Goal: Task Accomplishment & Management: Complete application form

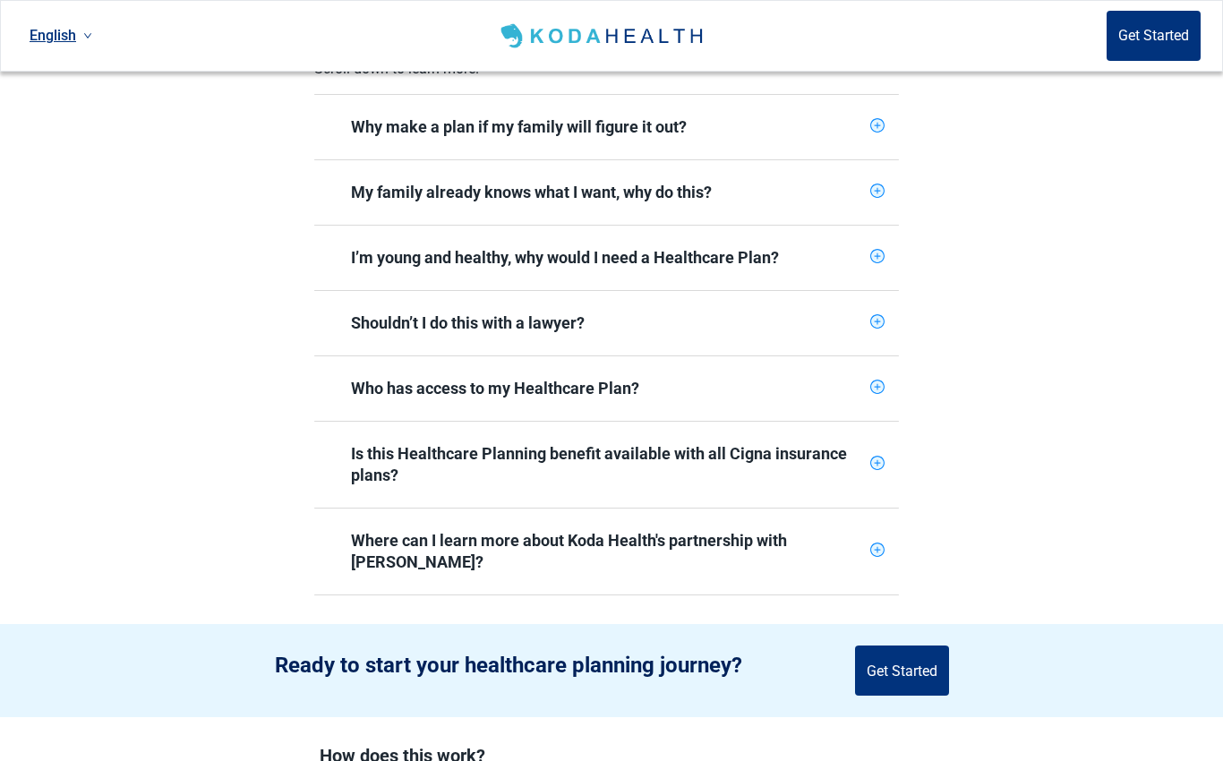
scroll to position [721, 0]
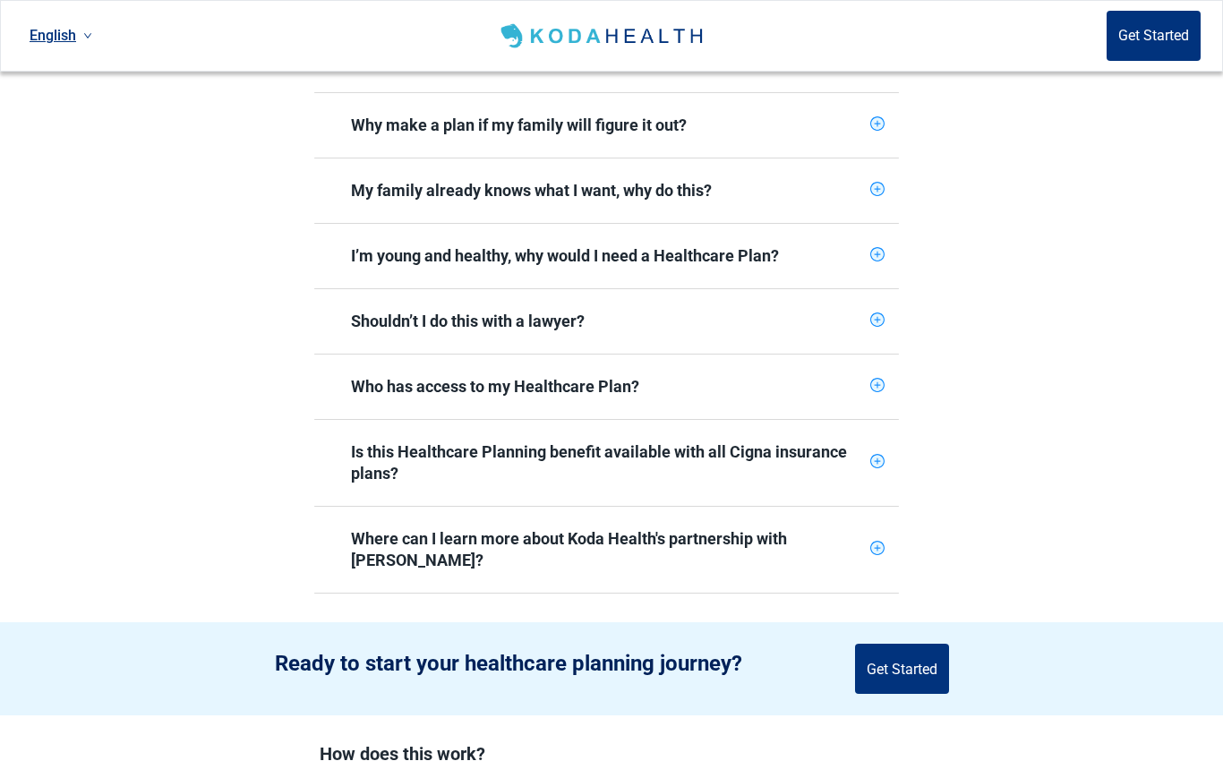
click at [915, 644] on button "Get Started" at bounding box center [902, 669] width 94 height 50
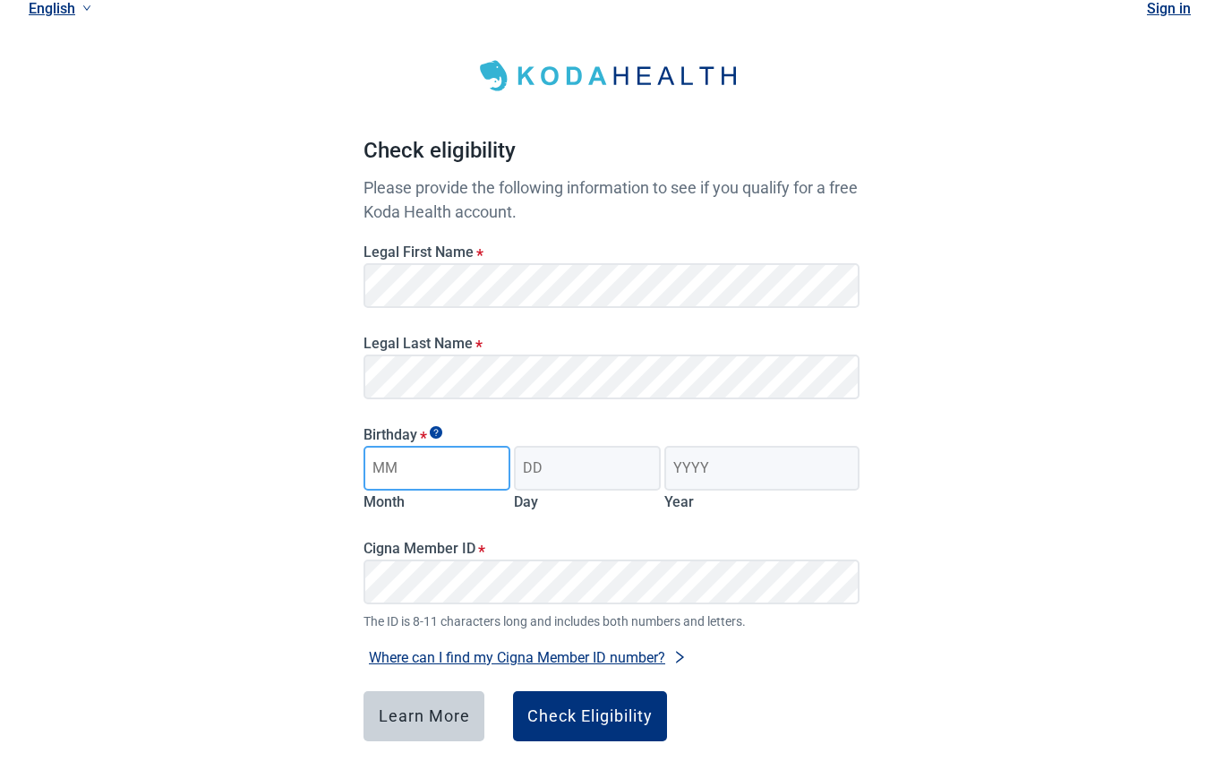
click at [466, 457] on input "Month" at bounding box center [436, 468] width 147 height 45
type input "02"
click at [611, 451] on input "Day" at bounding box center [587, 468] width 147 height 45
type input "02"
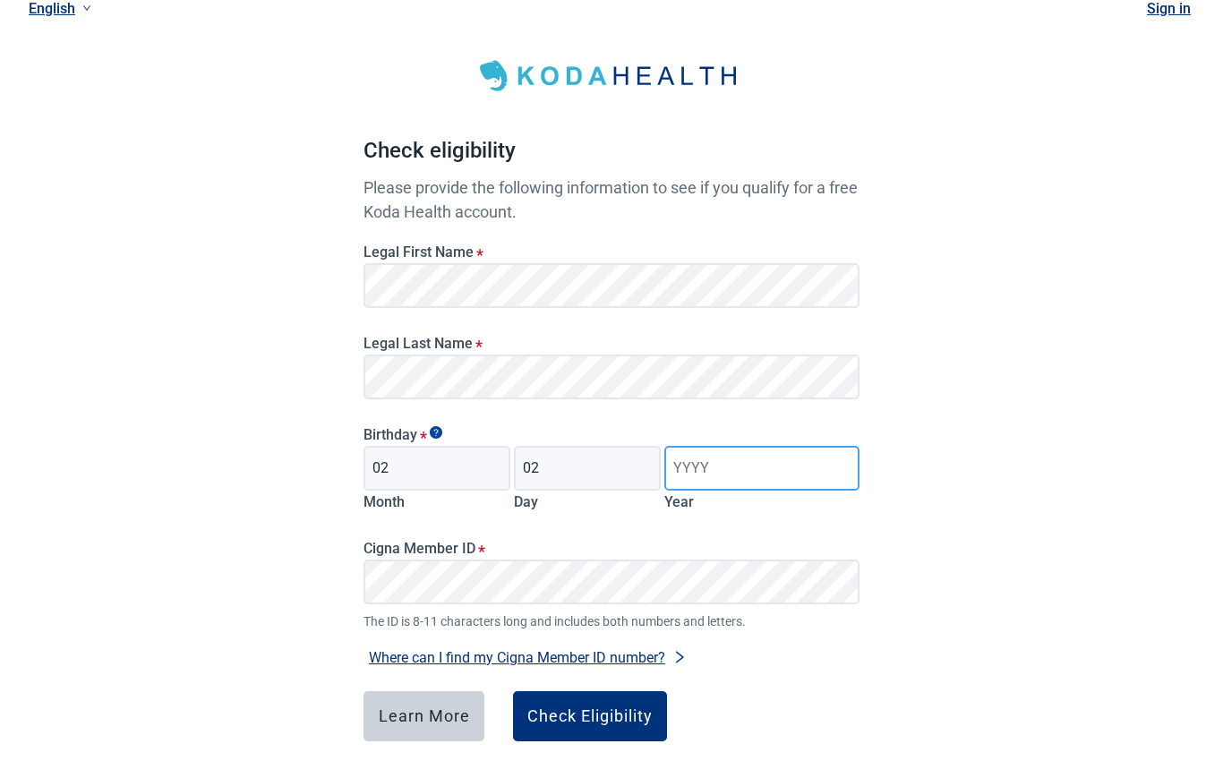
click at [771, 448] on input "Year" at bounding box center [761, 468] width 195 height 45
type input "1940"
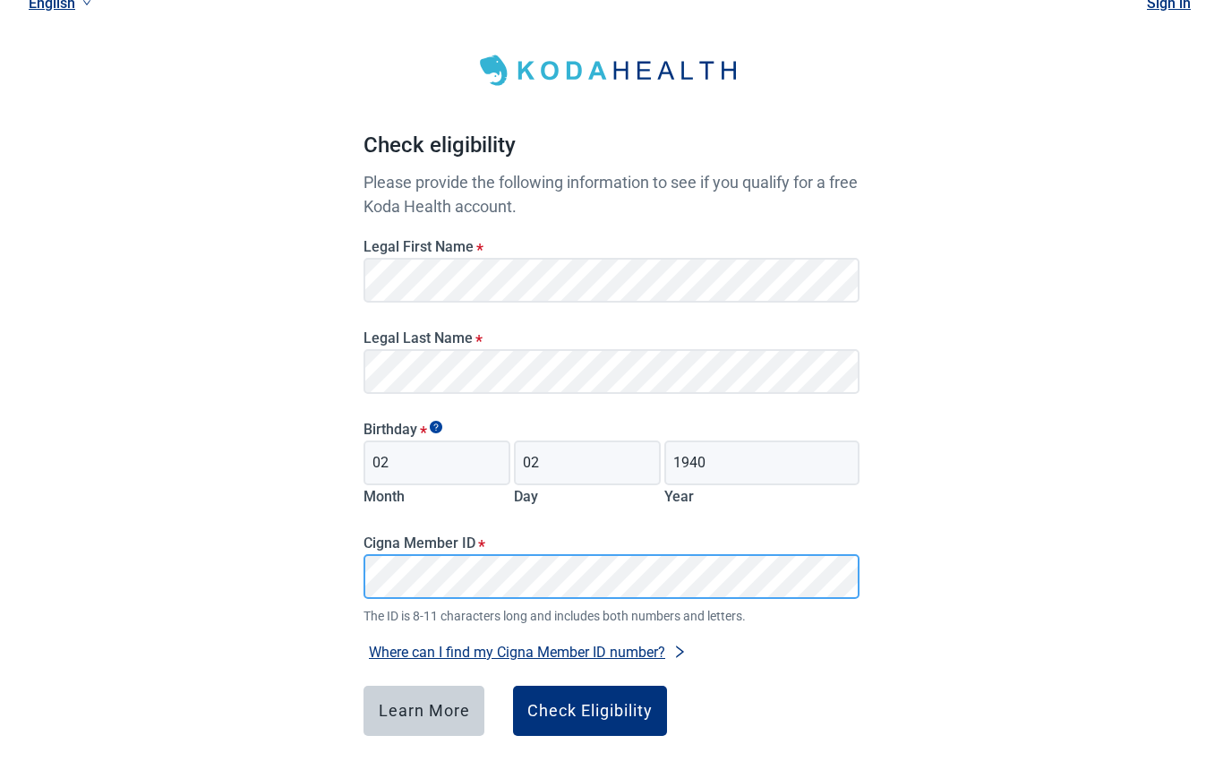
scroll to position [113, 0]
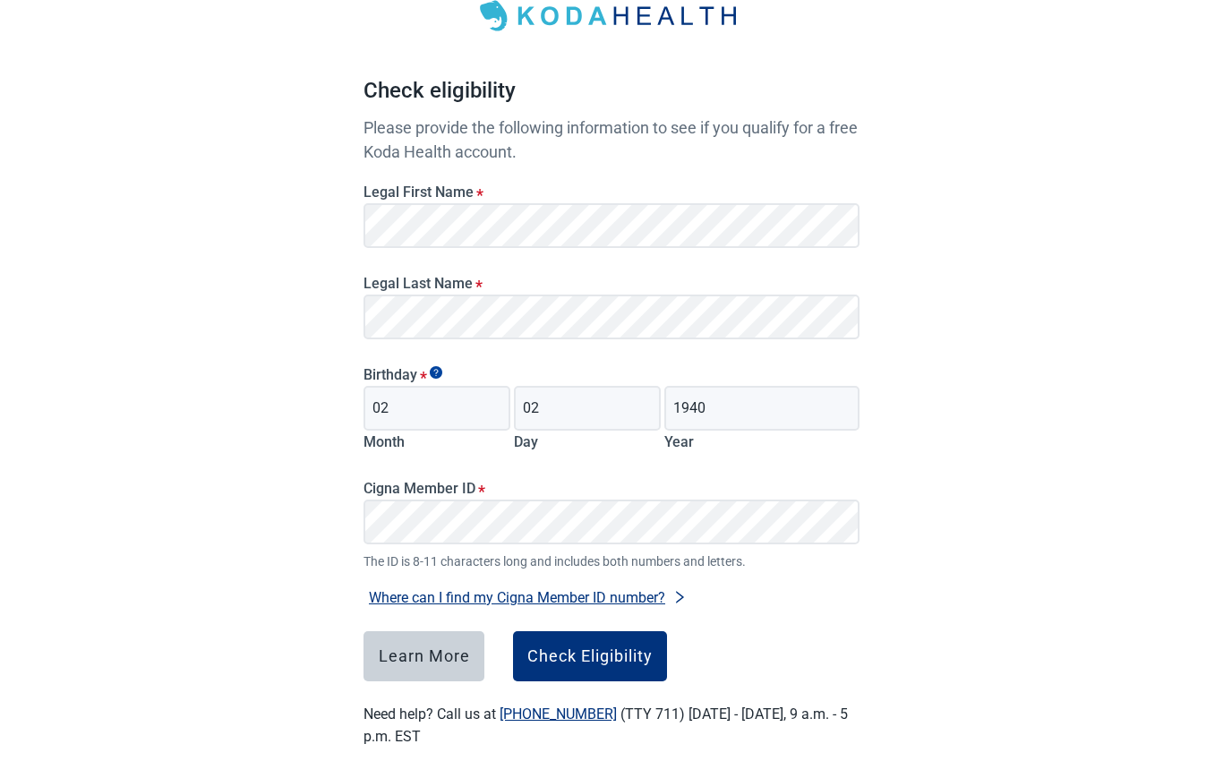
click at [622, 653] on div "Check Eligibility" at bounding box center [589, 656] width 125 height 18
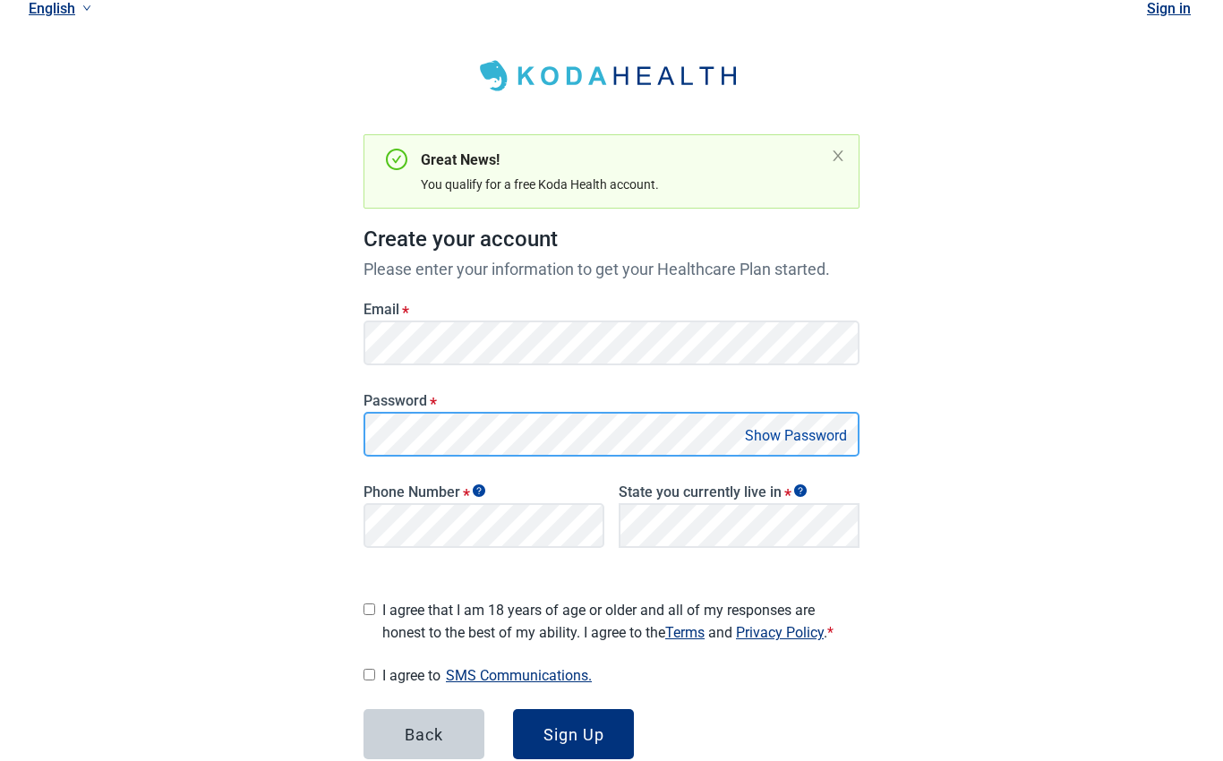
scroll to position [55, 0]
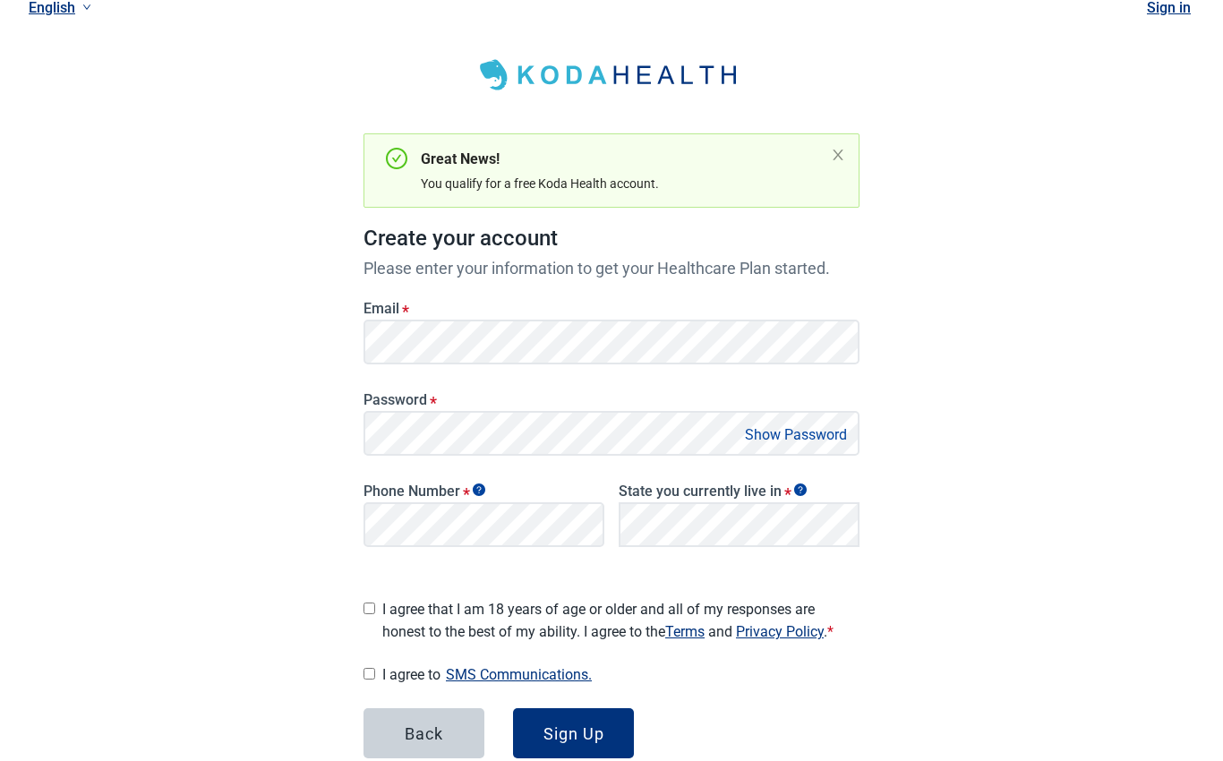
click at [829, 428] on button "Show Password" at bounding box center [795, 435] width 113 height 24
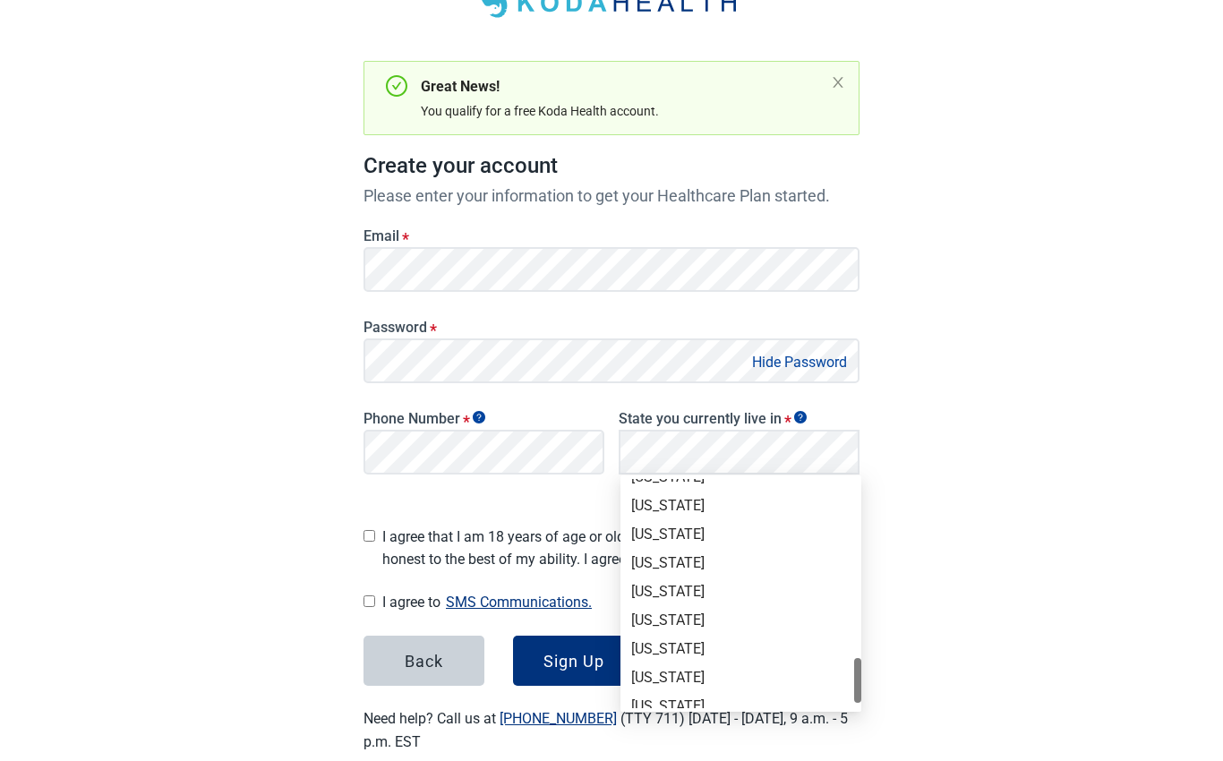
scroll to position [1196, 0]
click at [764, 580] on div "[US_STATE]" at bounding box center [740, 587] width 219 height 20
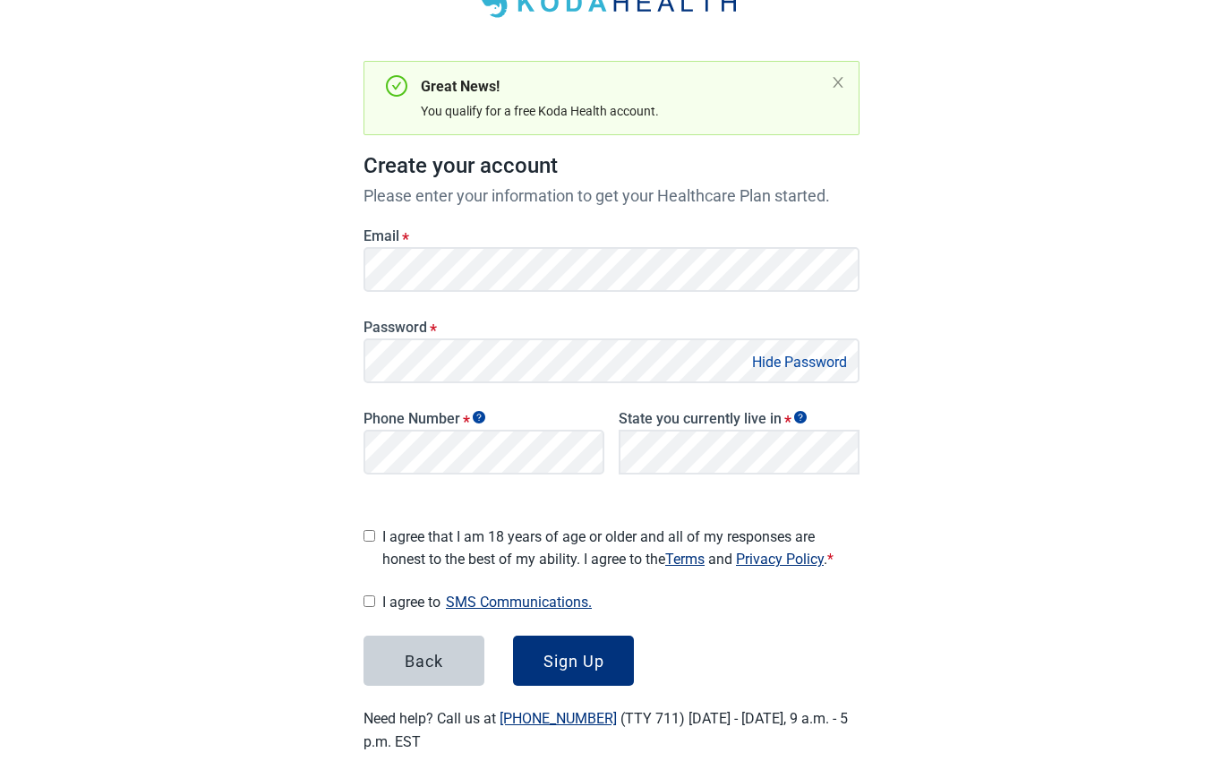
scroll to position [0, 0]
click at [708, 487] on form "Email * Password * Hide Password Phone Number * State you currently live in * L…" at bounding box center [611, 447] width 496 height 479
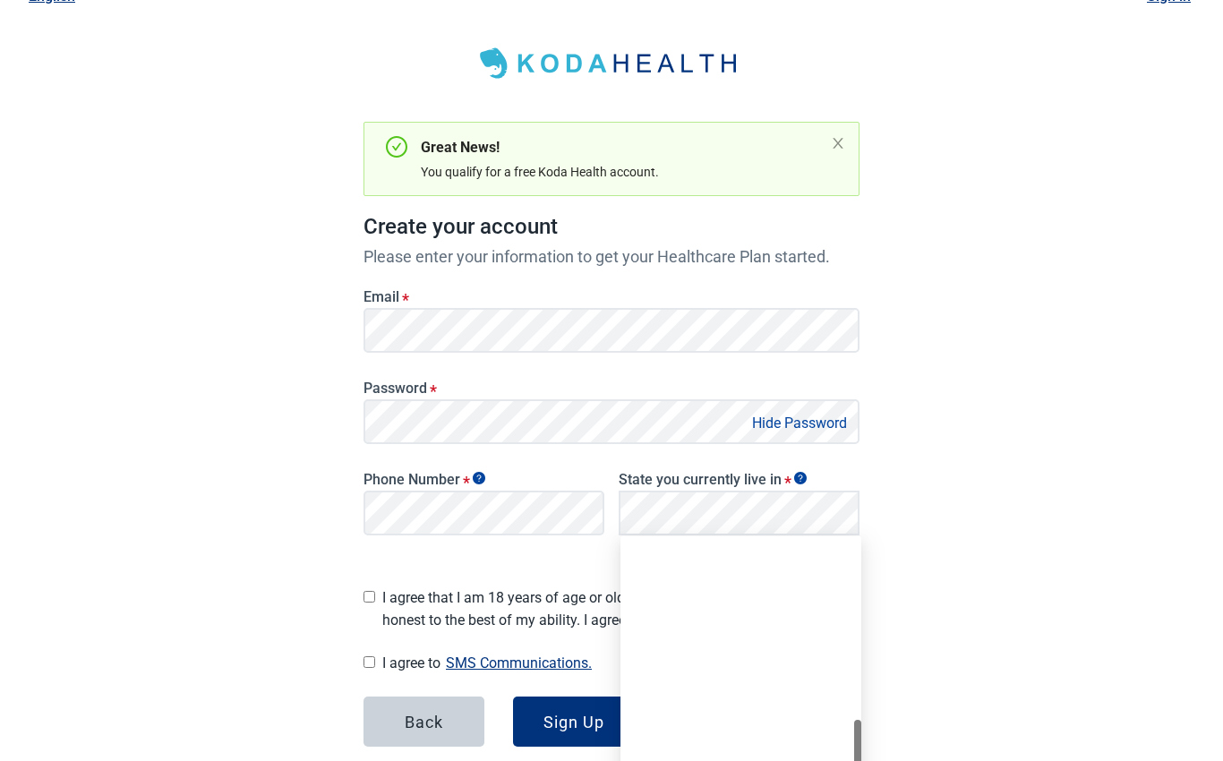
click at [380, 588] on div "I agree that I am 18 years of age or older and all of my responses are honest t…" at bounding box center [611, 606] width 496 height 52
click at [372, 595] on input "I agree that I am 18 years of age or older and all of my responses are honest t…" at bounding box center [369, 598] width 12 height 12
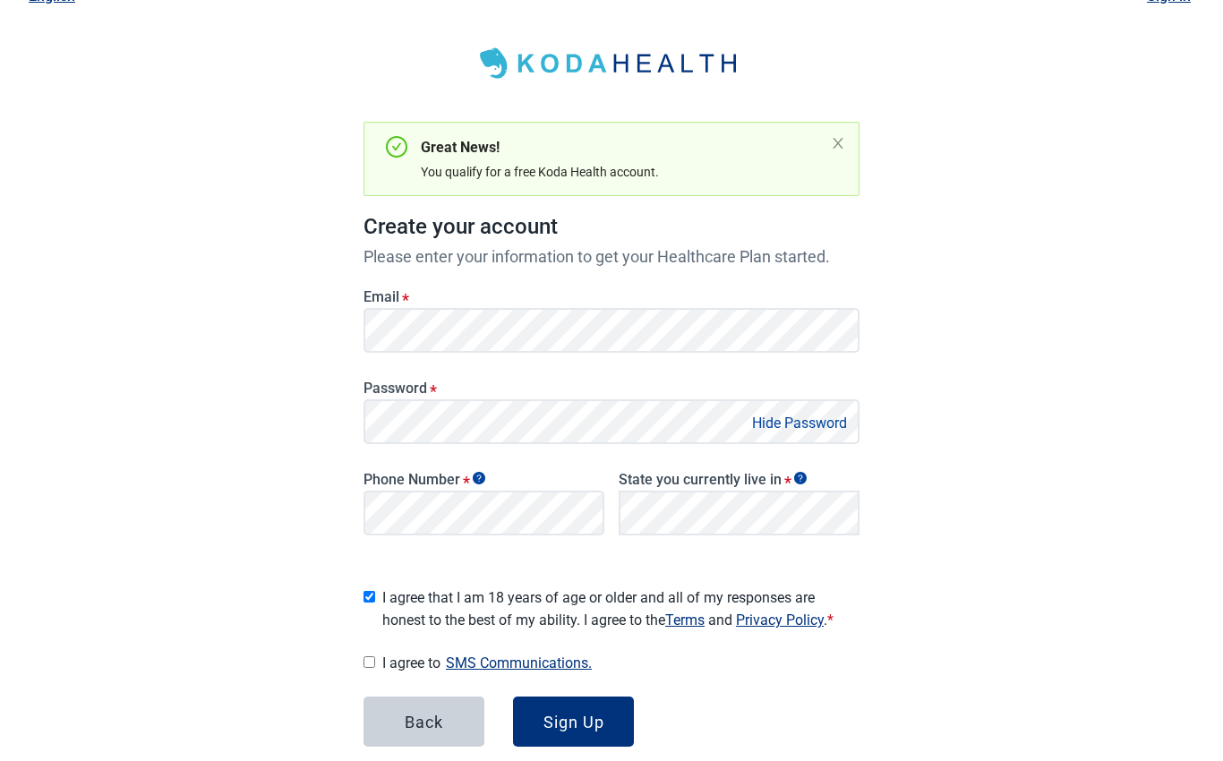
checkbox input "true"
click at [590, 713] on div "Sign Up" at bounding box center [573, 722] width 61 height 18
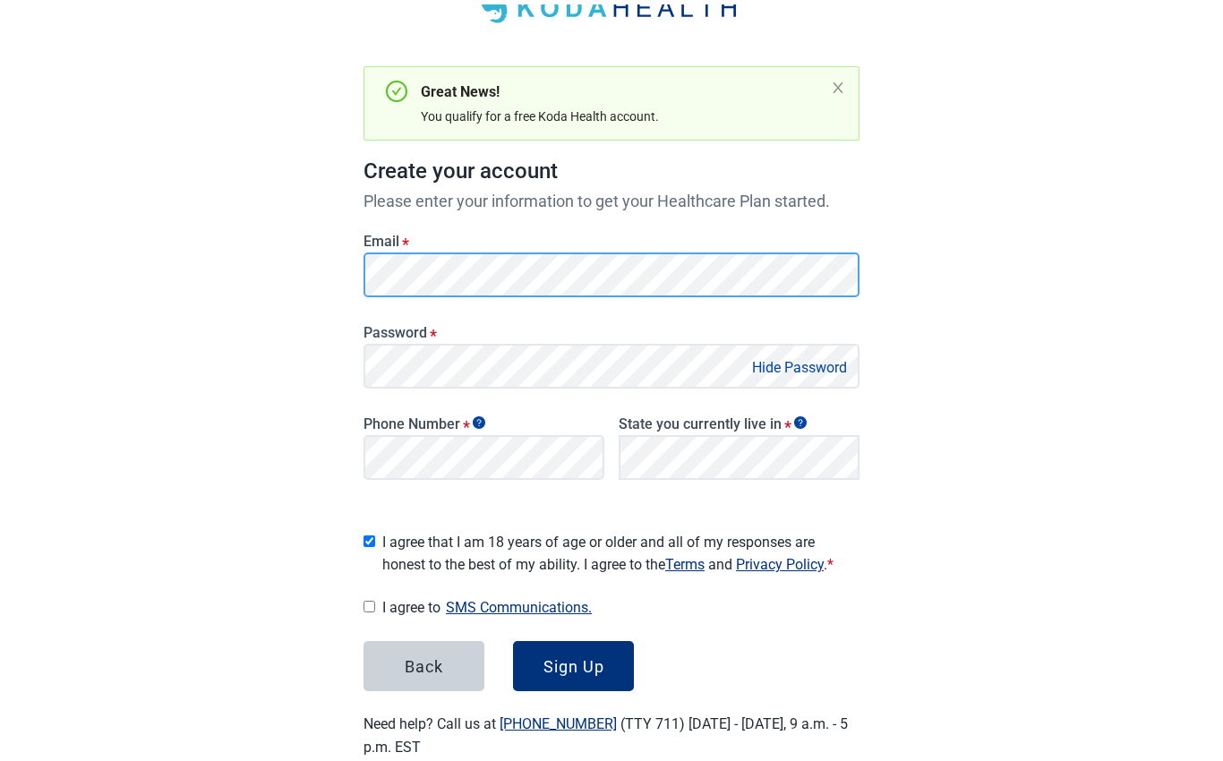
scroll to position [124, 0]
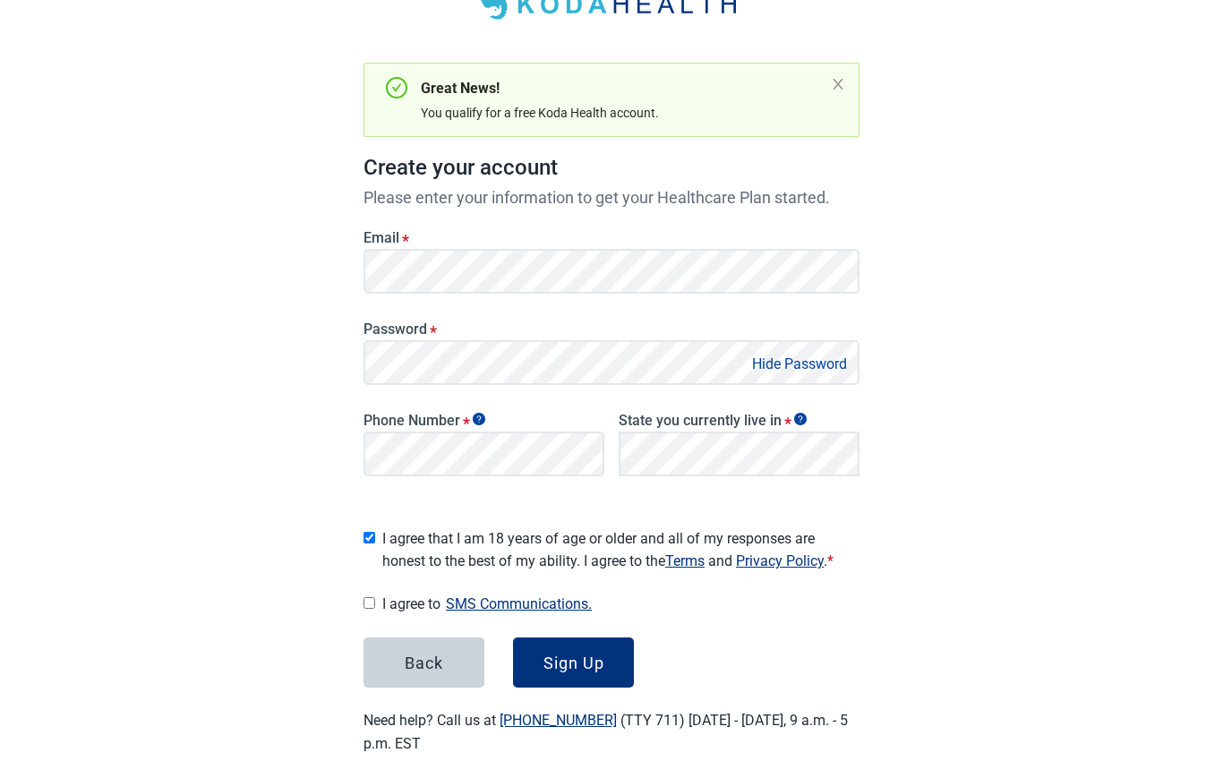
click at [586, 653] on div "Sign Up" at bounding box center [573, 662] width 61 height 18
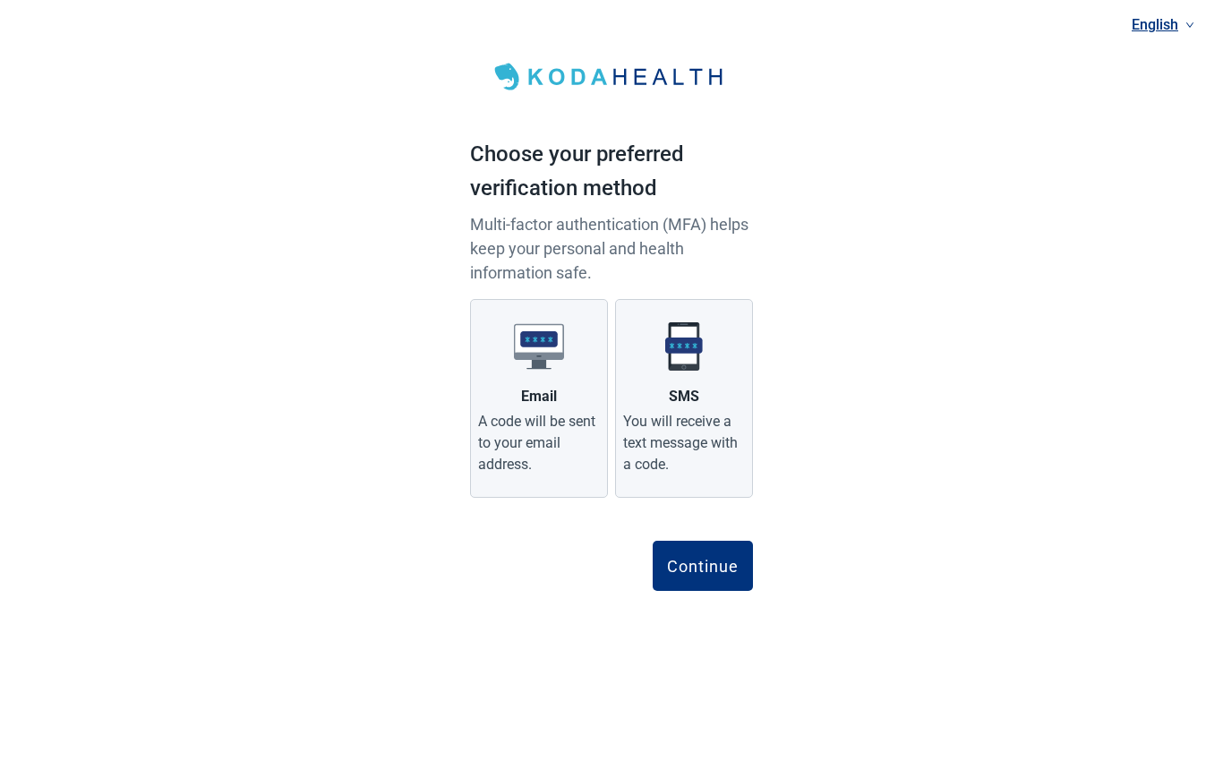
click at [540, 440] on div "A code will be sent to your email address." at bounding box center [539, 443] width 122 height 64
click at [0, 0] on input "Email A code will be sent to your email address." at bounding box center [0, 0] width 0 height 0
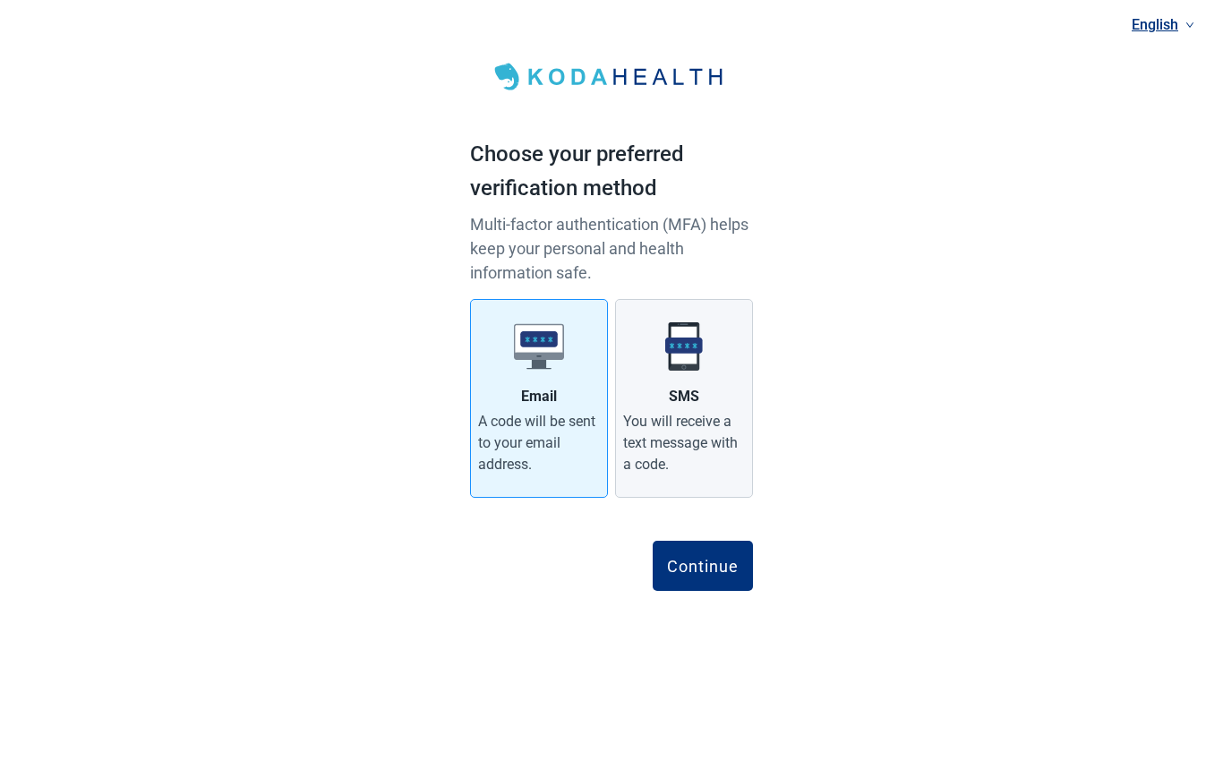
click at [717, 565] on div "Continue" at bounding box center [703, 566] width 72 height 18
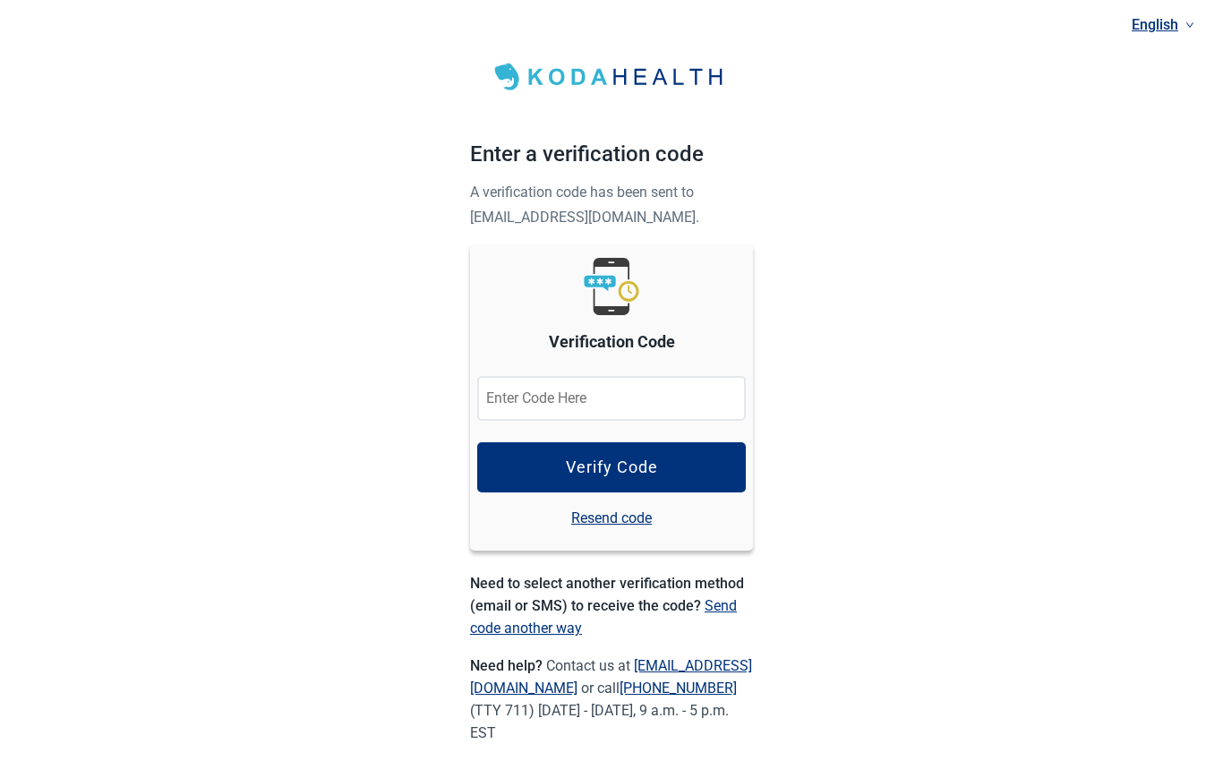
click at [619, 393] on input "Verification Code" at bounding box center [611, 398] width 269 height 45
type input "943487"
click at [693, 463] on button "Verify Code" at bounding box center [611, 467] width 269 height 50
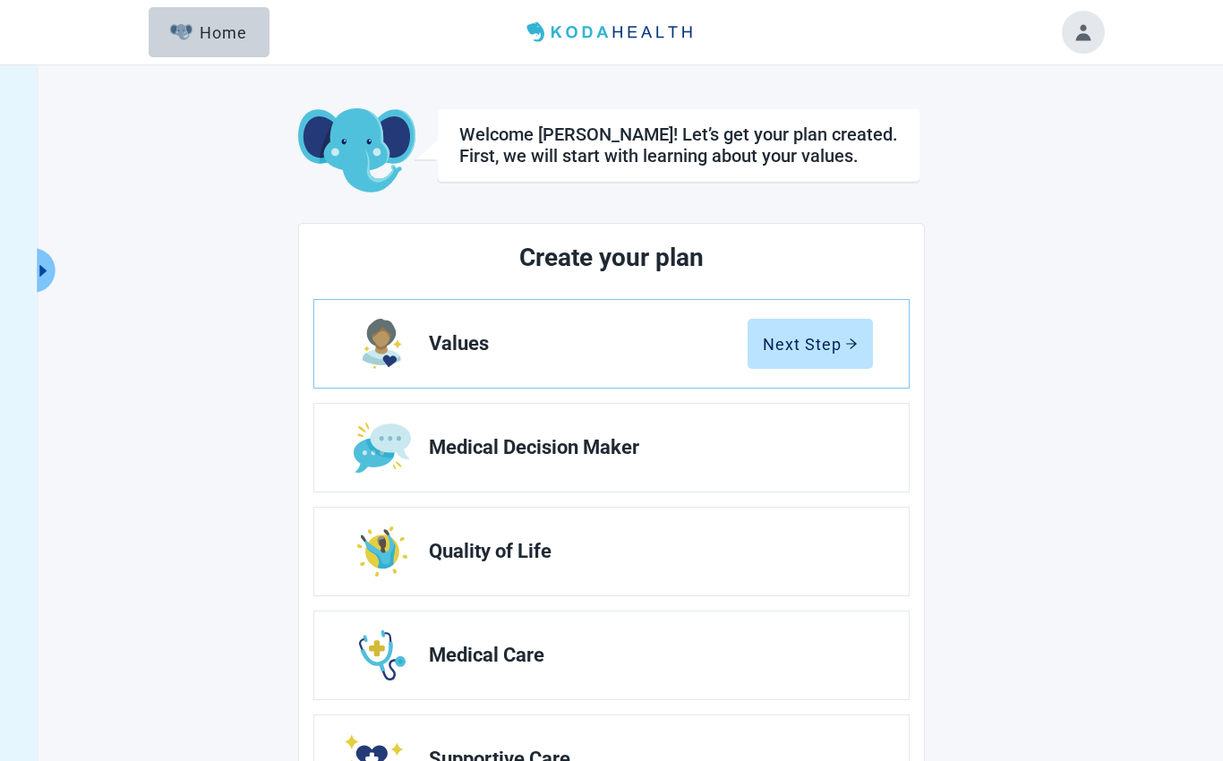
click at [833, 445] on span "Medical Decision Maker" at bounding box center [644, 447] width 430 height 21
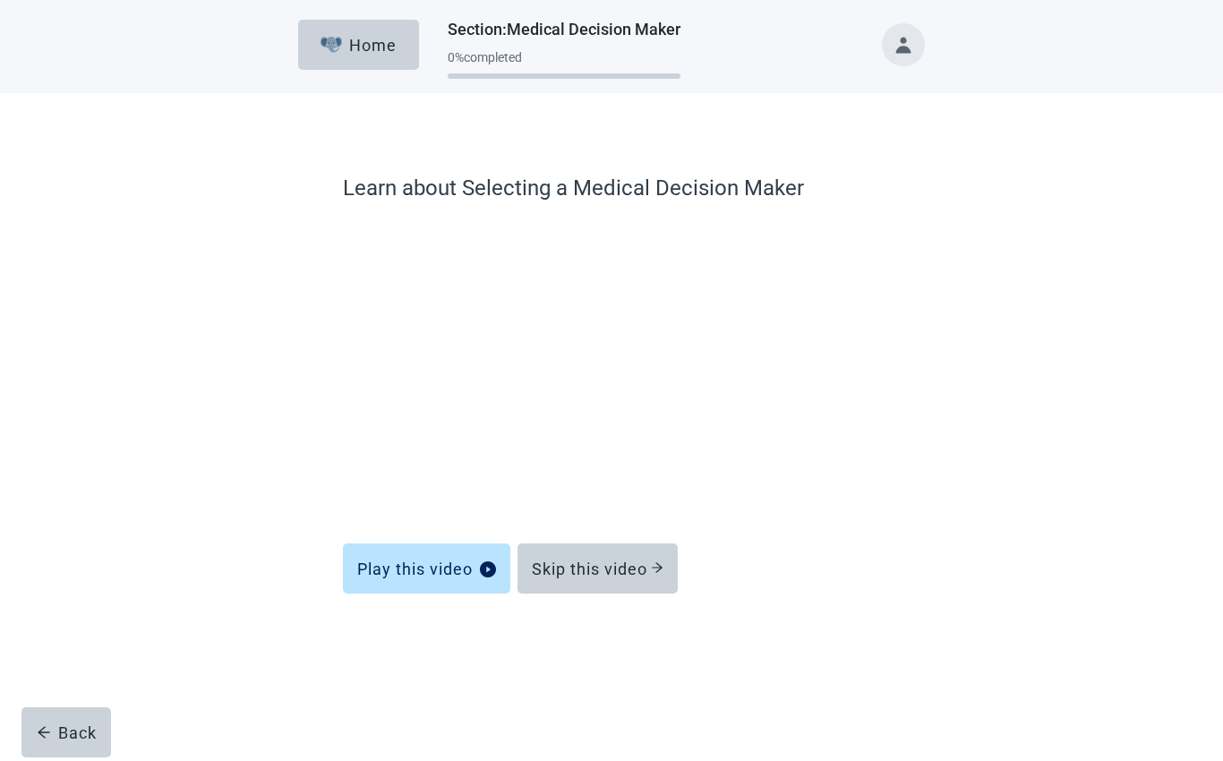
click at [636, 562] on div "Skip this video" at bounding box center [598, 568] width 132 height 18
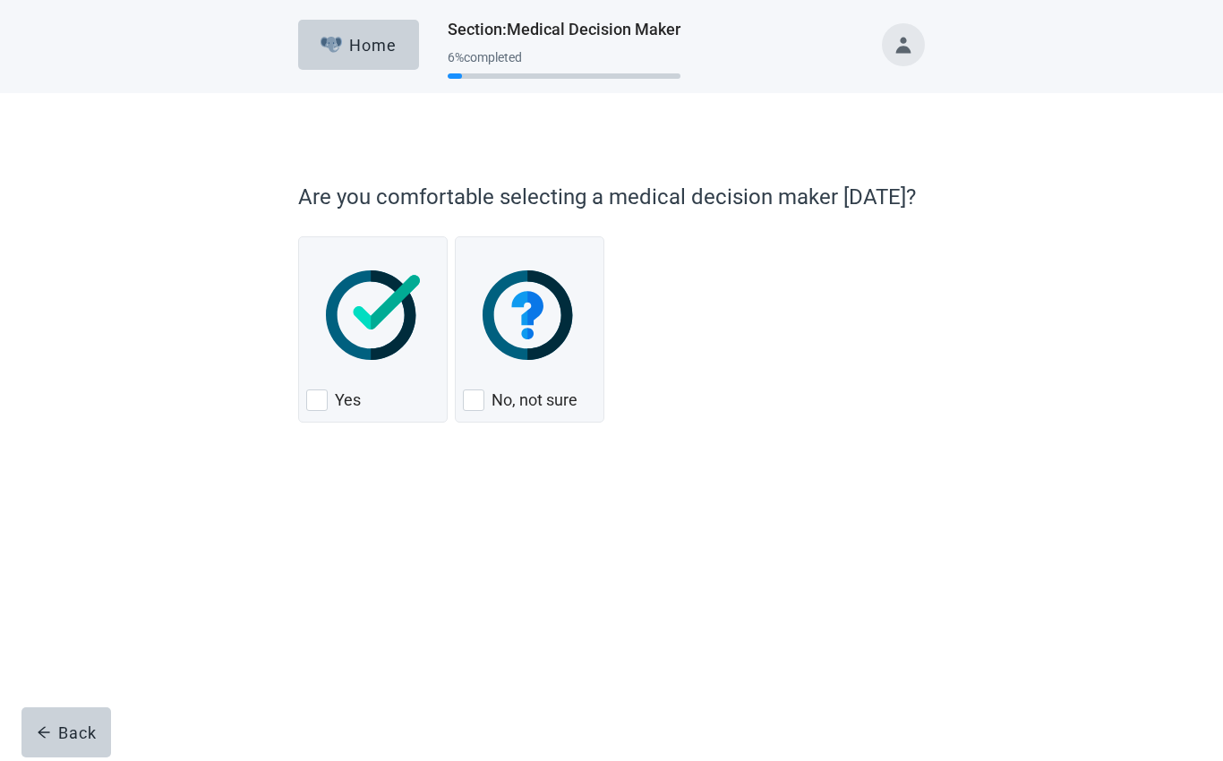
click at [309, 401] on div "Yes, checkbox, not checked" at bounding box center [316, 399] width 21 height 21
click at [299, 237] on input "Yes" at bounding box center [298, 236] width 1 height 1
checkbox input "true"
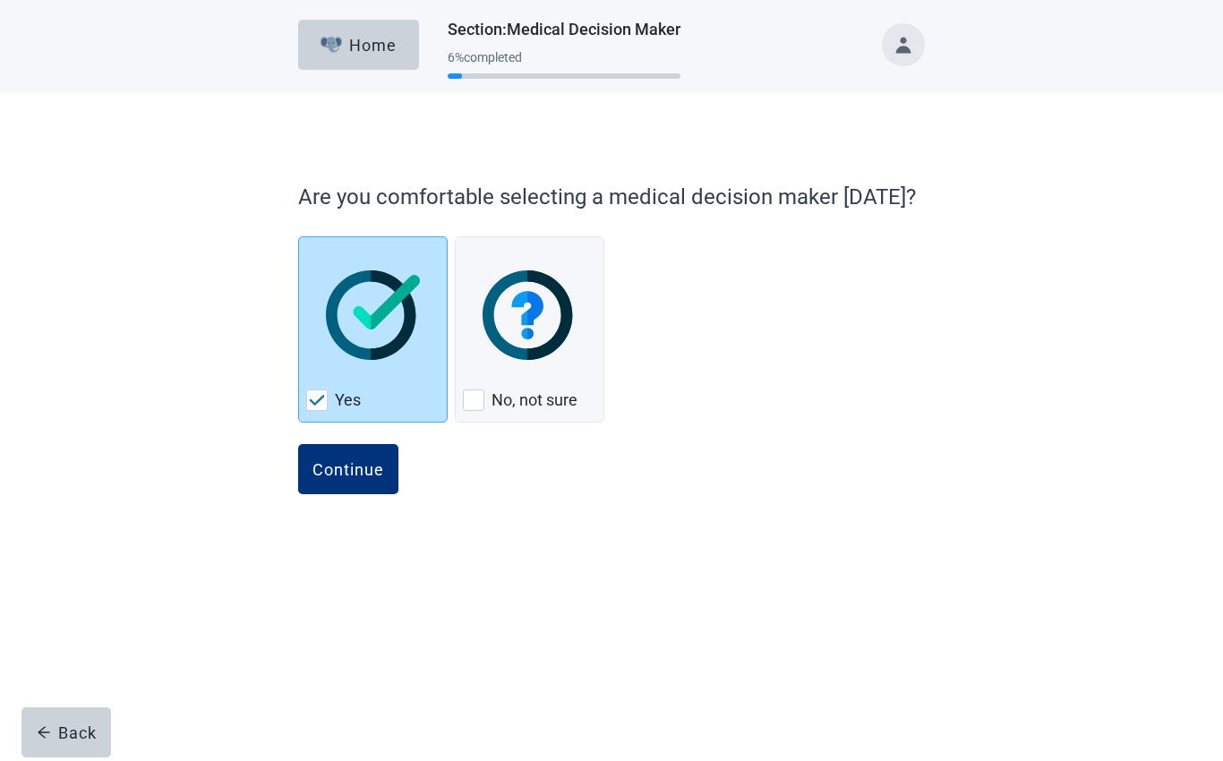
click at [370, 468] on div "Continue" at bounding box center [348, 469] width 72 height 18
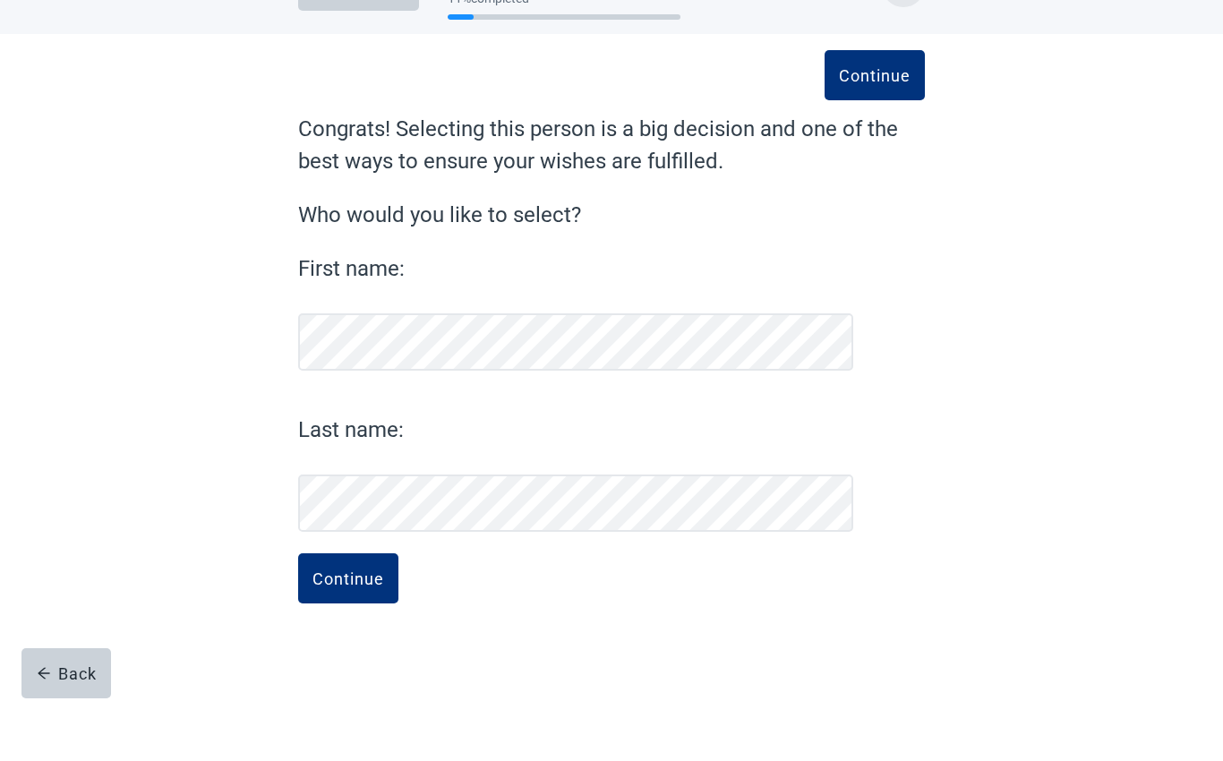
click at [378, 628] on div "Continue" at bounding box center [348, 637] width 72 height 18
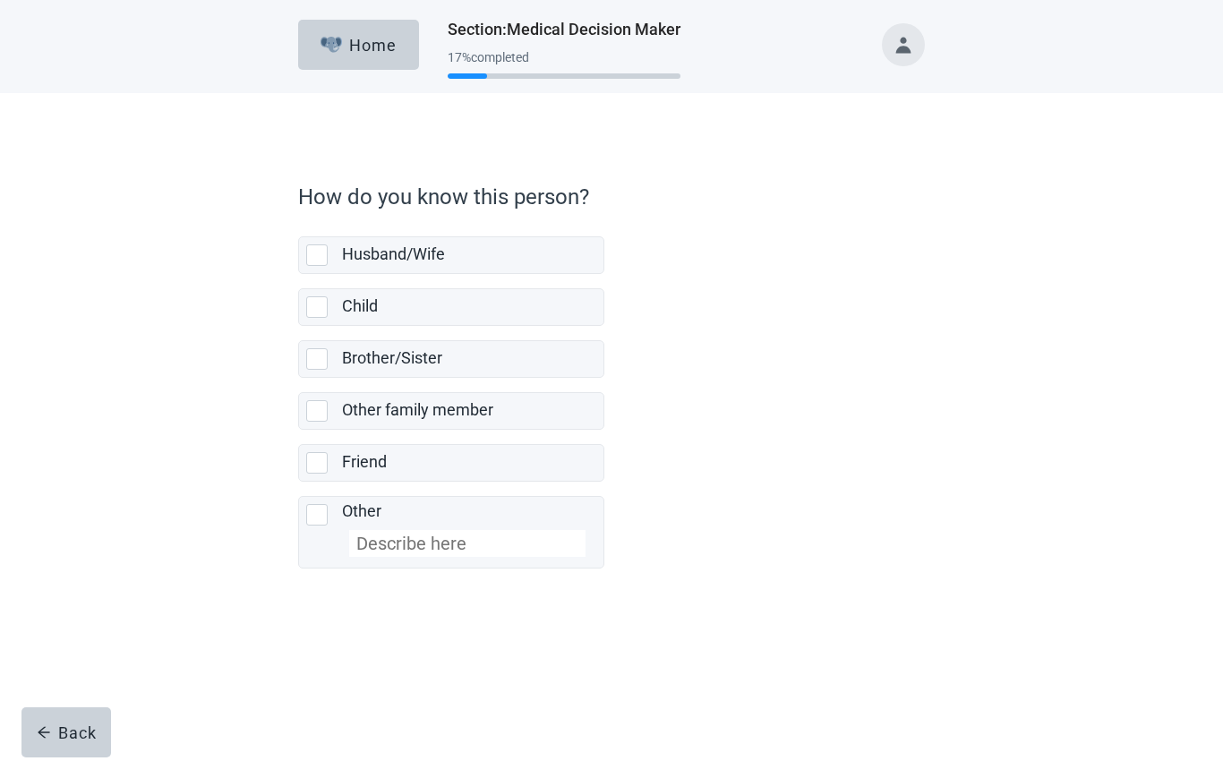
click at [315, 300] on div "Child, checkbox, not selected" at bounding box center [316, 306] width 21 height 21
click at [299, 275] on input "Child" at bounding box center [298, 274] width 1 height 1
checkbox input "true"
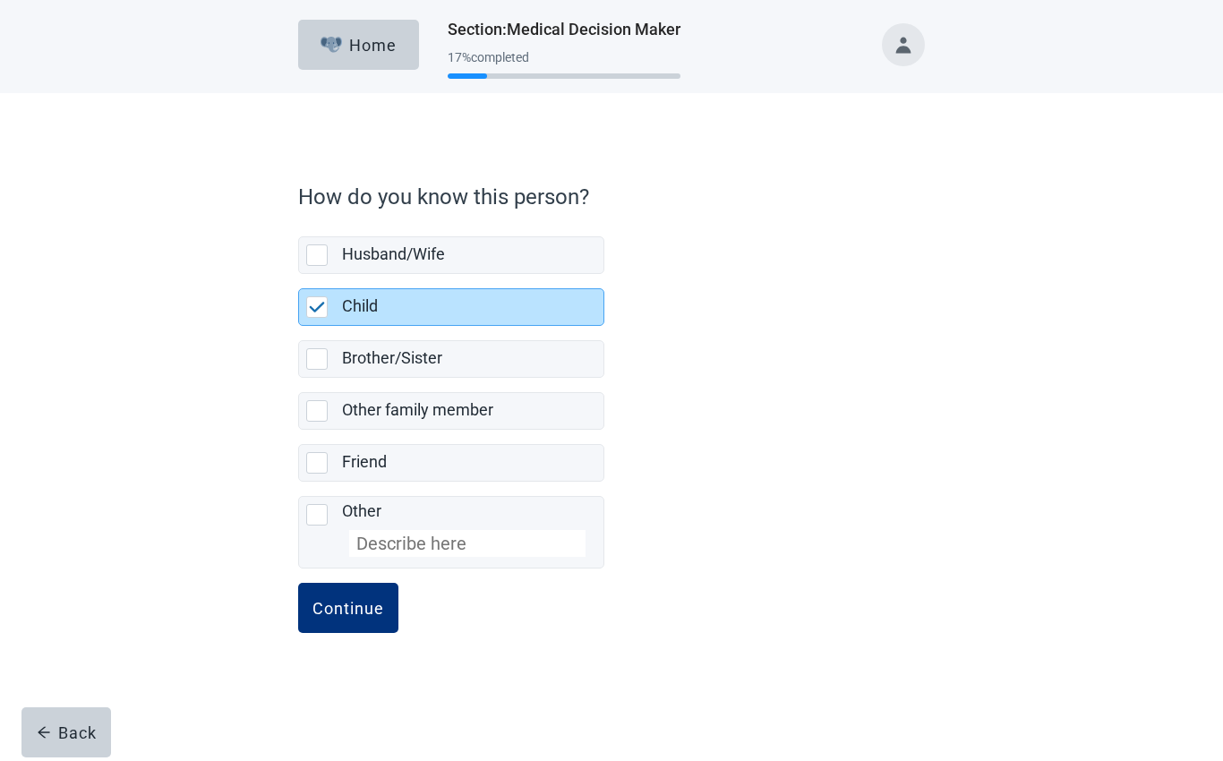
click at [374, 615] on div "Continue" at bounding box center [348, 608] width 72 height 18
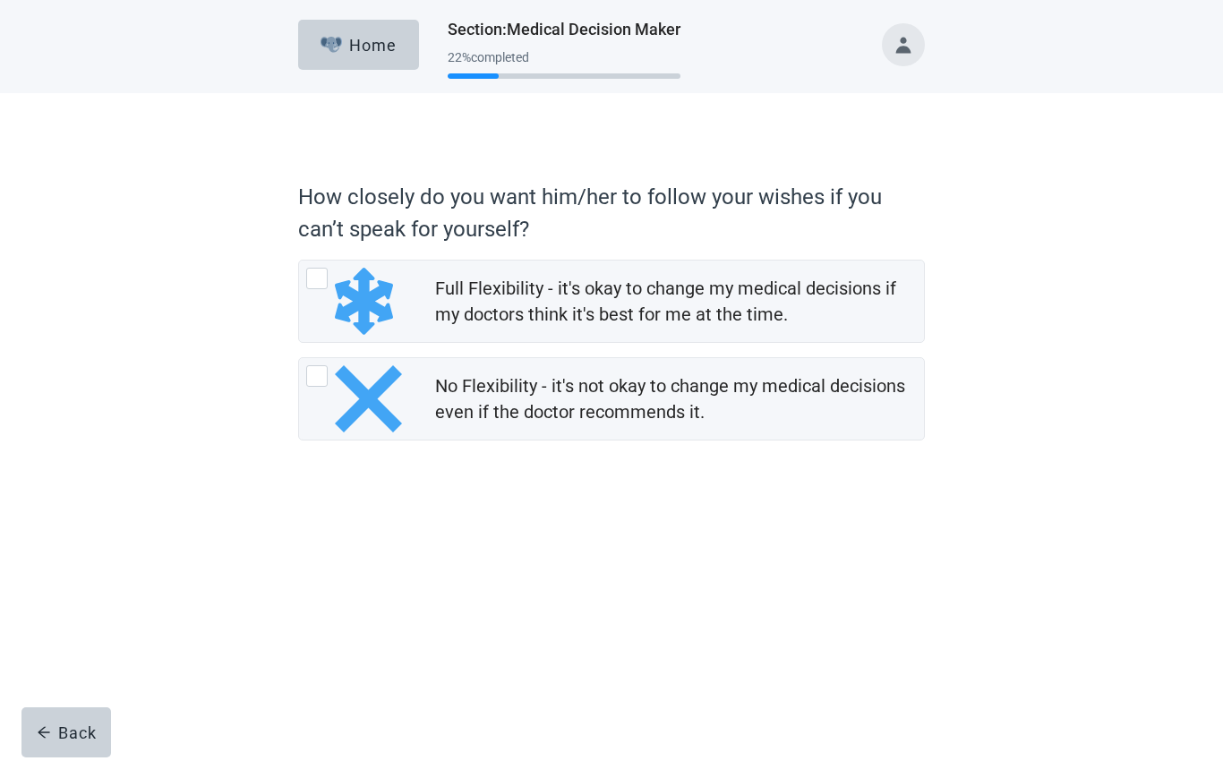
click at [311, 282] on div "Full Flexibility - it's okay to change my medical decisions if my doctors think…" at bounding box center [316, 278] width 21 height 21
click at [299, 260] on input "Full Flexibility - it's okay to change my medical decisions if my doctors think…" at bounding box center [298, 260] width 1 height 1
radio input "true"
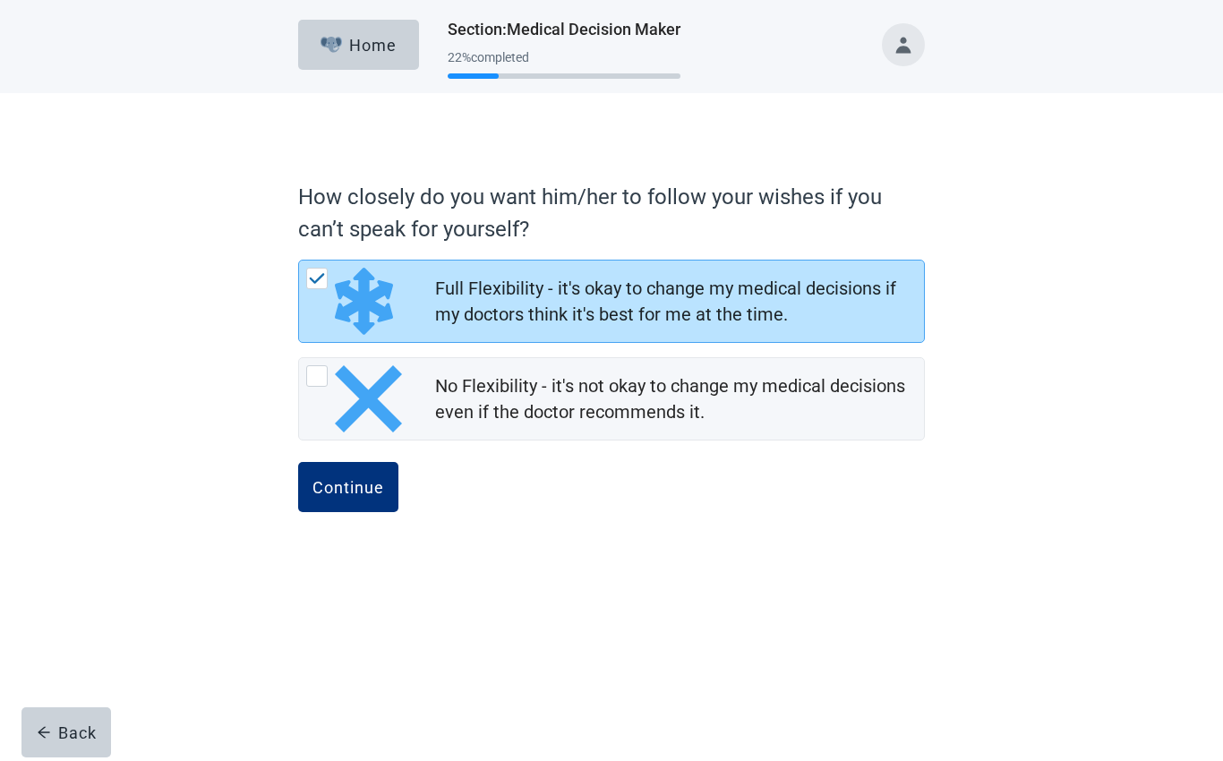
click at [337, 503] on button "Continue" at bounding box center [348, 487] width 100 height 50
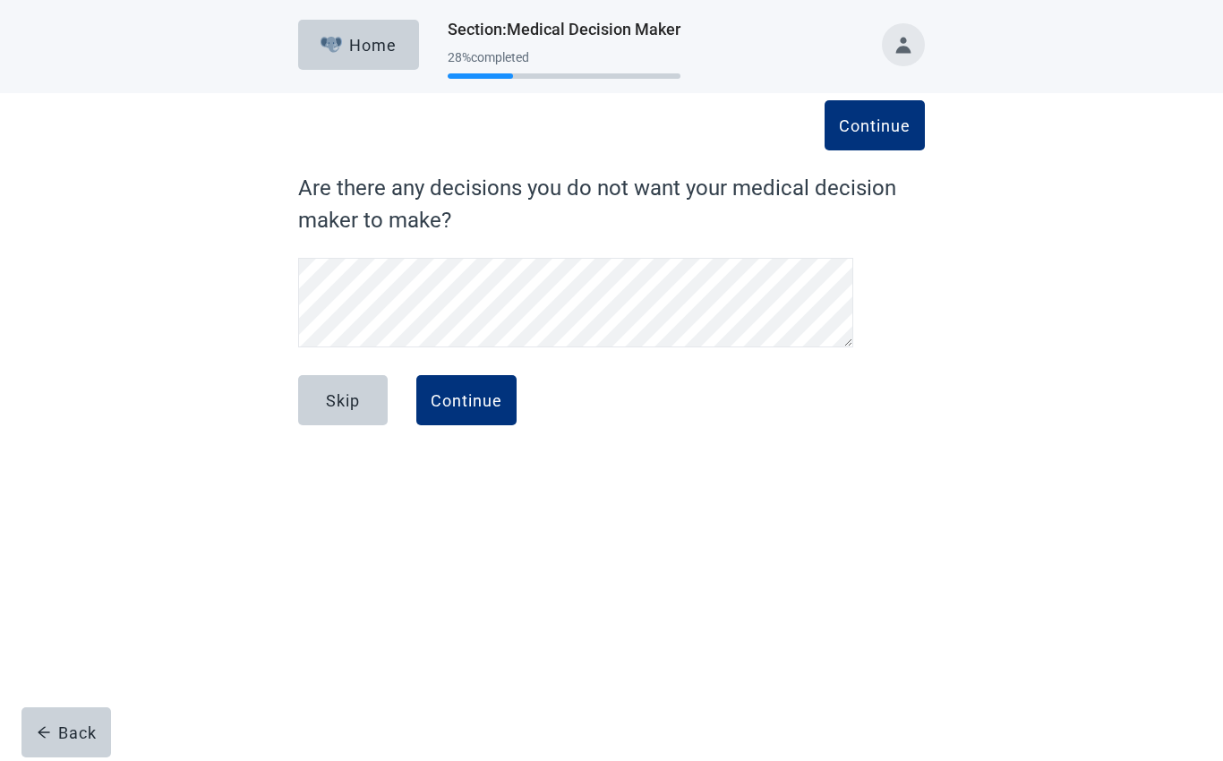
click at [483, 407] on div "Continue" at bounding box center [467, 400] width 72 height 18
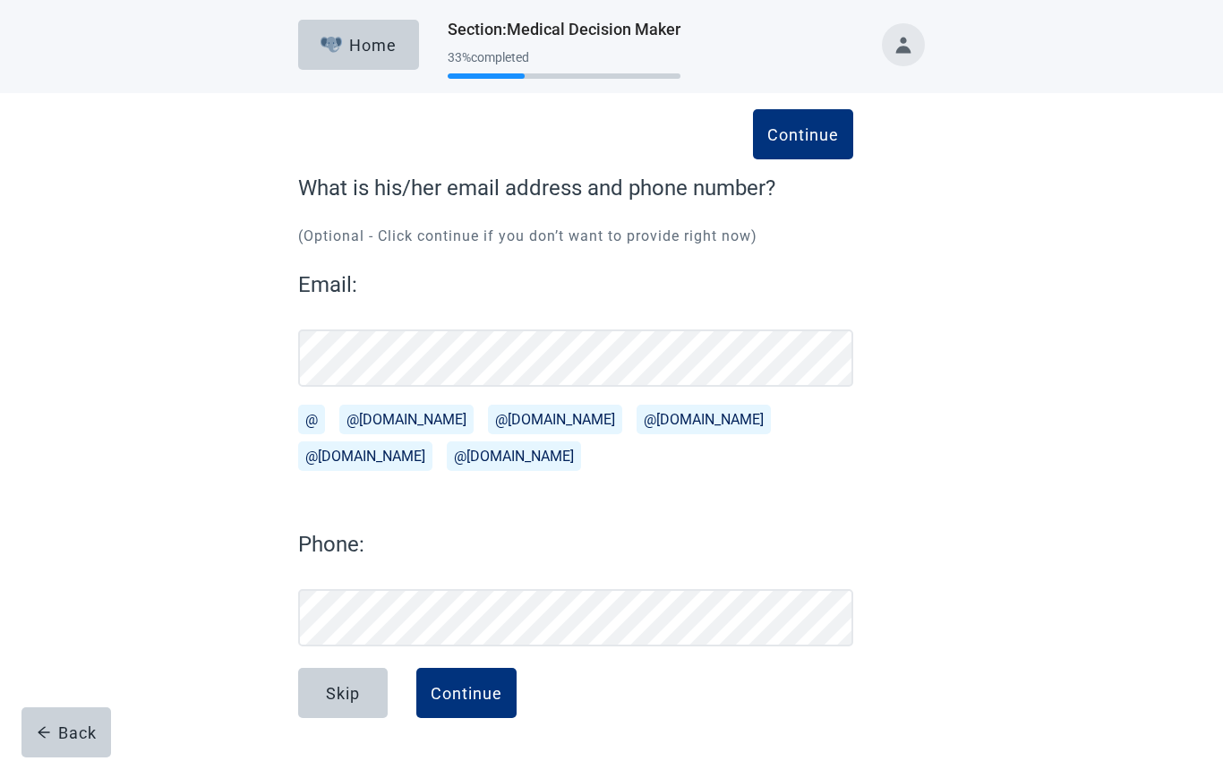
click at [469, 700] on div "Continue" at bounding box center [467, 693] width 72 height 18
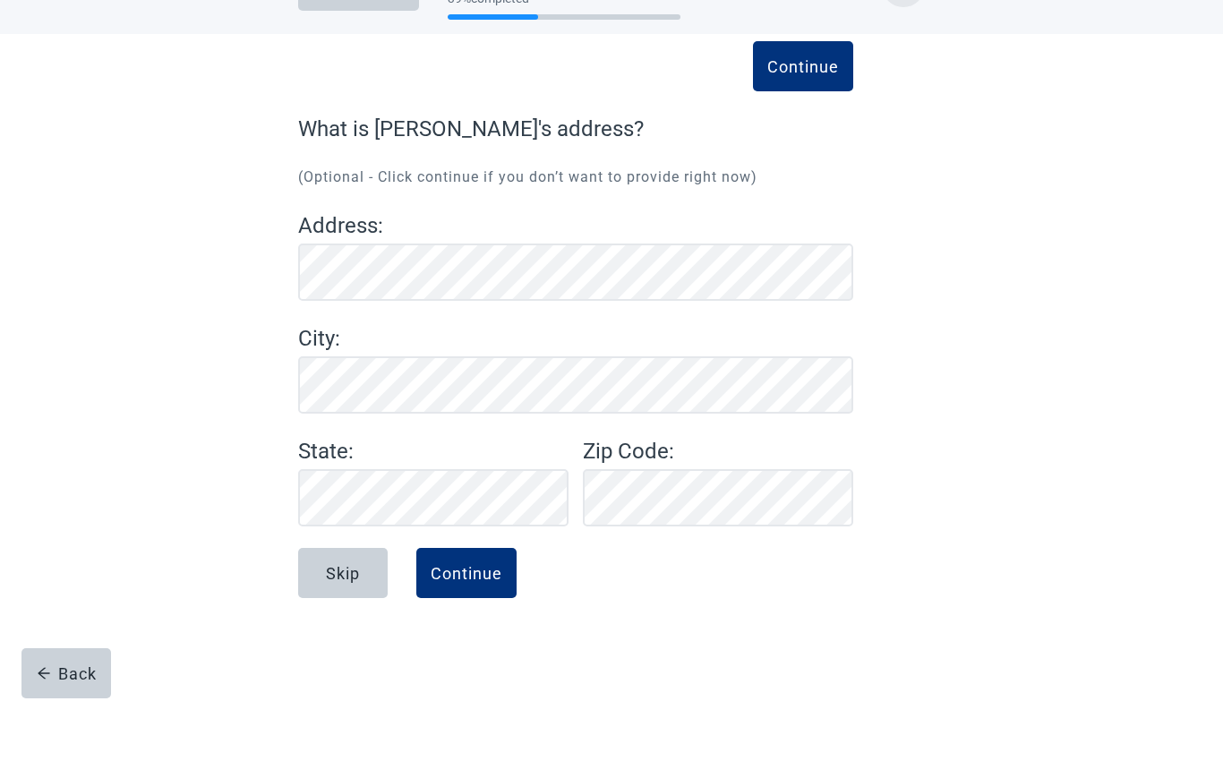
click at [465, 623] on div "Continue" at bounding box center [467, 632] width 72 height 18
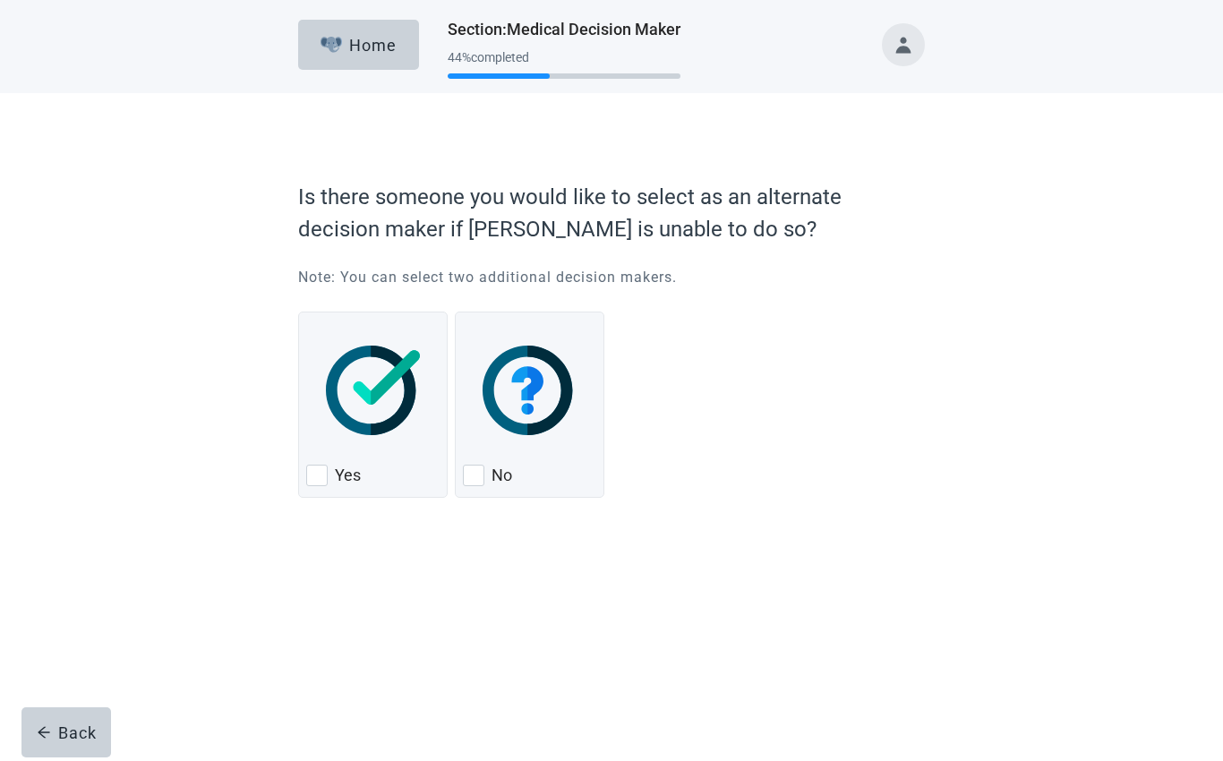
click at [320, 474] on div "Yes, checkbox, not checked" at bounding box center [316, 475] width 21 height 21
click at [299, 312] on input "Yes" at bounding box center [298, 312] width 1 height 1
checkbox input "true"
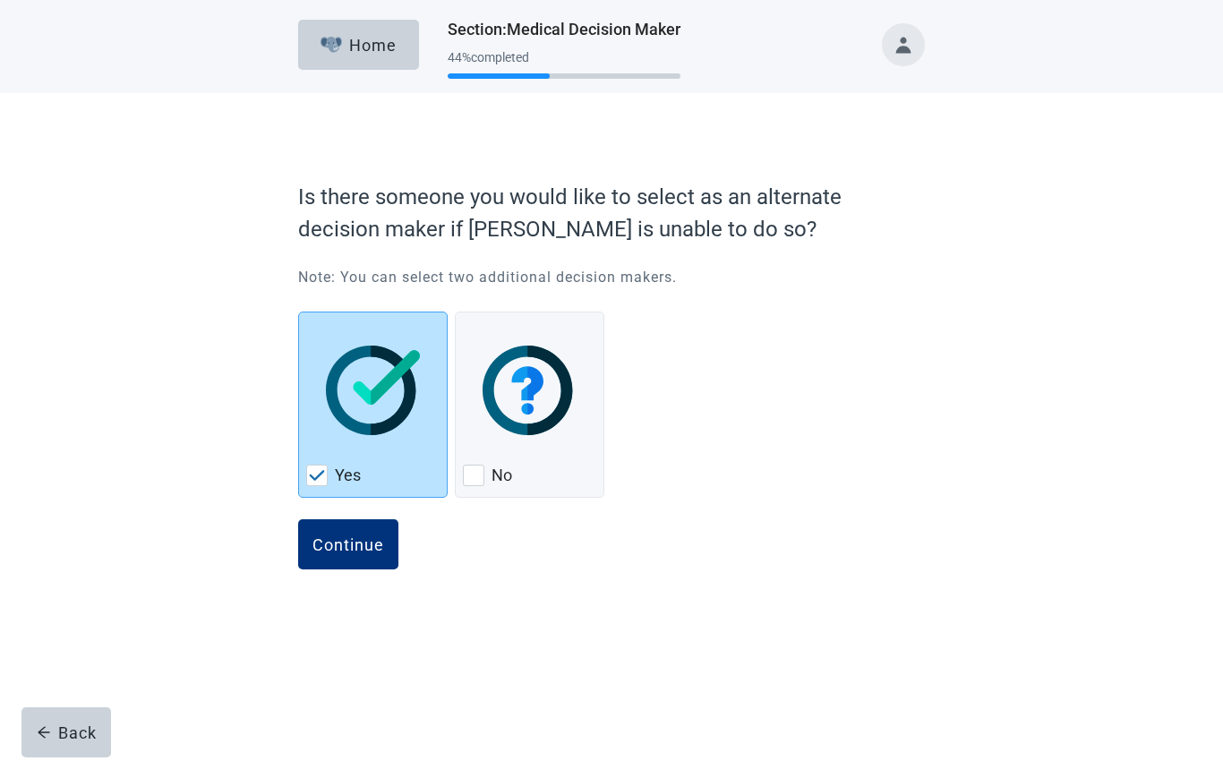
click at [372, 547] on div "Continue" at bounding box center [348, 544] width 72 height 18
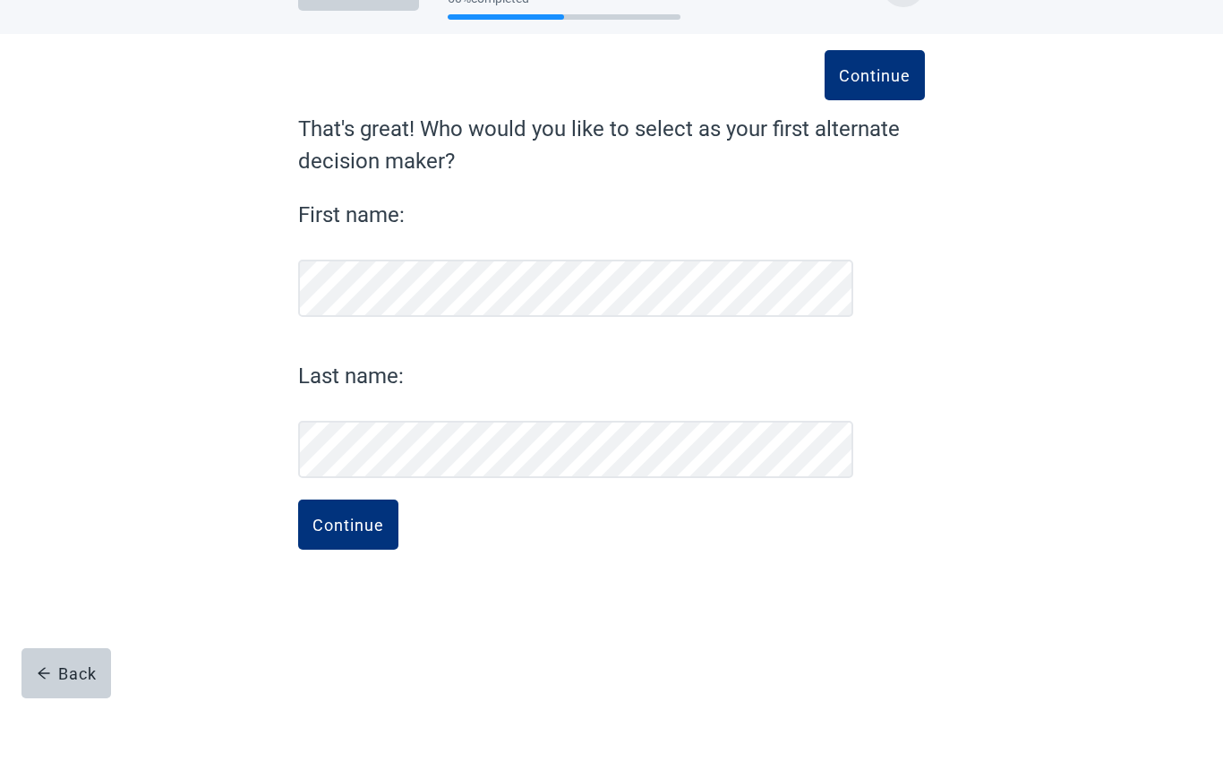
click at [380, 575] on div "Continue" at bounding box center [348, 584] width 72 height 18
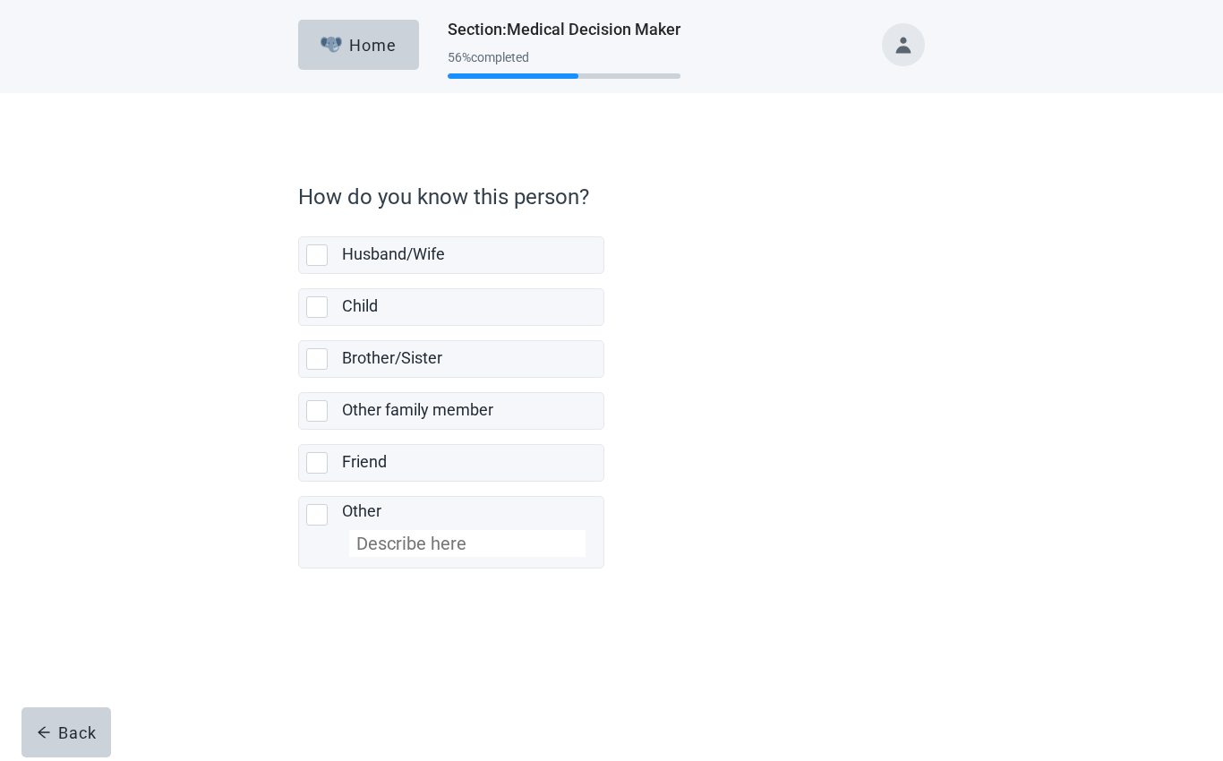
click at [324, 302] on div "Child, checkbox, not selected" at bounding box center [316, 306] width 21 height 21
click at [299, 275] on input "Child" at bounding box center [298, 274] width 1 height 1
checkbox input "true"
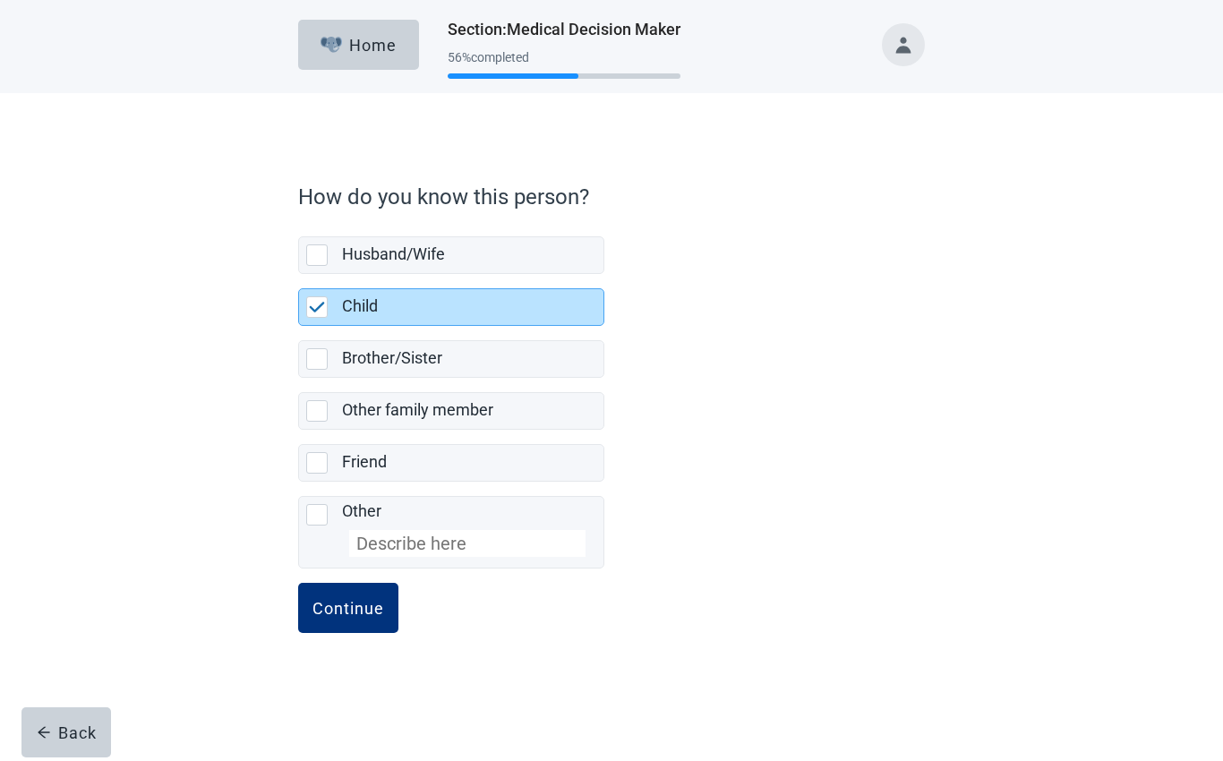
click at [356, 613] on div "Continue" at bounding box center [348, 608] width 72 height 18
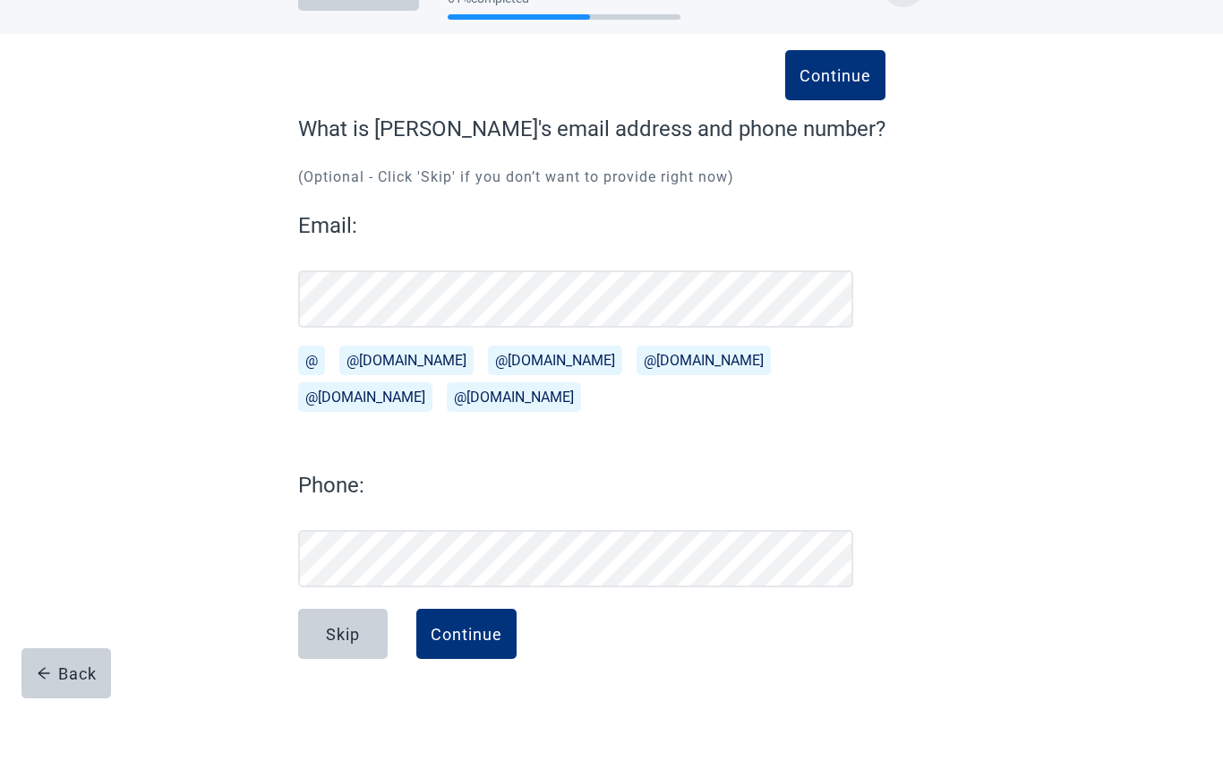
click at [489, 684] on div "Continue" at bounding box center [467, 693] width 72 height 18
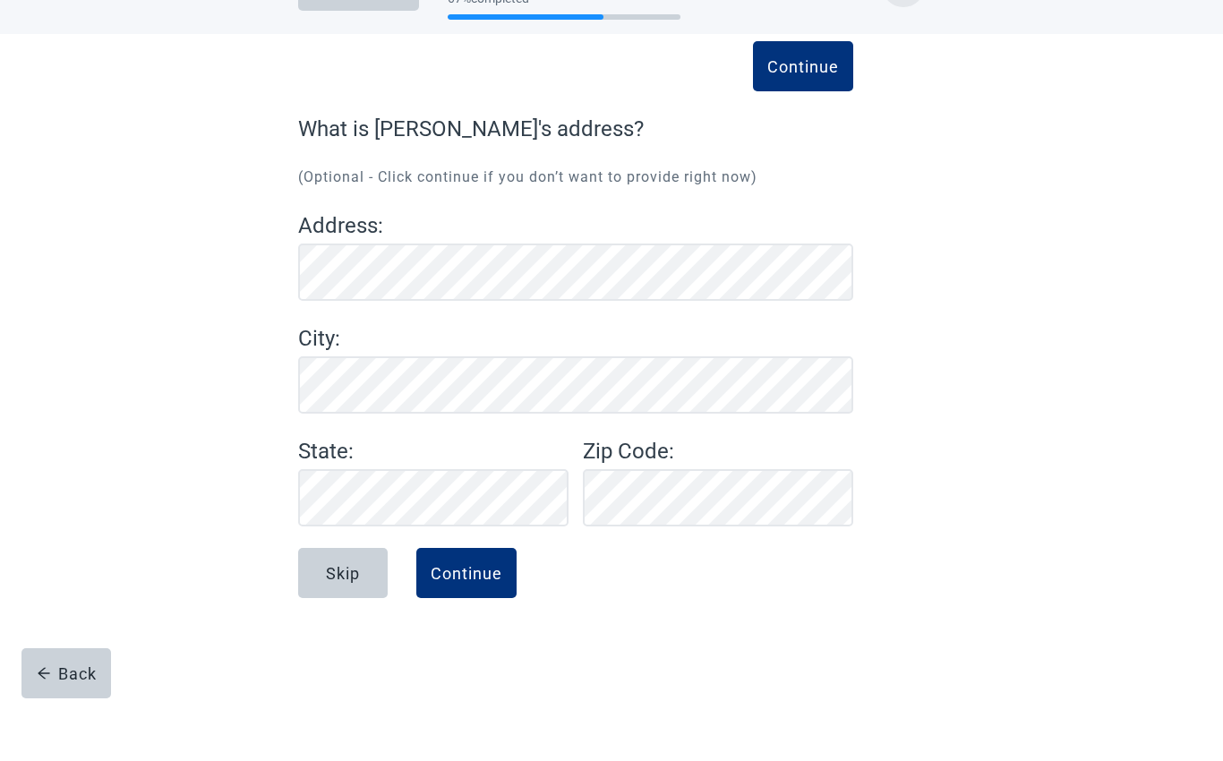
click at [352, 623] on div "Skip" at bounding box center [343, 632] width 34 height 18
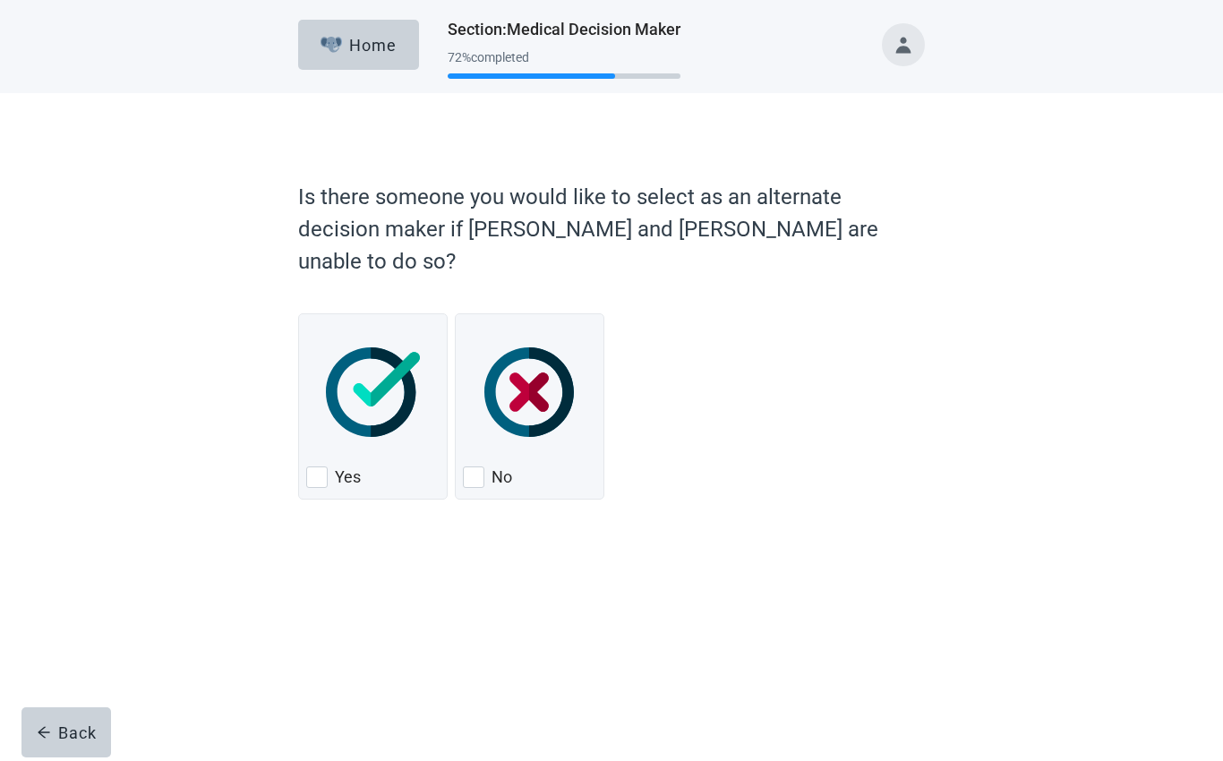
click at [484, 463] on div "No" at bounding box center [529, 477] width 133 height 29
click at [456, 314] on input "No" at bounding box center [455, 313] width 1 height 1
checkbox input "true"
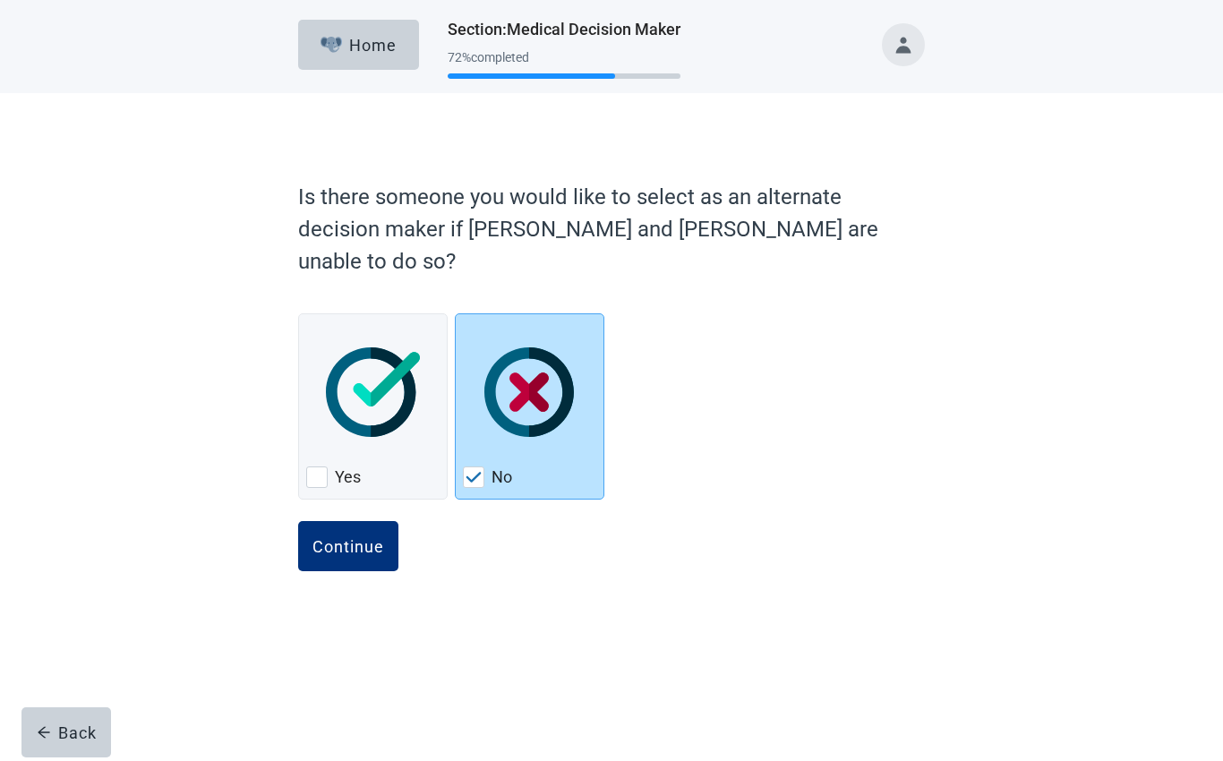
click at [369, 537] on div "Continue" at bounding box center [348, 546] width 72 height 18
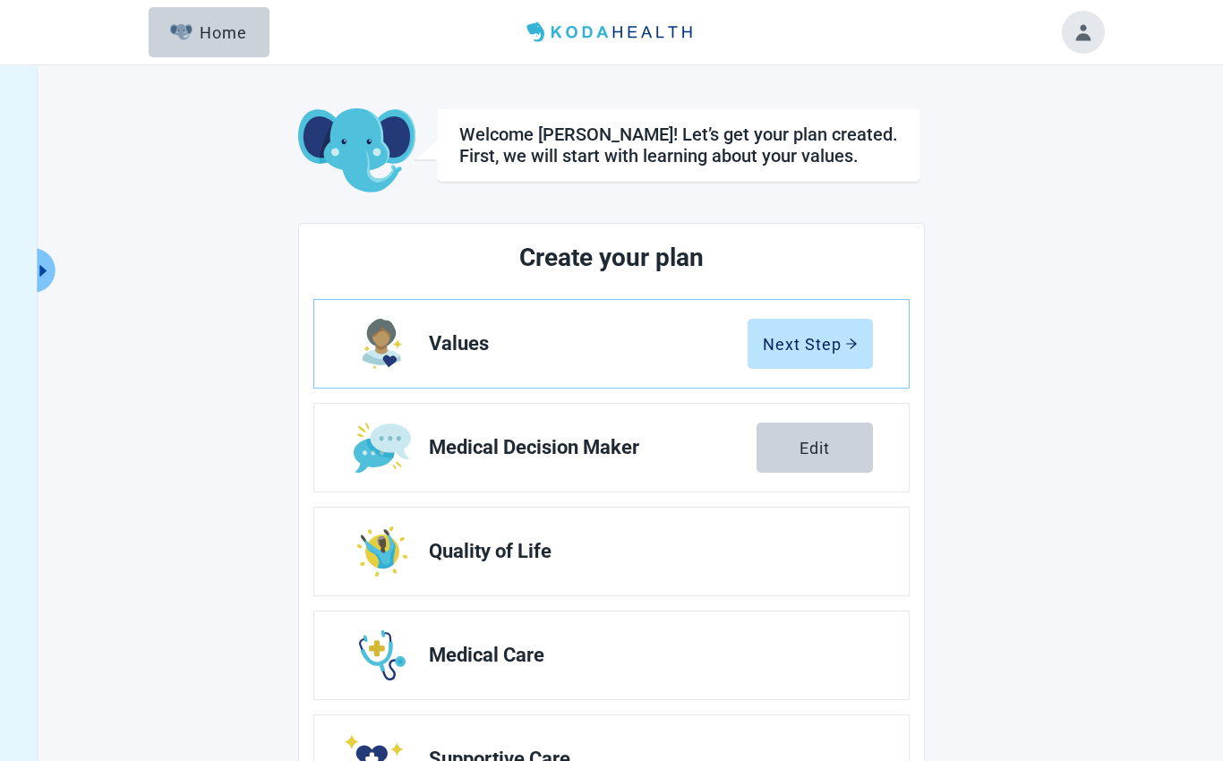
click at [850, 338] on icon "arrow-right" at bounding box center [851, 343] width 13 height 13
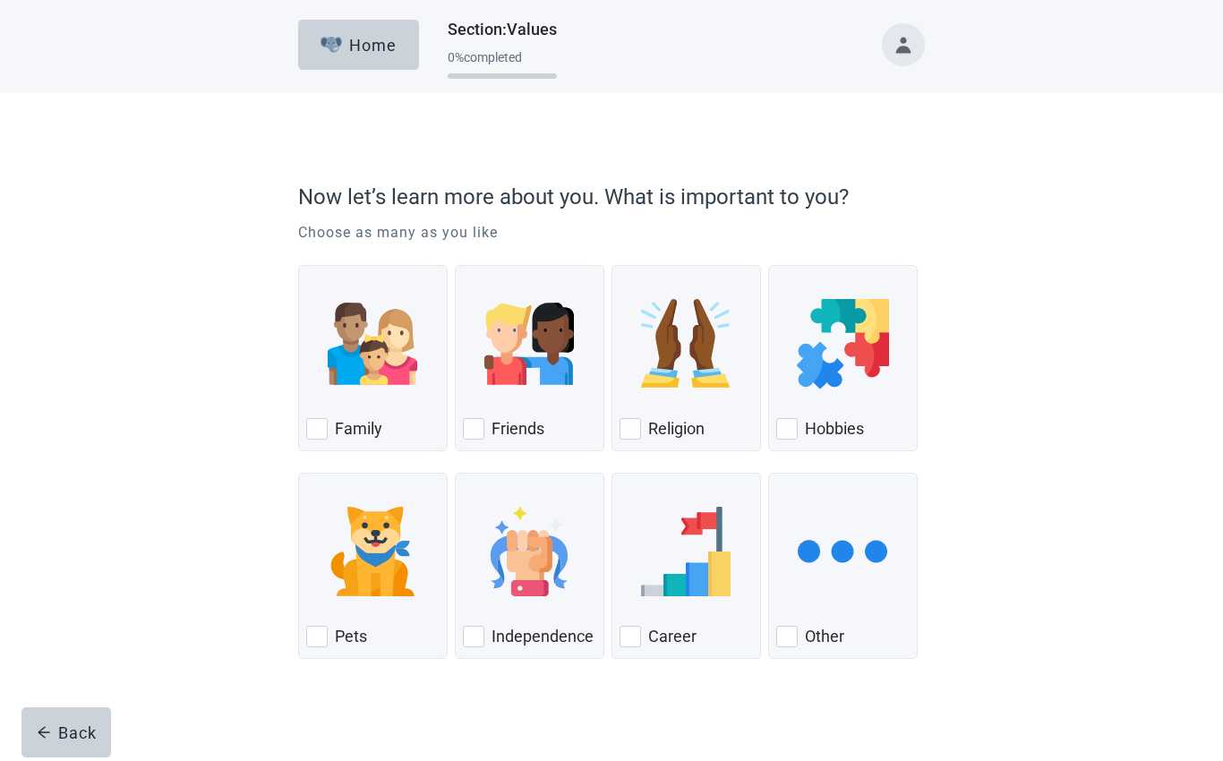
click at [322, 428] on div "Family, checkbox, not checked" at bounding box center [316, 428] width 21 height 21
click at [299, 266] on input "Family" at bounding box center [298, 265] width 1 height 1
checkbox input "true"
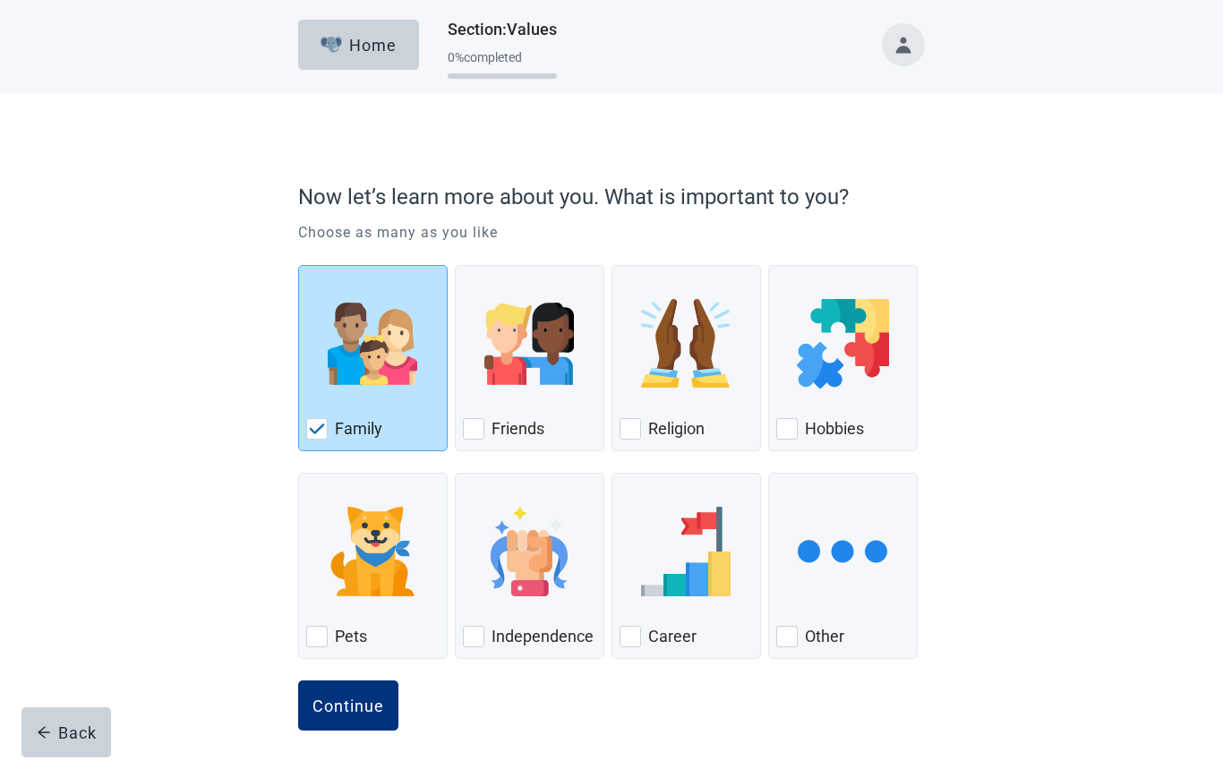
click at [483, 439] on div "Friends, checkbox, not checked" at bounding box center [473, 428] width 21 height 21
click at [456, 266] on input "Friends" at bounding box center [455, 265] width 1 height 1
checkbox input "true"
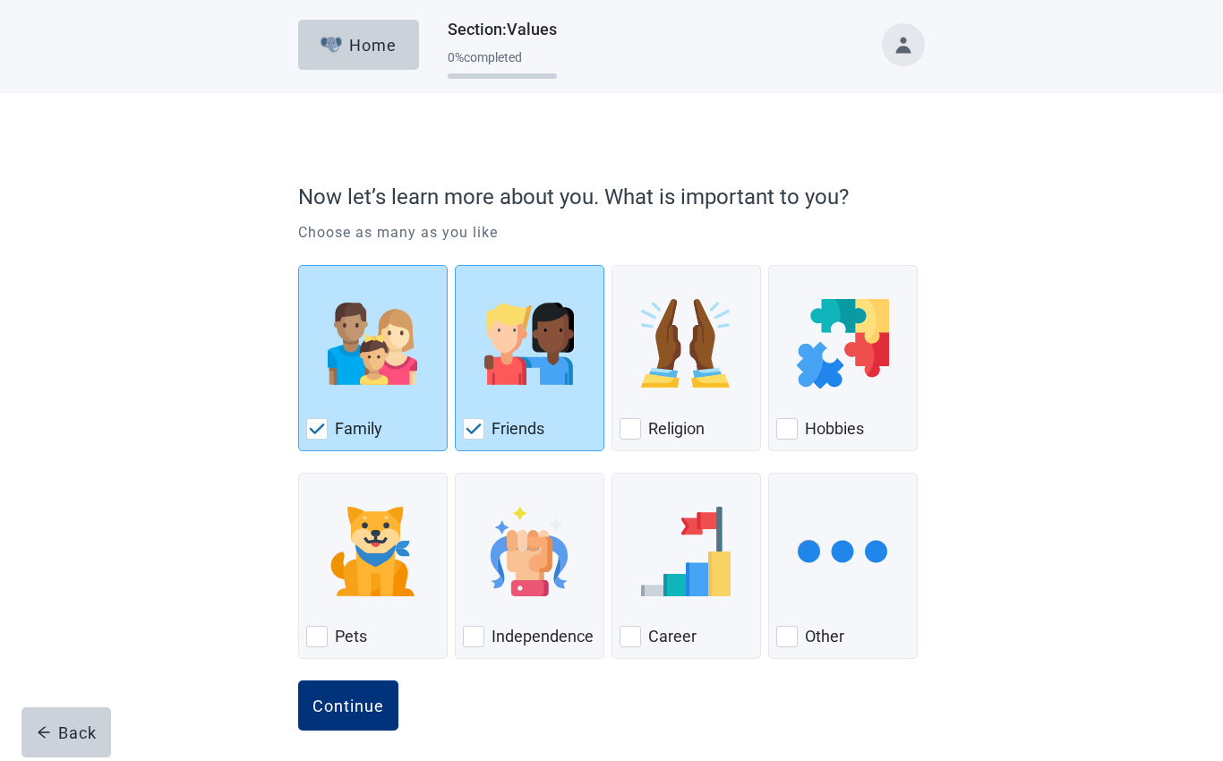
click at [633, 423] on div "Religion, checkbox, not checked" at bounding box center [629, 428] width 21 height 21
click at [612, 266] on input "Religion" at bounding box center [611, 265] width 1 height 1
checkbox input "true"
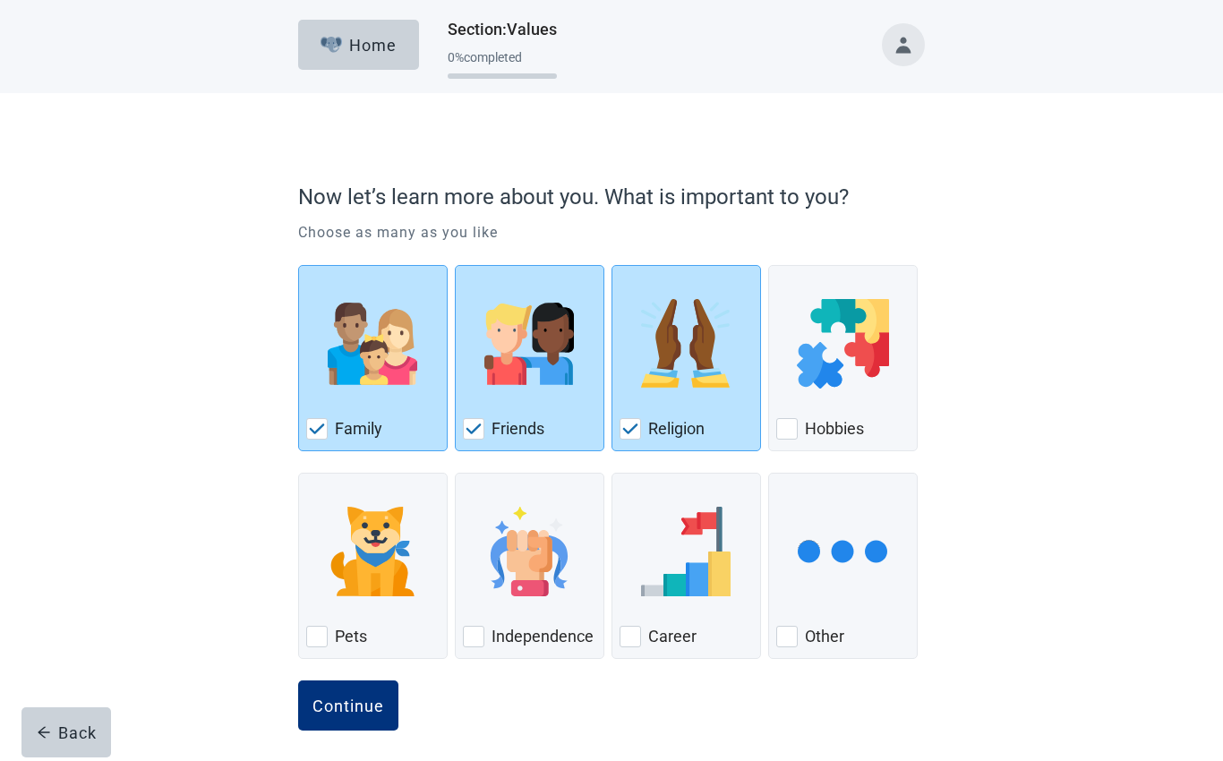
click at [378, 696] on div "Continue" at bounding box center [348, 705] width 72 height 18
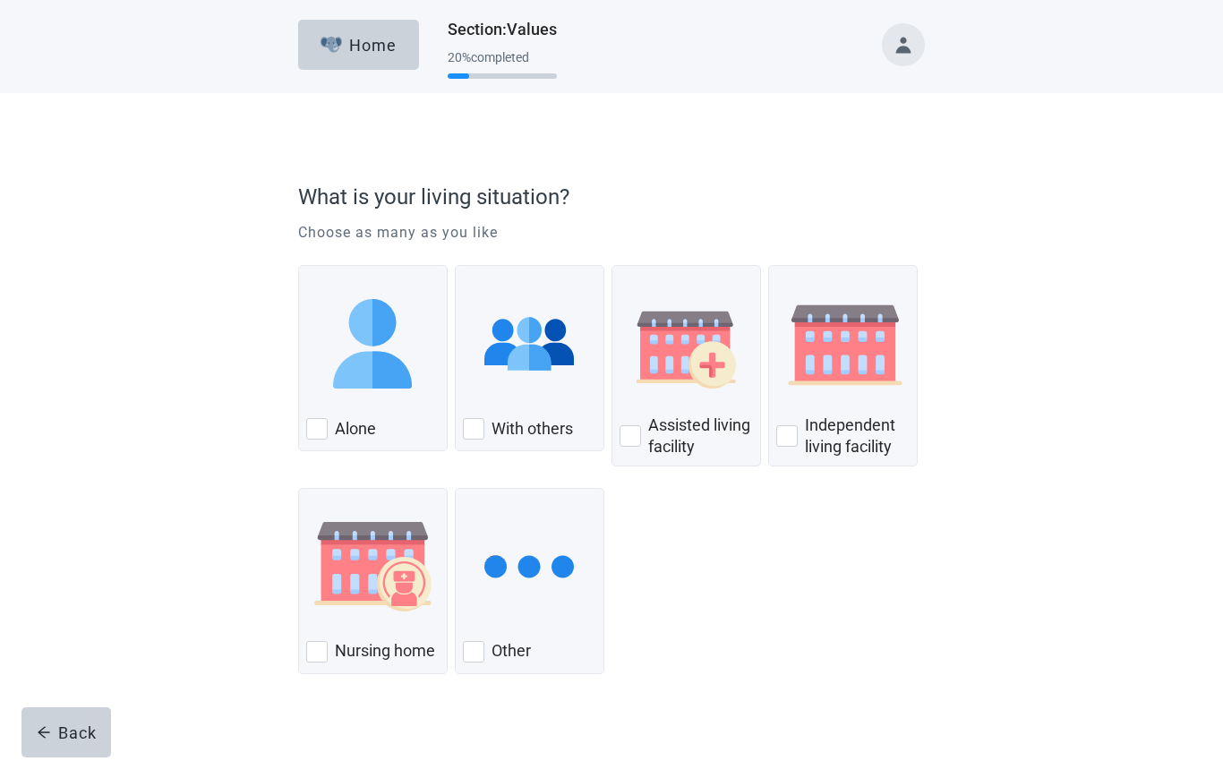
click at [791, 440] on div "Independent Living Facility, checkbox, not checked" at bounding box center [786, 435] width 21 height 21
click at [769, 266] on input "Independent living facility" at bounding box center [768, 265] width 1 height 1
checkbox input "true"
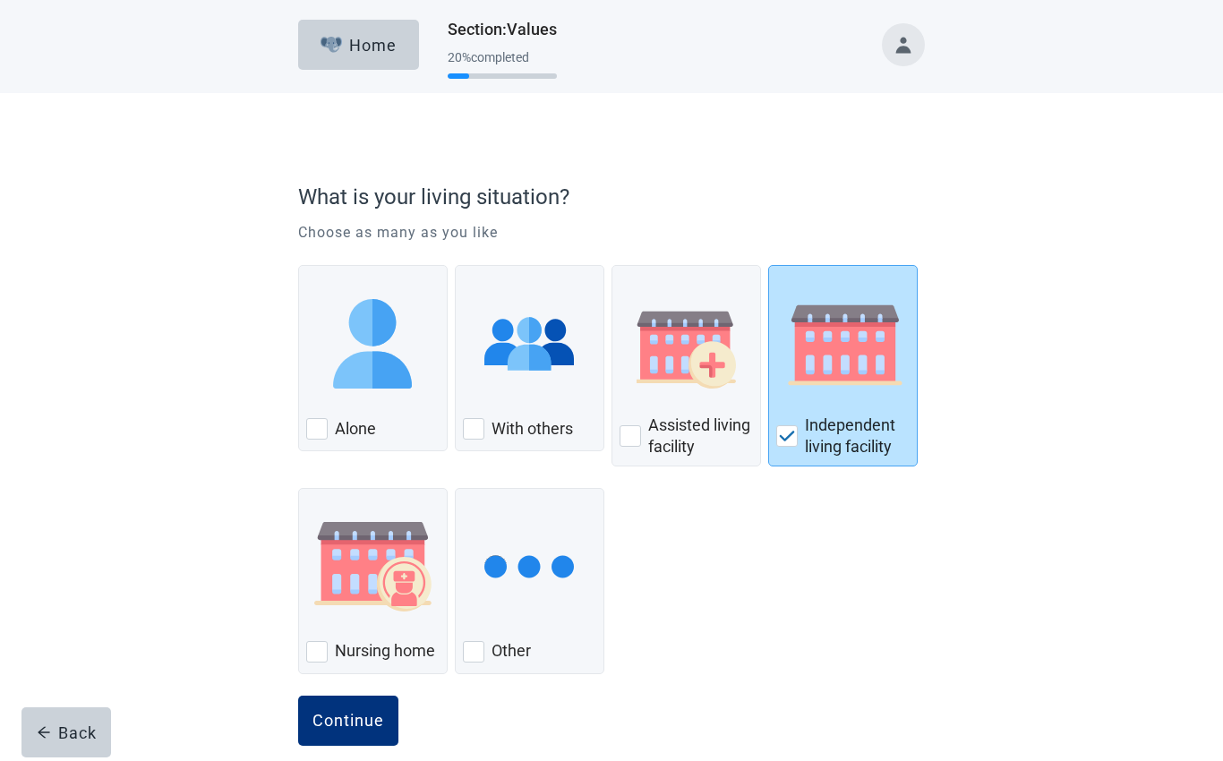
click at [367, 722] on div "Continue" at bounding box center [348, 721] width 72 height 18
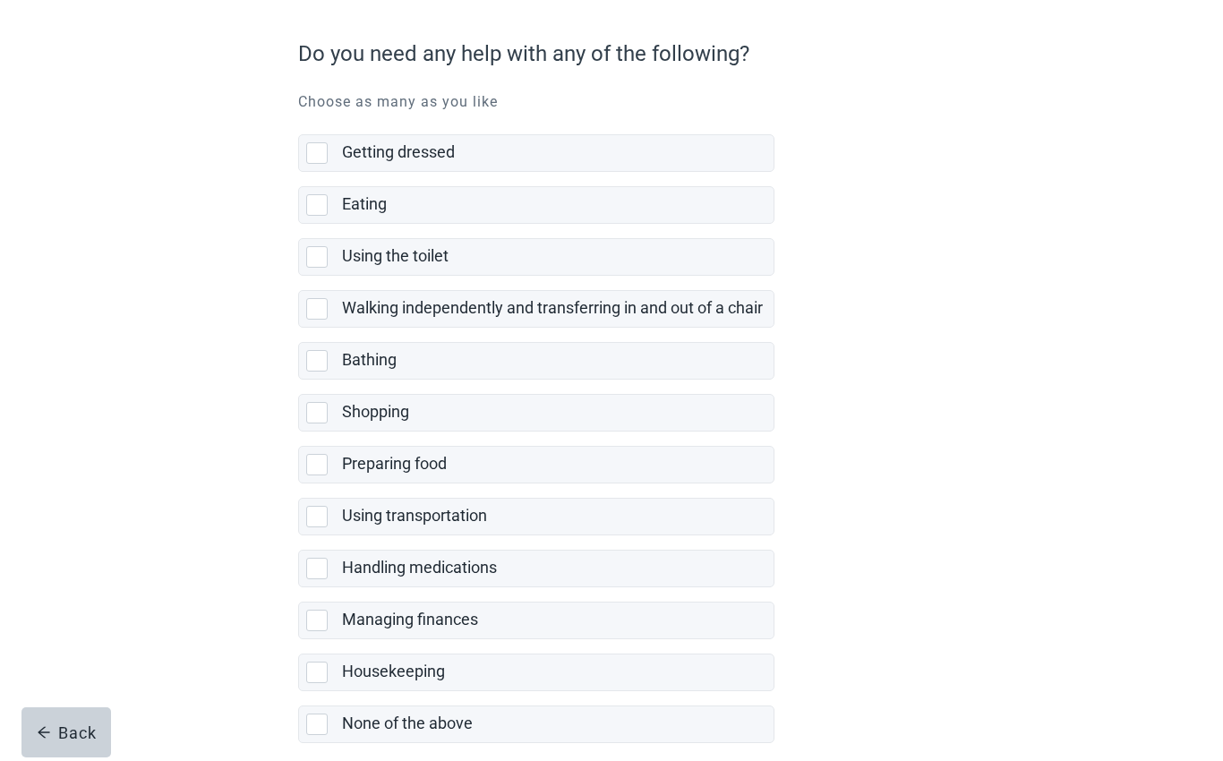
click at [321, 721] on div "None of the above, checkbox, not selected" at bounding box center [316, 723] width 21 height 21
click at [299, 692] on input "None of the above" at bounding box center [298, 691] width 1 height 1
checkbox input "true"
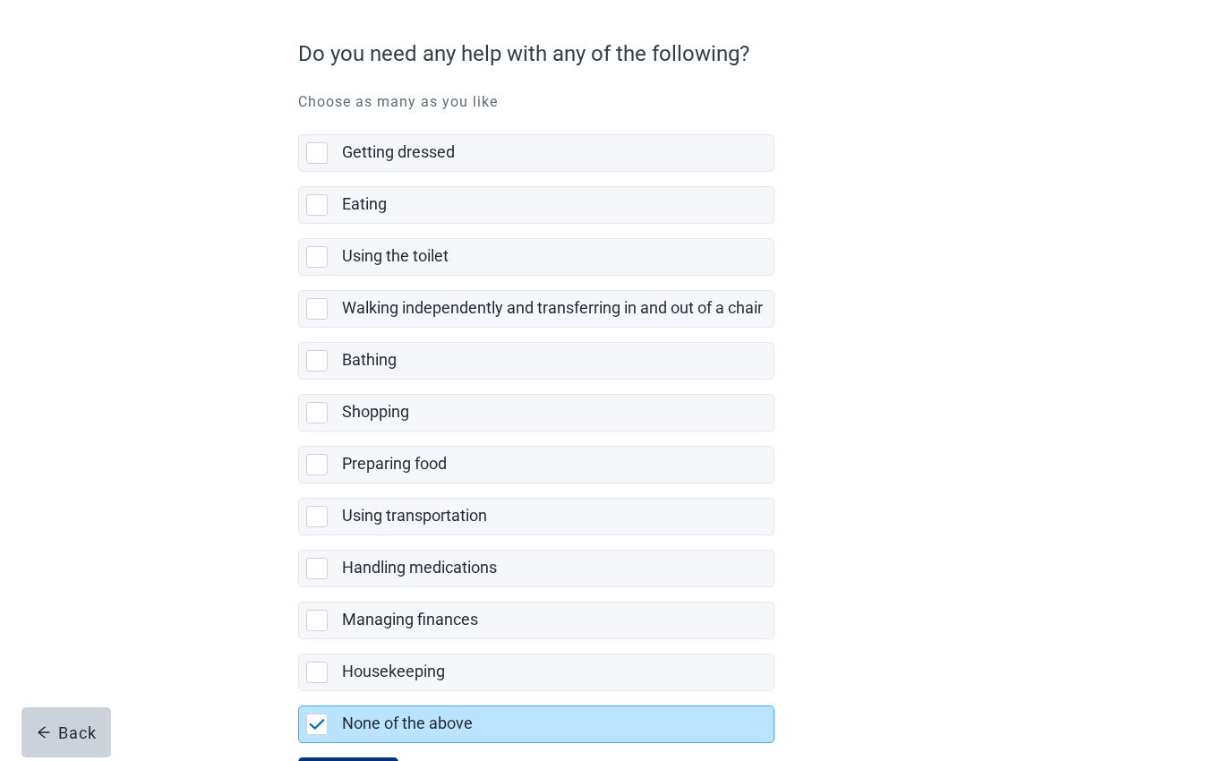
scroll to position [142, 0]
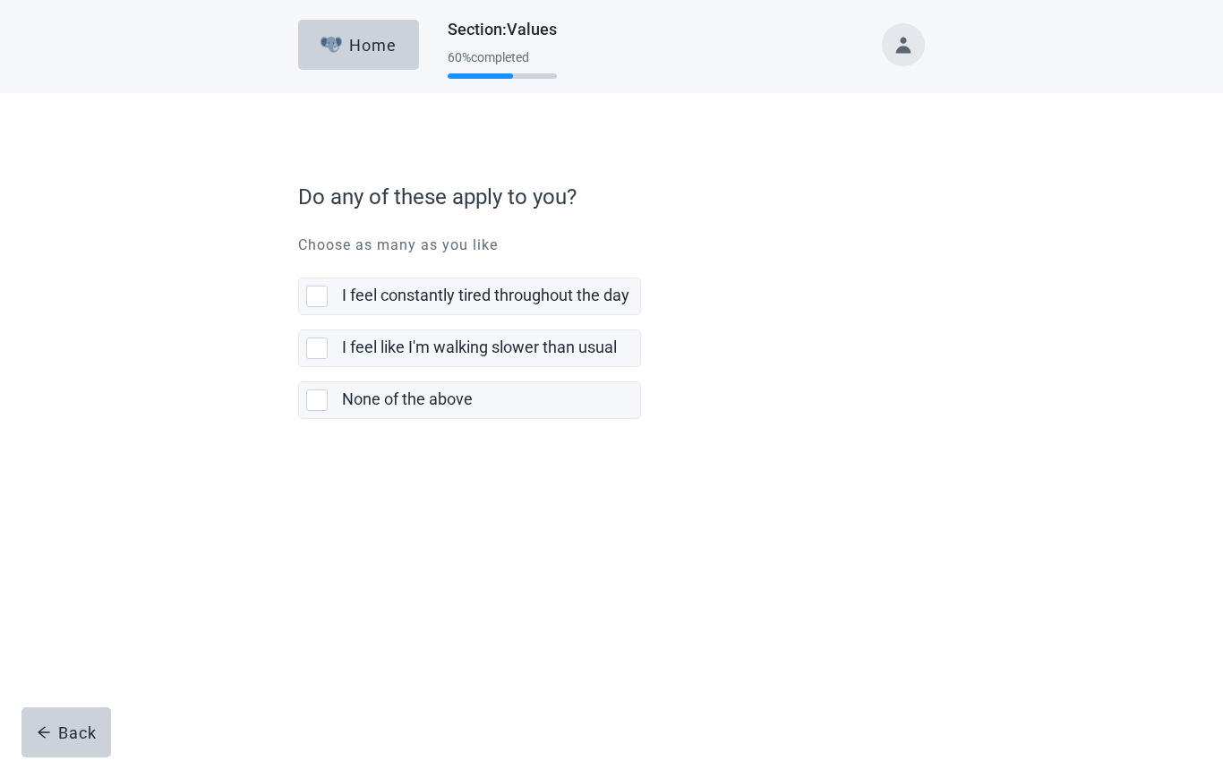
click at [319, 400] on div "None of the above, checkbox, not selected" at bounding box center [316, 399] width 21 height 21
click at [299, 368] on input "None of the above" at bounding box center [298, 367] width 1 height 1
checkbox input "true"
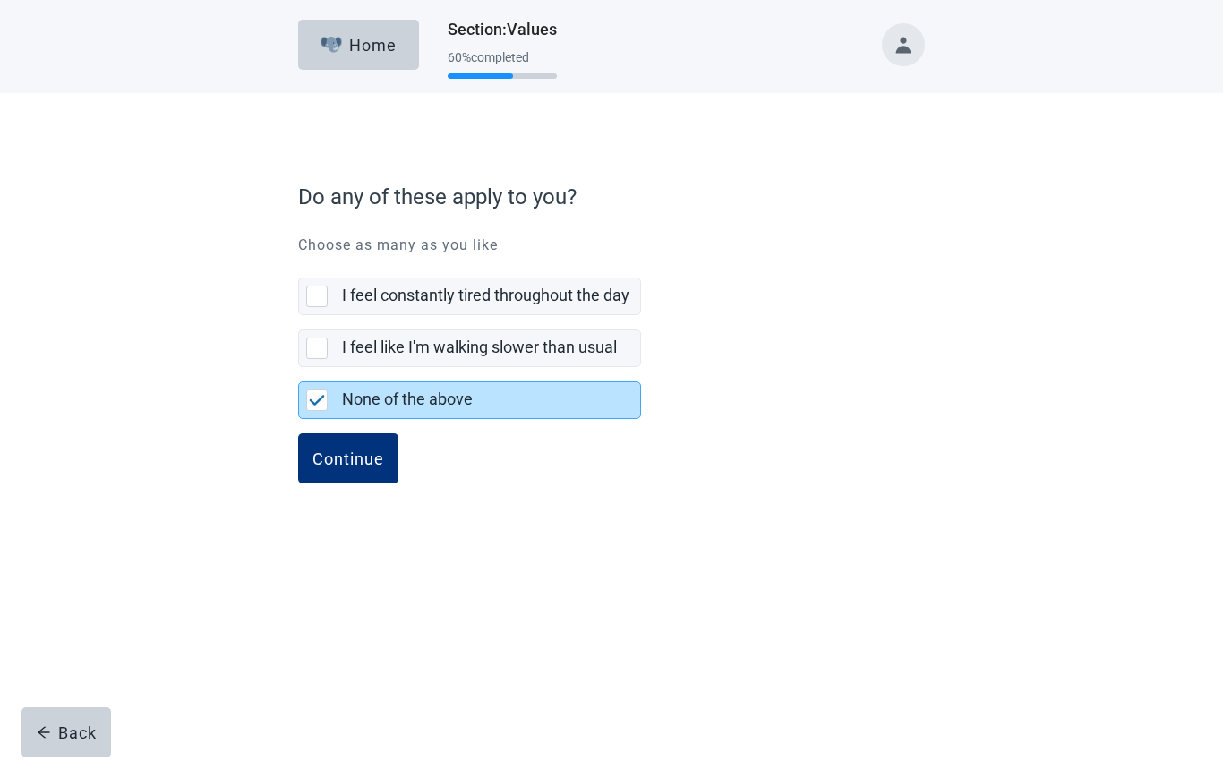
click at [360, 452] on div "Continue" at bounding box center [348, 458] width 72 height 18
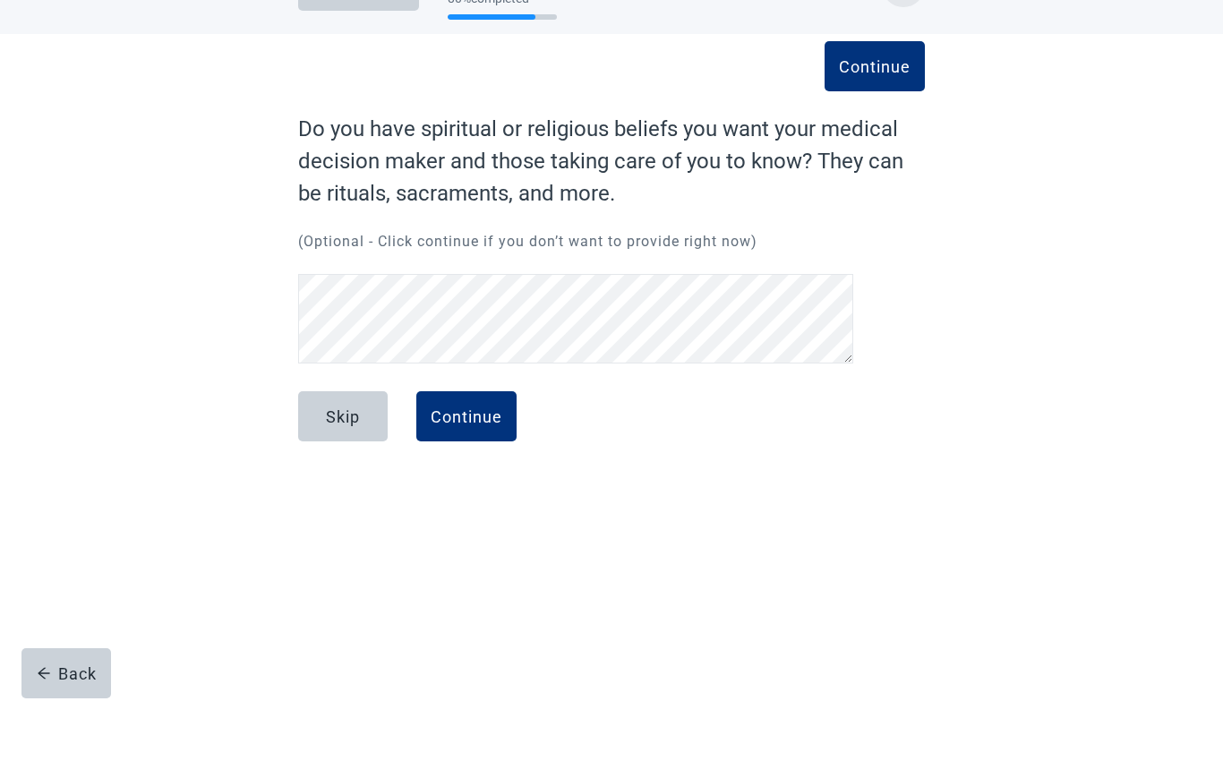
click at [354, 466] on div "Skip" at bounding box center [343, 475] width 34 height 18
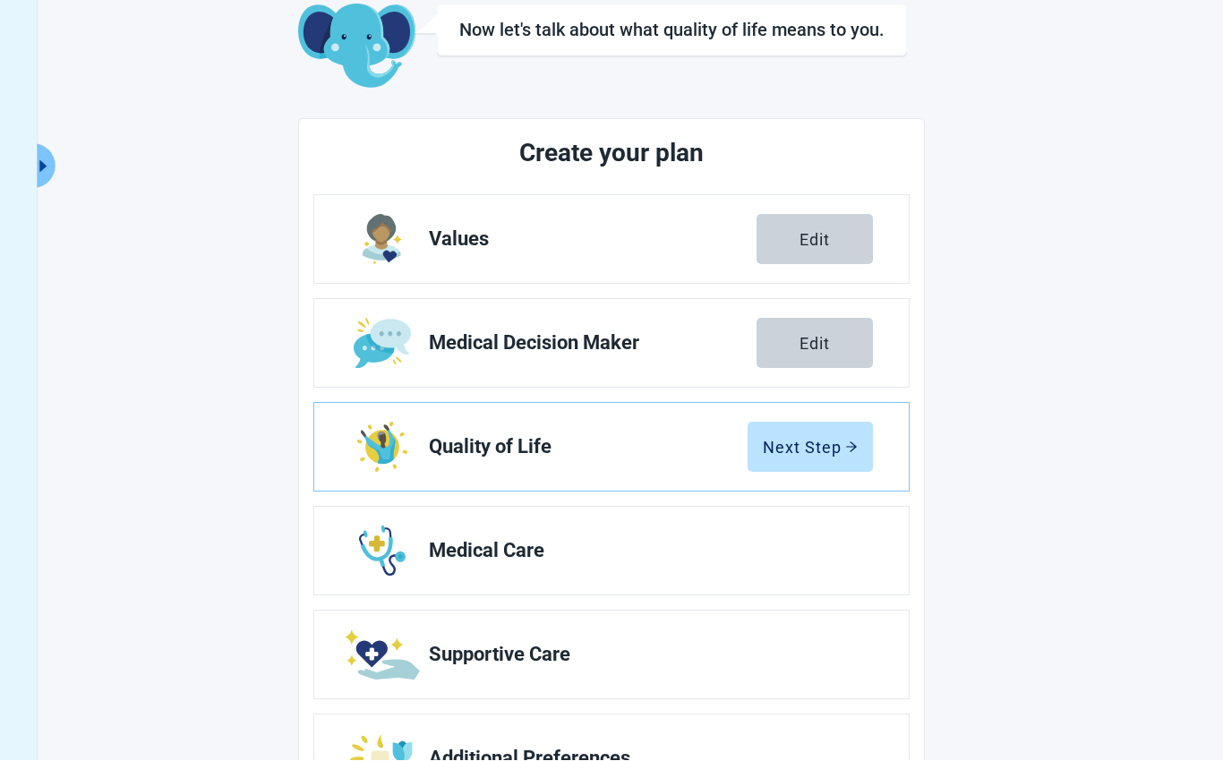
click at [826, 457] on button "Next Step" at bounding box center [809, 448] width 125 height 50
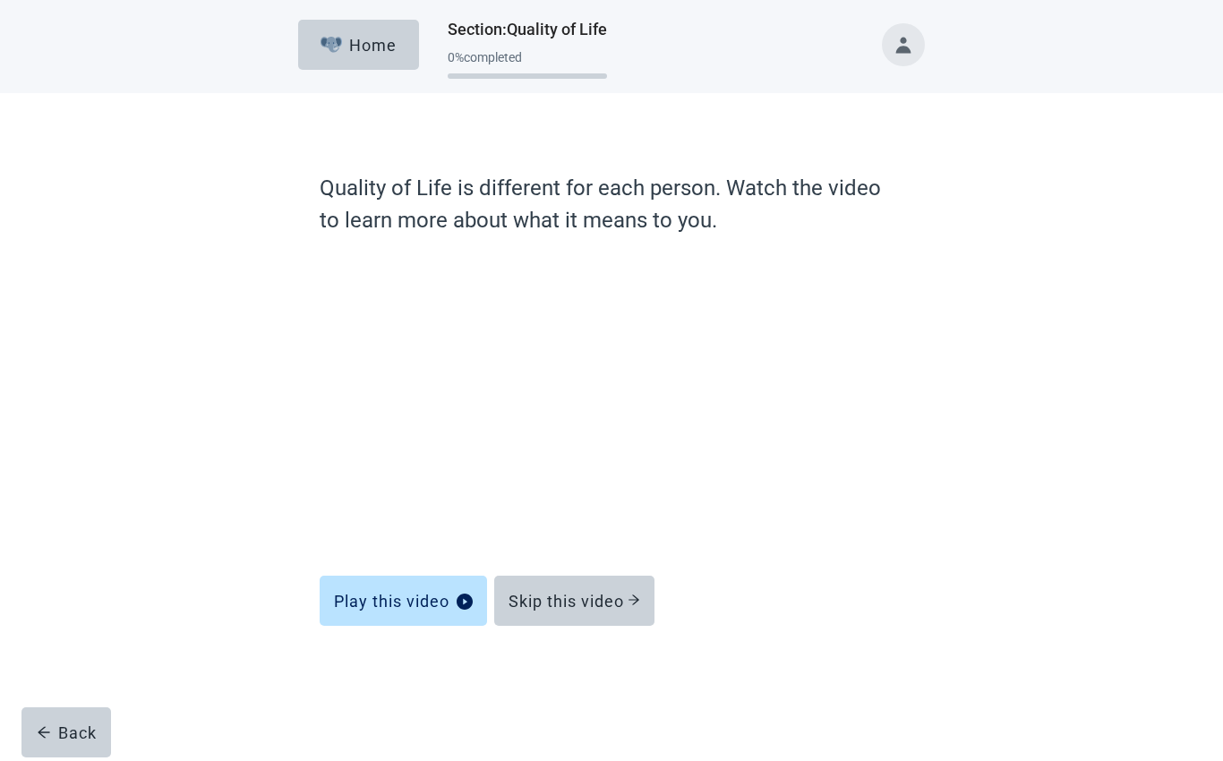
click at [610, 607] on div "Skip this video" at bounding box center [574, 601] width 132 height 18
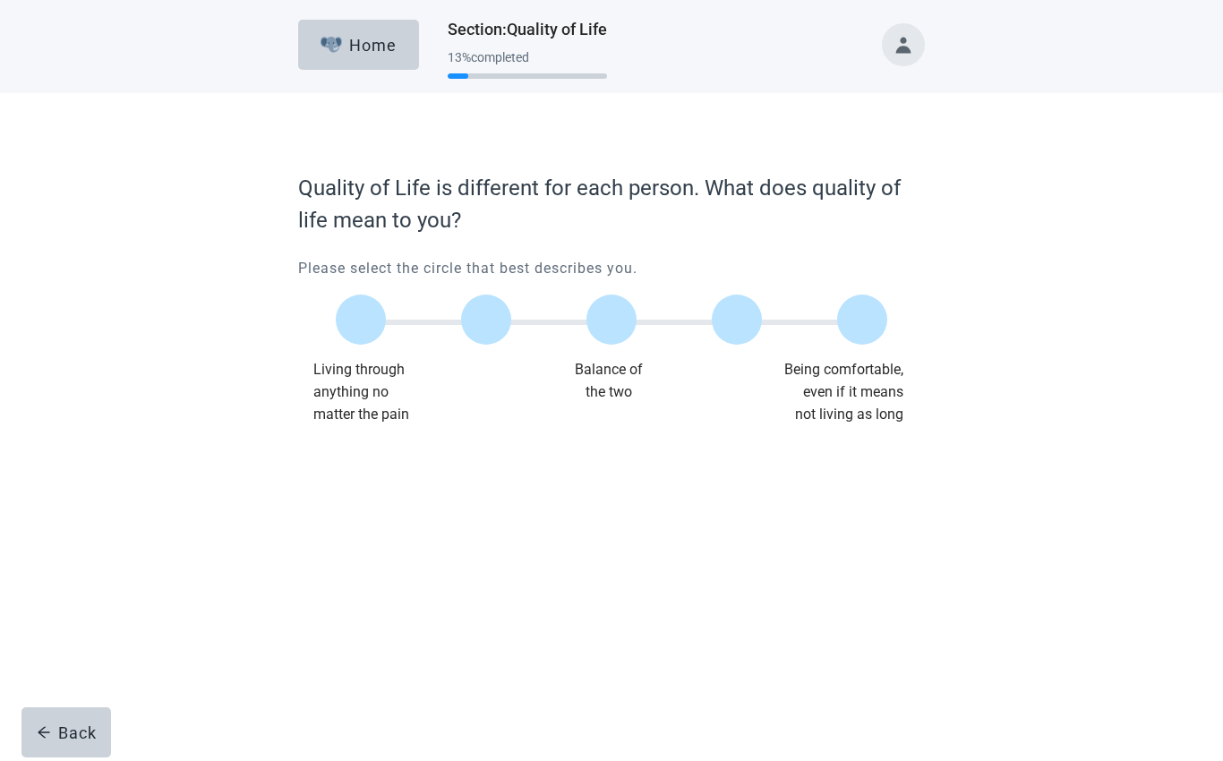
click at [619, 316] on label "Main content" at bounding box center [611, 320] width 50 height 50
click at [611, 320] on input "Quality of life scale: 50 out of 100. Balance of the two" at bounding box center [611, 320] width 0 height 0
click at [359, 458] on div "Continue" at bounding box center [348, 462] width 72 height 18
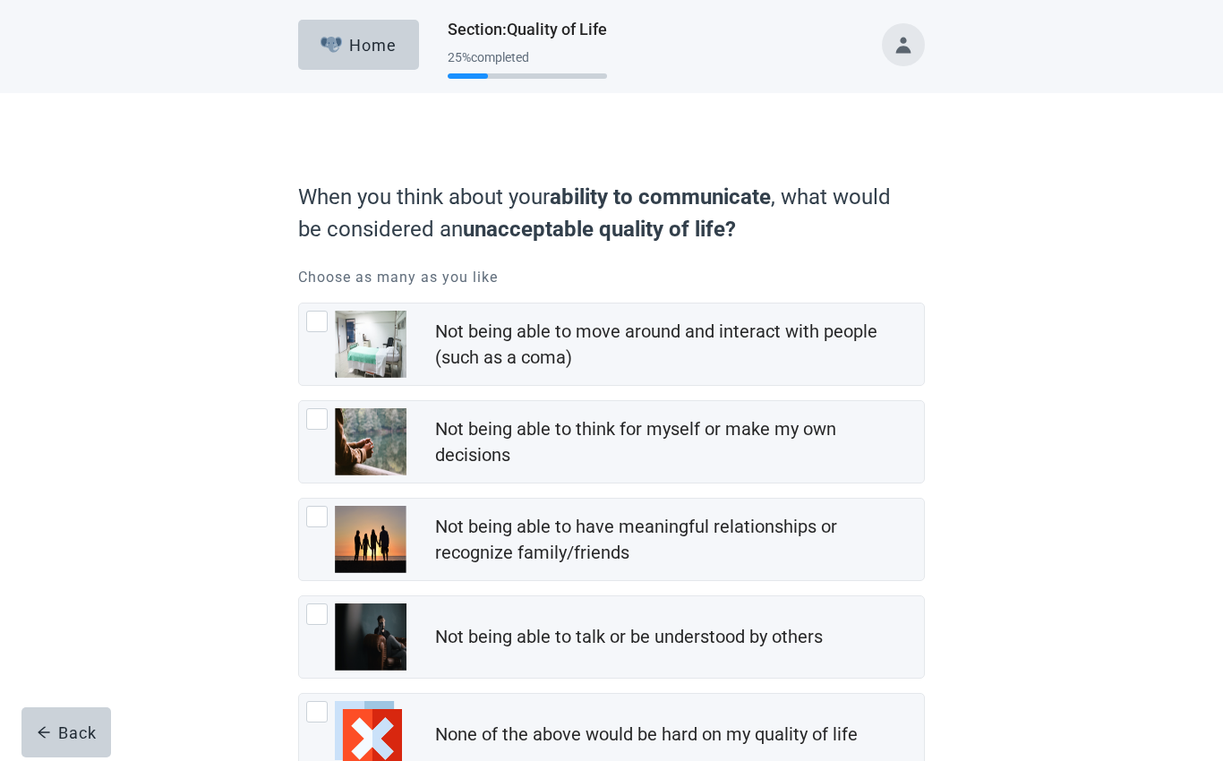
click at [312, 329] on div "Not being able to move around and interact with people (such as a coma), checkb…" at bounding box center [316, 321] width 21 height 21
click at [299, 303] on input "Not being able to move around and interact with people (such as a coma)" at bounding box center [298, 303] width 1 height 1
checkbox input "true"
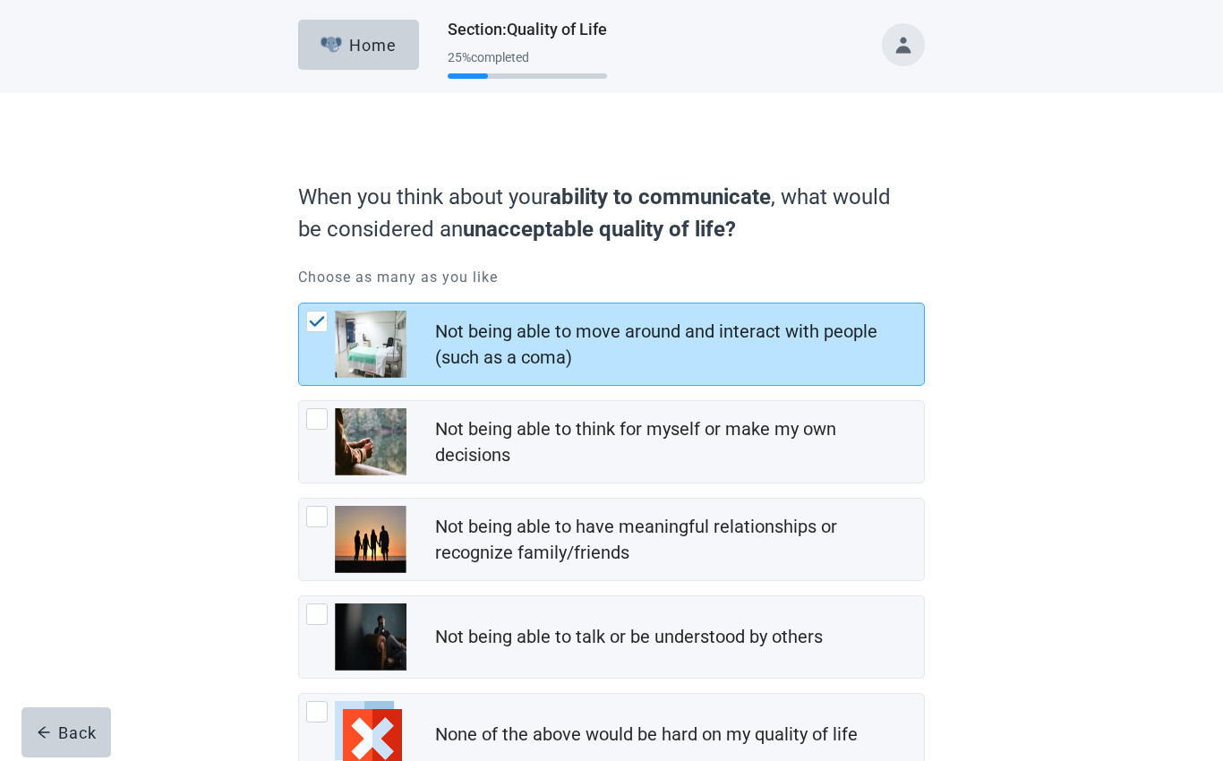
click at [320, 418] on div "Not being able to think for myself or make my own decisions, checkbox, not chec…" at bounding box center [316, 418] width 21 height 21
click at [299, 401] on input "Not being able to think for myself or make my own decisions" at bounding box center [298, 400] width 1 height 1
checkbox input "true"
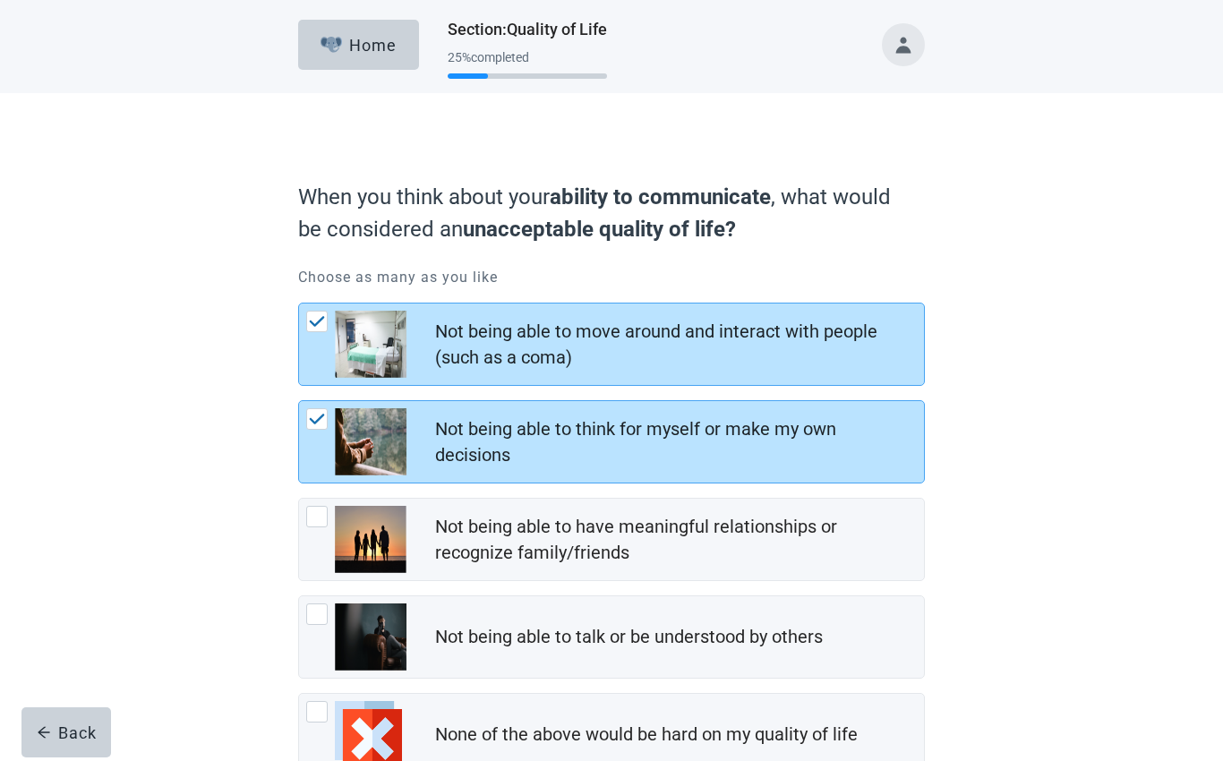
click at [326, 517] on div "Not being able to have meaningful relationships or recognize family/friends, ch…" at bounding box center [316, 516] width 21 height 21
click at [299, 499] on input "Not being able to have meaningful relationships or recognize family/friends" at bounding box center [298, 498] width 1 height 1
checkbox input "true"
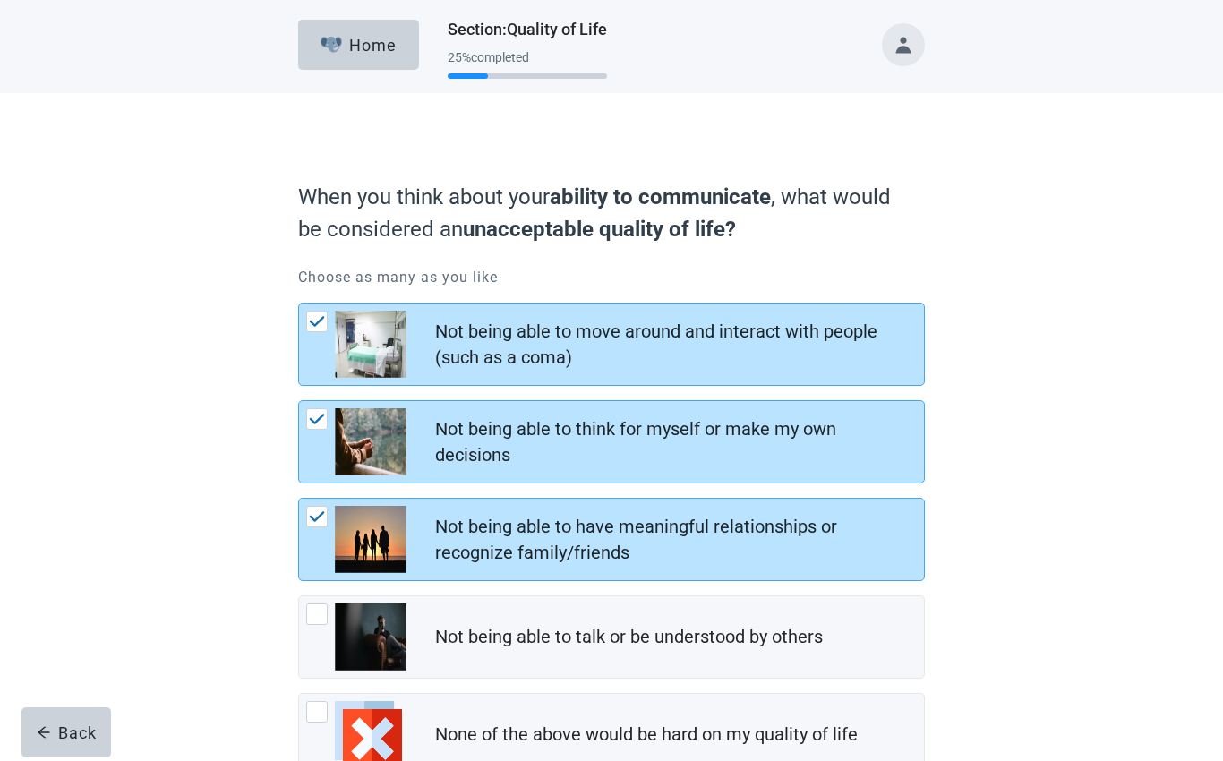
click at [319, 611] on div "Not being able to talk or be understood by others, checkbox, not checked" at bounding box center [316, 613] width 21 height 21
click at [299, 596] on input "Not being able to talk or be understood by others" at bounding box center [298, 595] width 1 height 1
checkbox input "true"
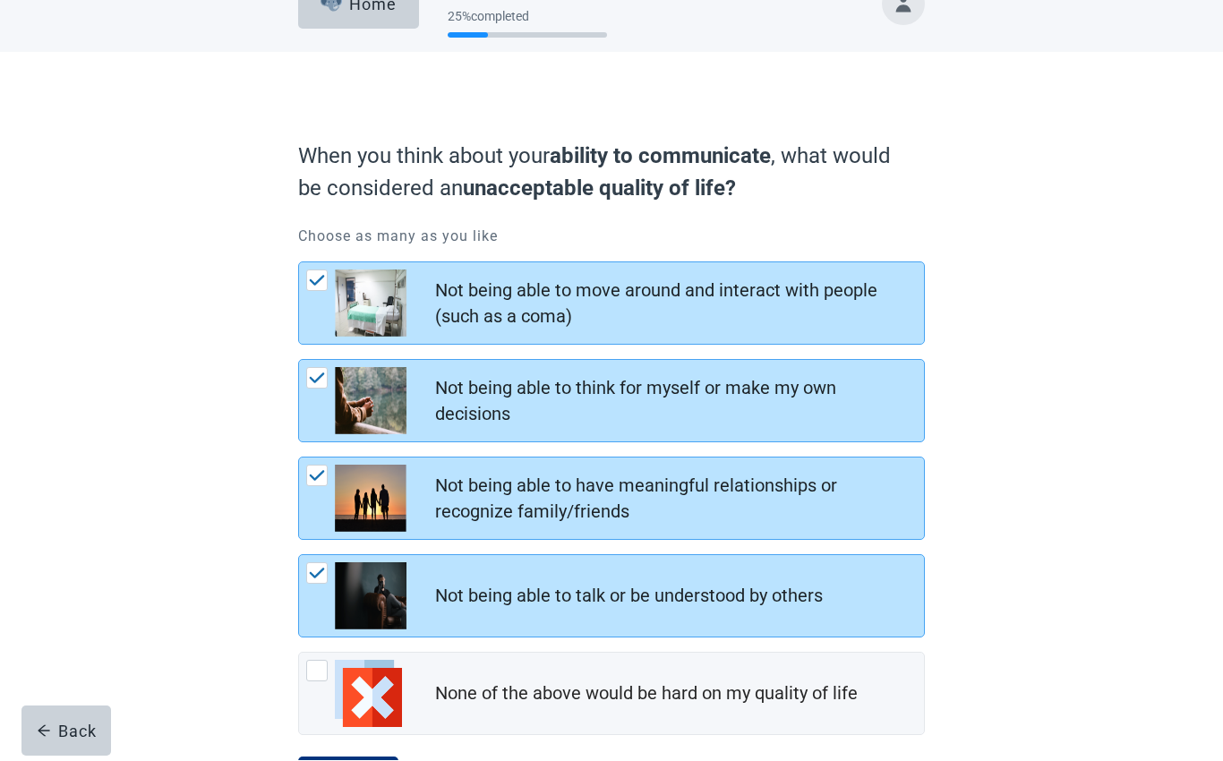
scroll to position [39, 0]
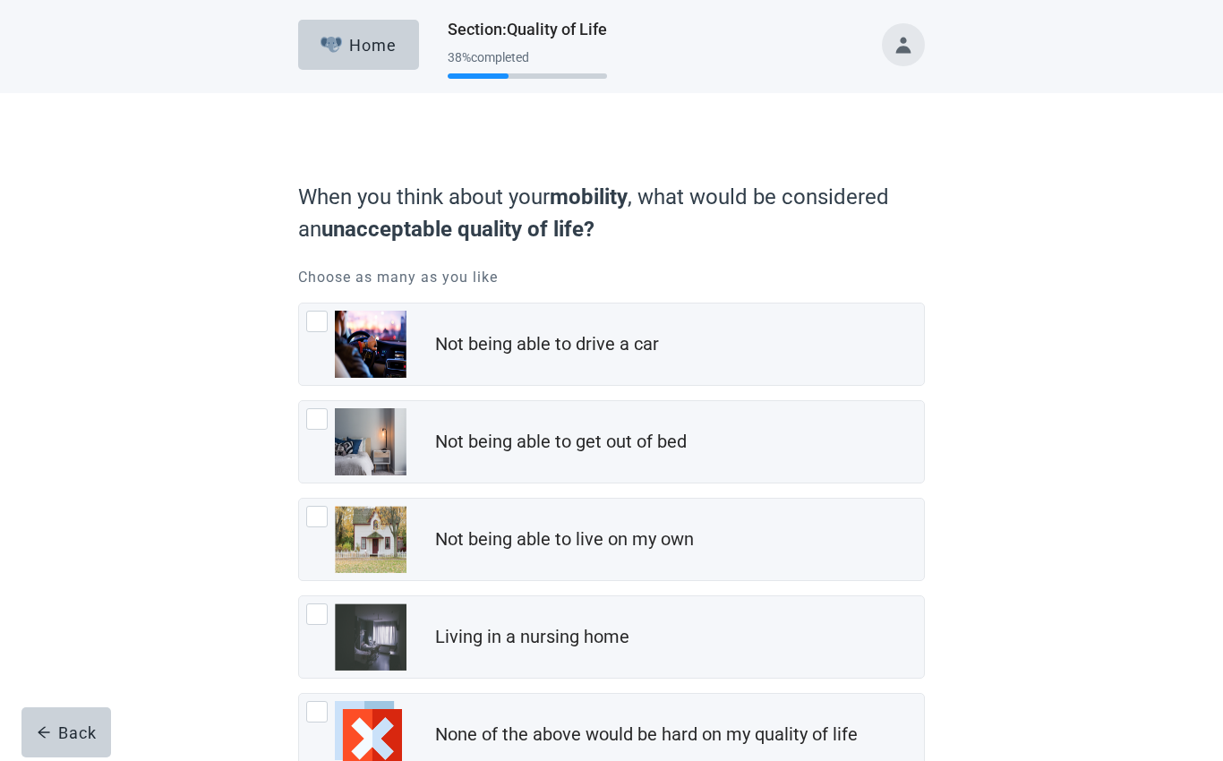
click at [310, 320] on div "Not being able to drive a car, checkbox, not checked" at bounding box center [316, 321] width 21 height 21
click at [299, 303] on input "Not being able to drive a car" at bounding box center [298, 303] width 1 height 1
checkbox input "true"
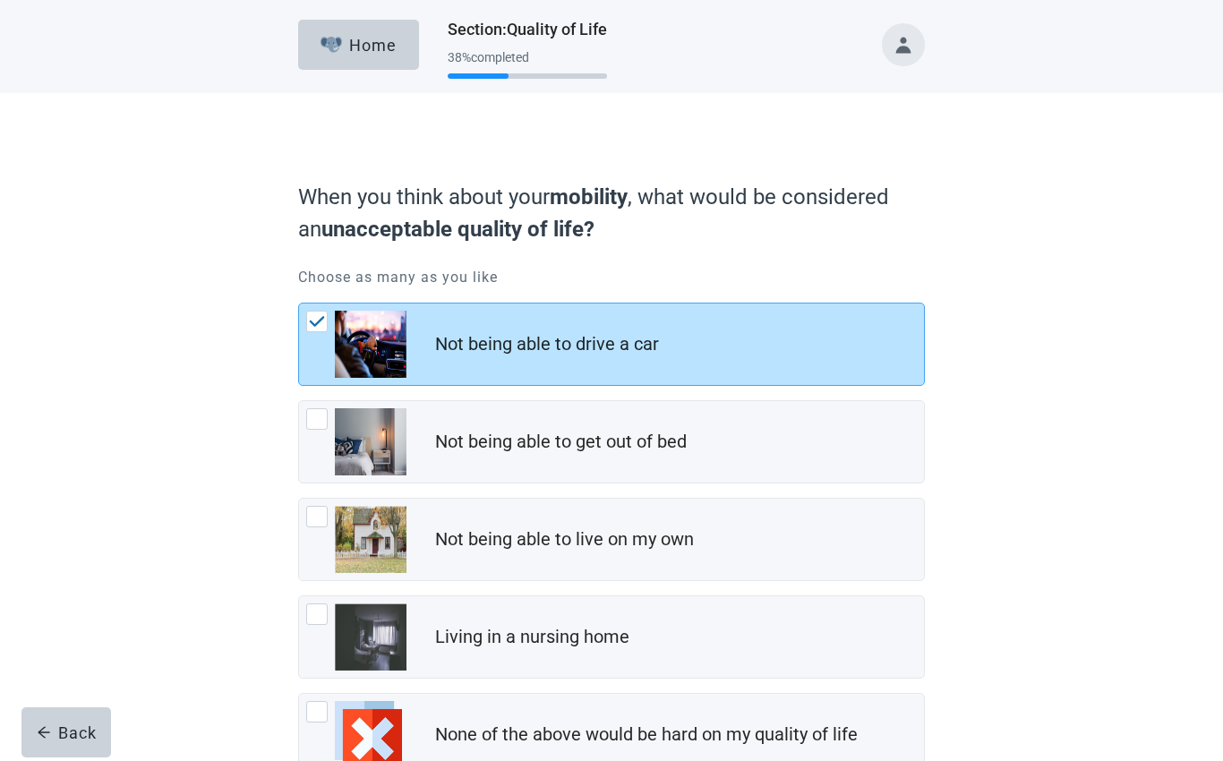
click at [320, 415] on div "Not being able to get out of bed, checkbox, not checked" at bounding box center [316, 418] width 21 height 21
click at [299, 401] on input "Not being able to get out of bed" at bounding box center [298, 400] width 1 height 1
checkbox input "true"
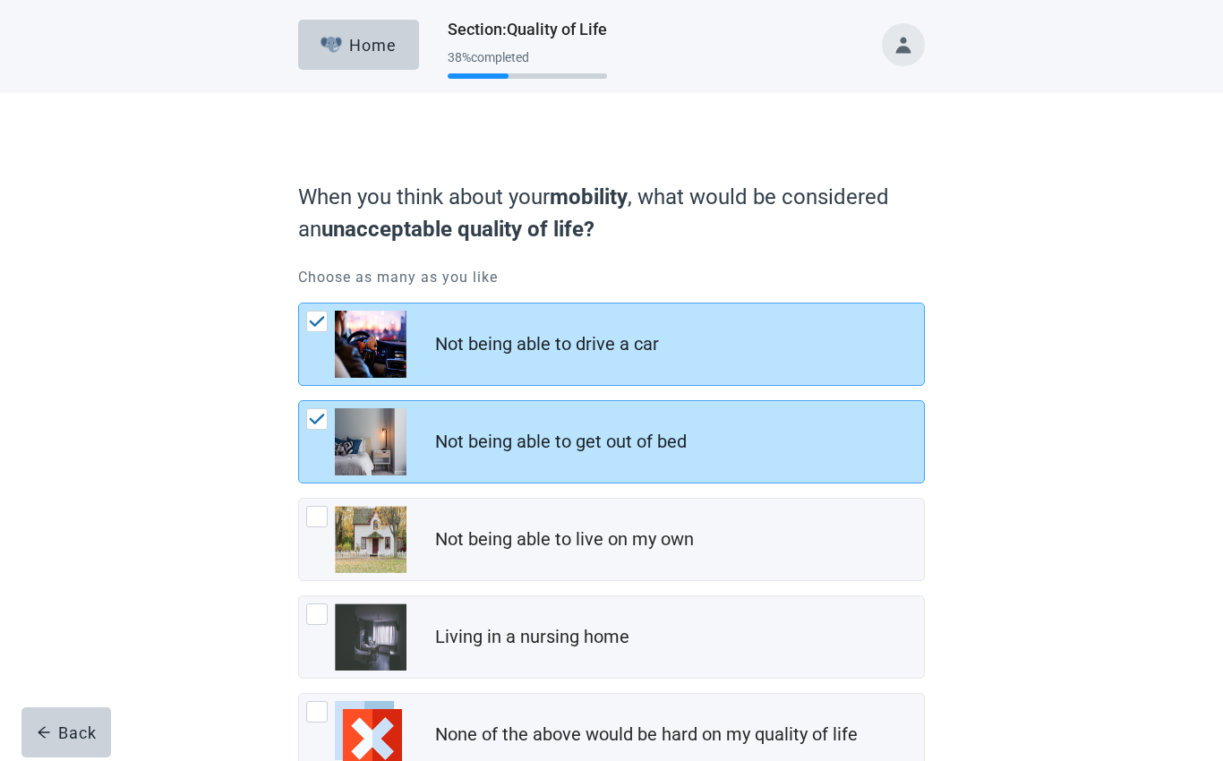
click at [311, 522] on div "Not being able to live on my own, checkbox, not checked" at bounding box center [316, 516] width 21 height 21
click at [299, 499] on input "Not being able to live on my own" at bounding box center [298, 498] width 1 height 1
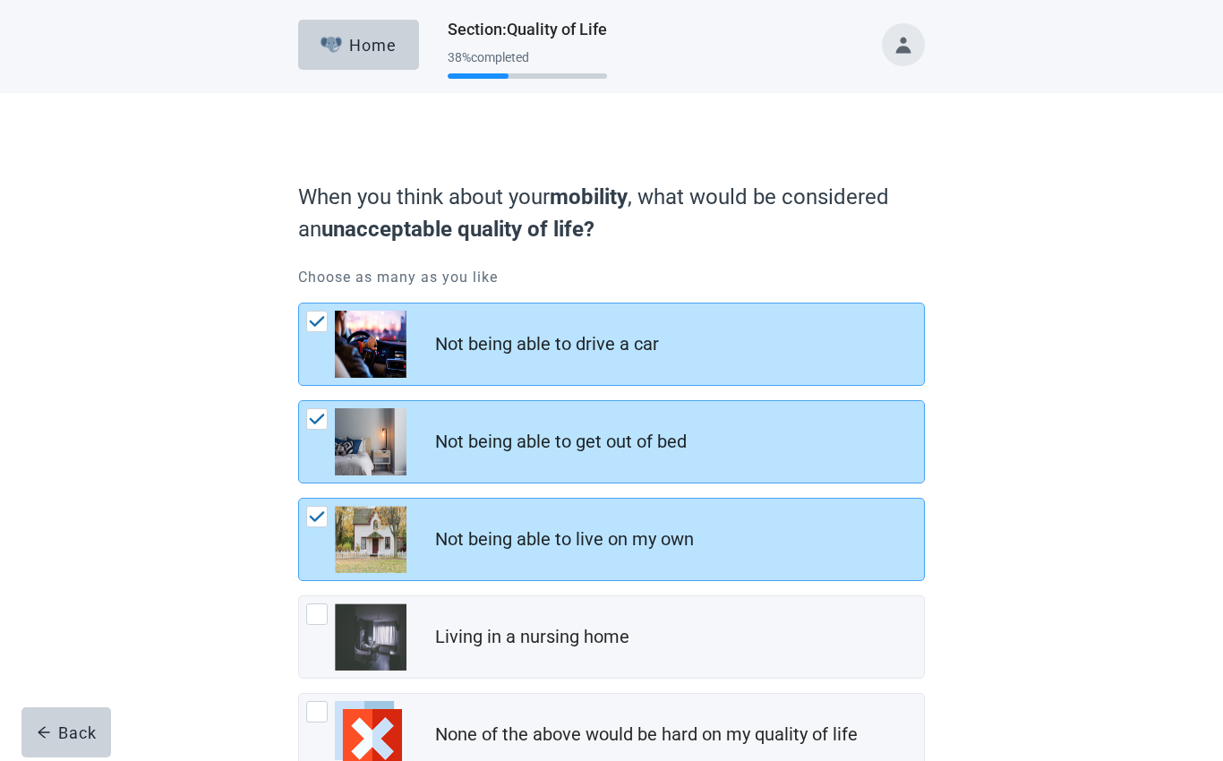
click at [314, 515] on img "Not being able to live on my own, checkbox, checked" at bounding box center [317, 516] width 16 height 11
click at [299, 499] on input "Not being able to live on my own" at bounding box center [298, 498] width 1 height 1
checkbox input "false"
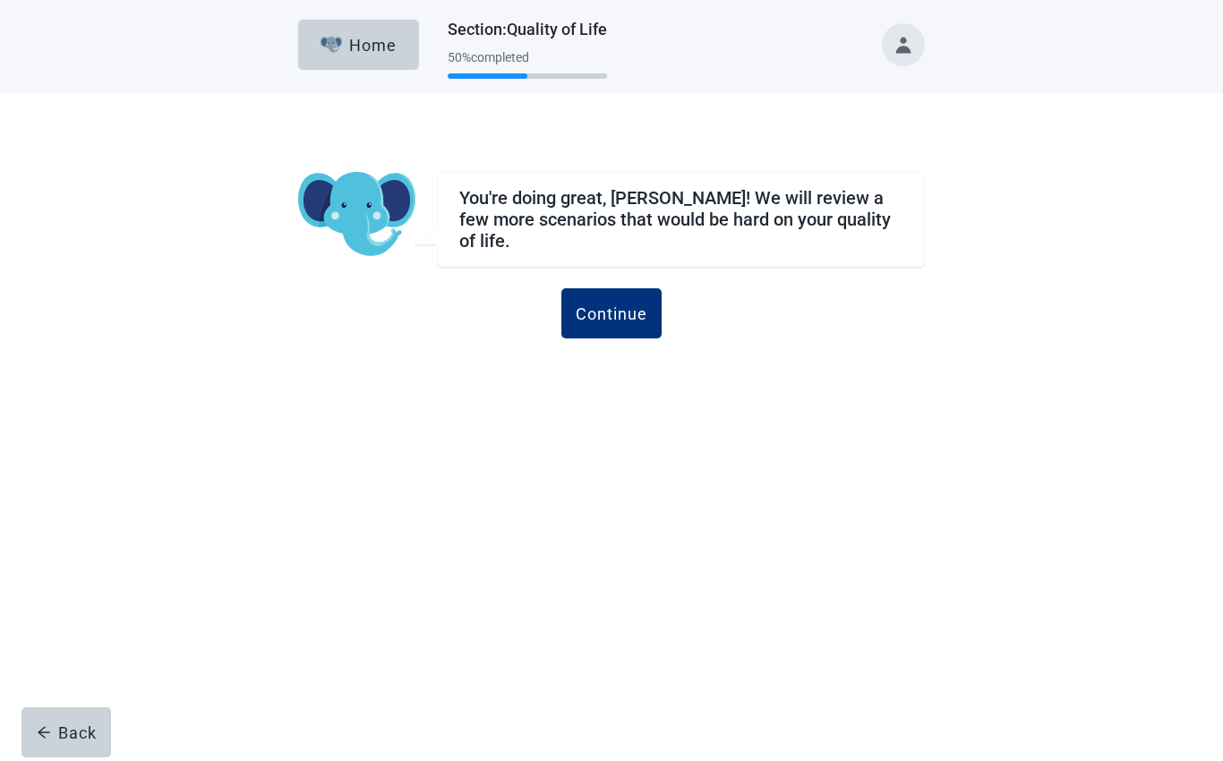
click at [621, 304] on div "Continue" at bounding box center [612, 313] width 72 height 18
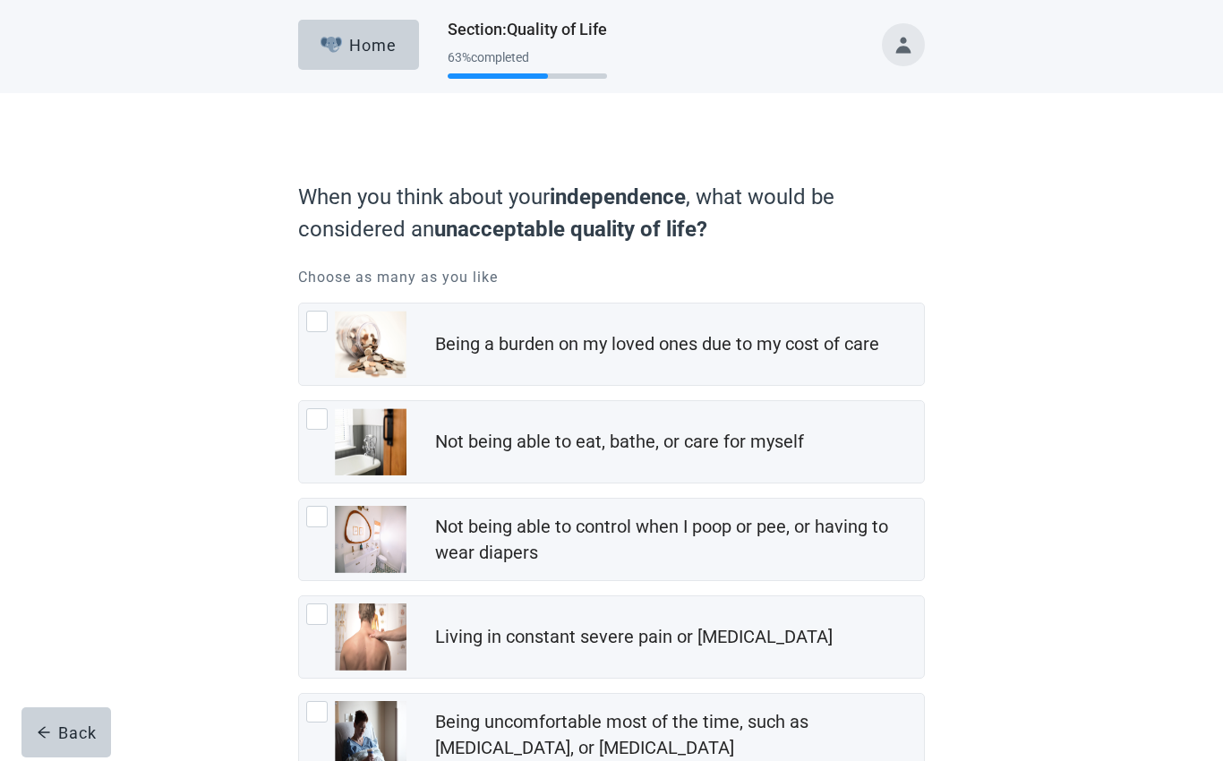
click at [319, 315] on div "Being a burden on my loved ones due to my cost of care, checkbox, not checked" at bounding box center [316, 321] width 21 height 21
click at [299, 303] on input "Being a burden on my loved ones due to my cost of care" at bounding box center [298, 303] width 1 height 1
checkbox input "true"
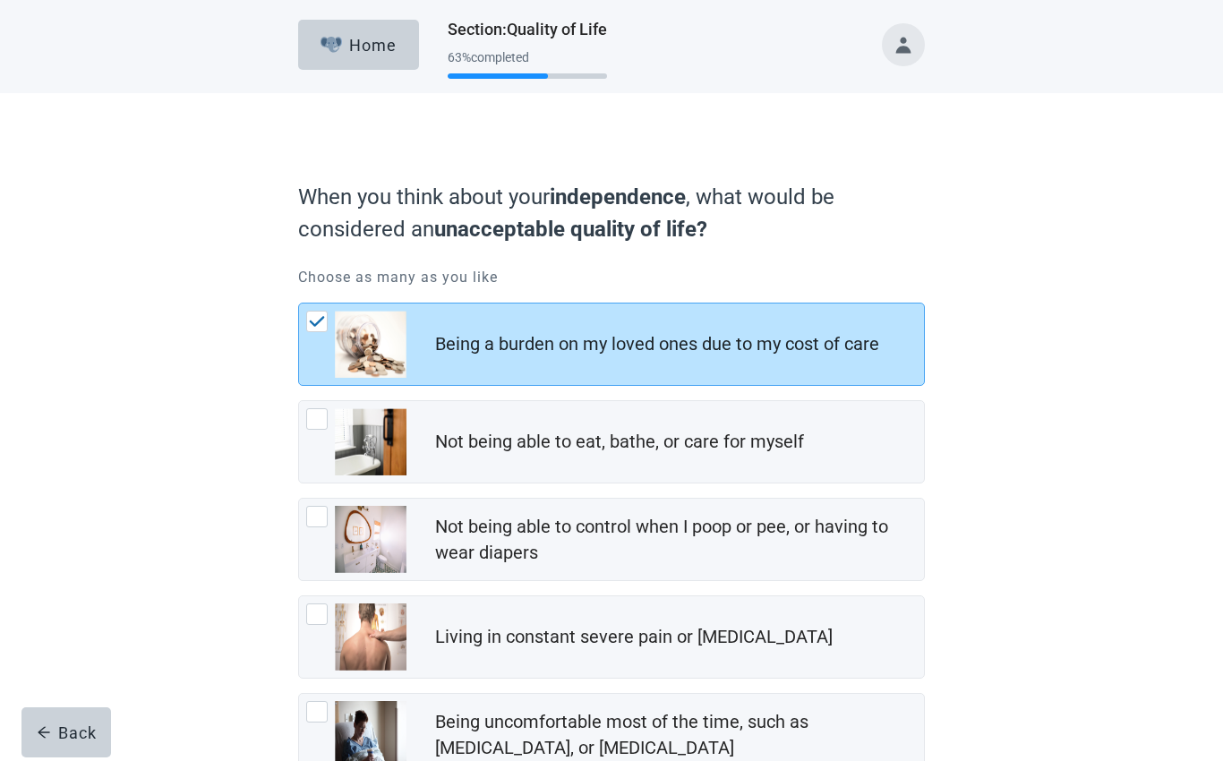
click at [314, 417] on div "Not being able to eat, bathe, or care for myself, checkbox, not checked" at bounding box center [316, 418] width 21 height 21
click at [299, 401] on input "Not being able to eat, bathe, or care for myself" at bounding box center [298, 400] width 1 height 1
checkbox input "true"
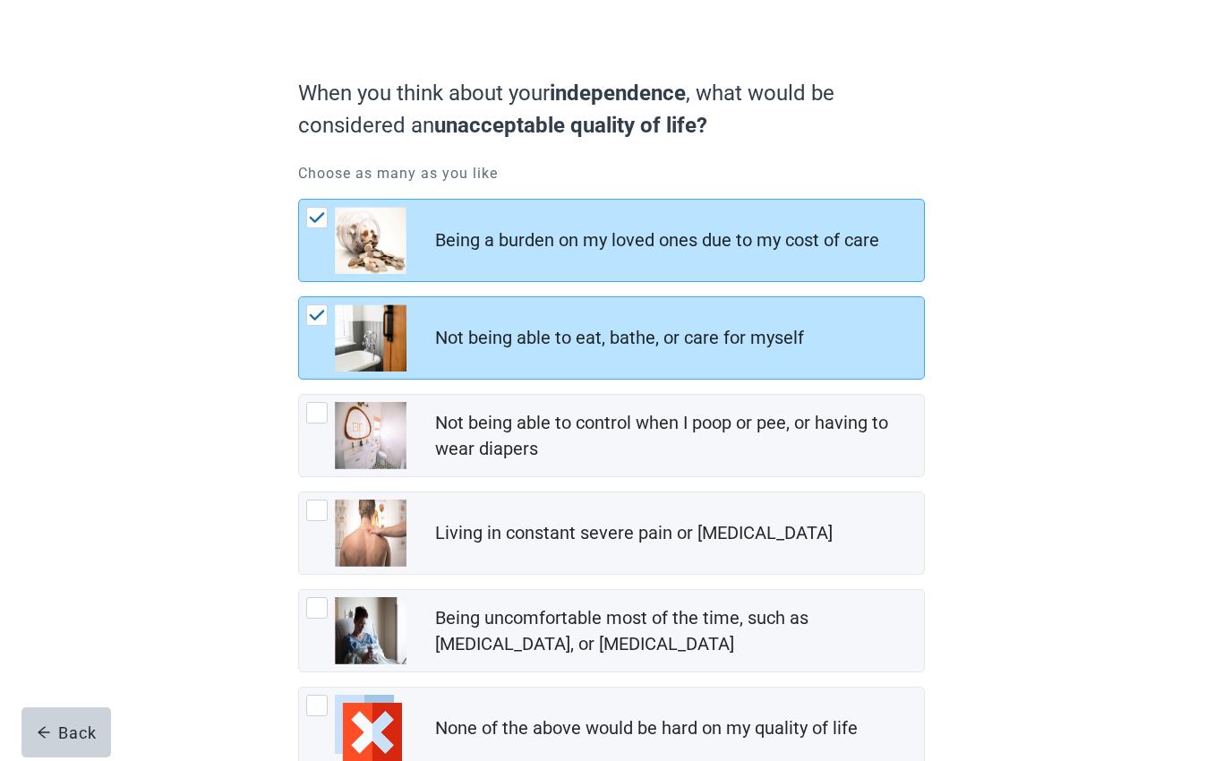
scroll to position [105, 0]
click at [312, 514] on div "Living in constant severe pain or shortness of breath, checkbox, not checked" at bounding box center [316, 509] width 21 height 21
click at [299, 491] on input "Living in constant severe pain or [MEDICAL_DATA]" at bounding box center [298, 491] width 1 height 1
checkbox input "true"
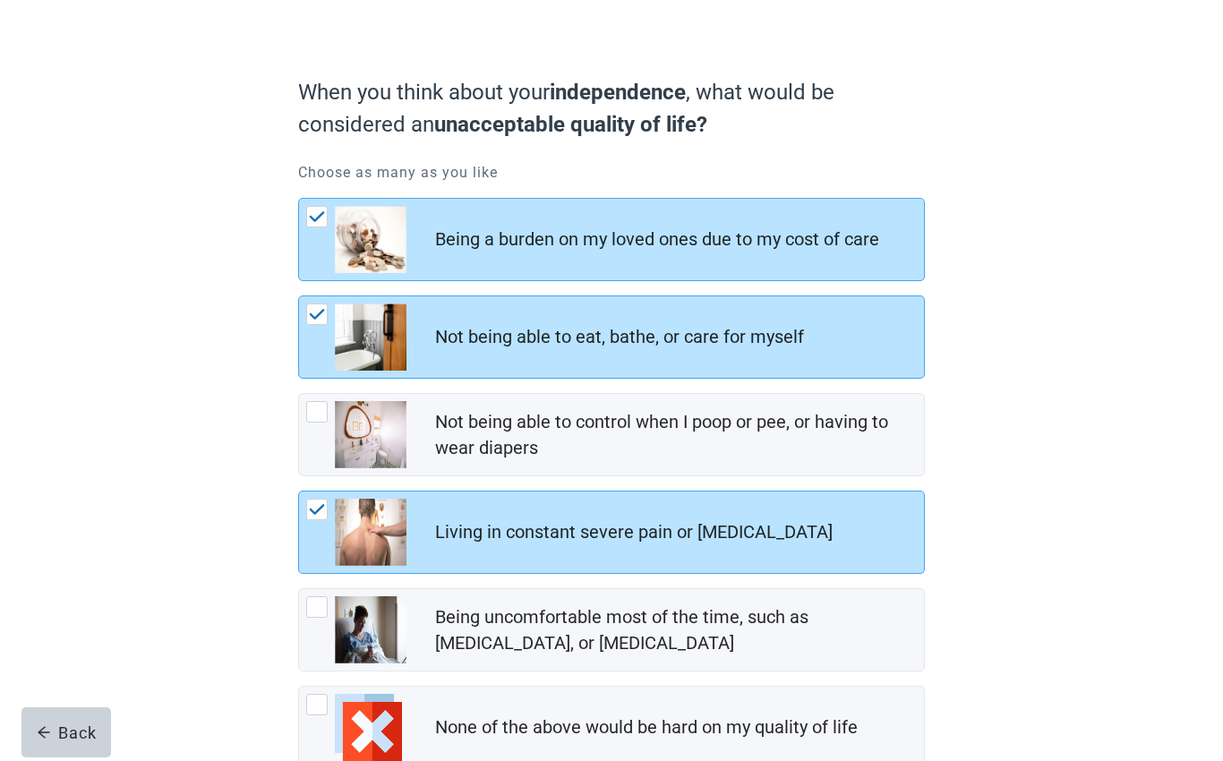
click at [324, 608] on div "Being uncomfortable most of the time, such as nausea, vomiting, or diarrhea, ch…" at bounding box center [316, 606] width 21 height 21
click at [299, 589] on input "Being uncomfortable most of the time, such as [MEDICAL_DATA], or [MEDICAL_DATA]" at bounding box center [298, 588] width 1 height 1
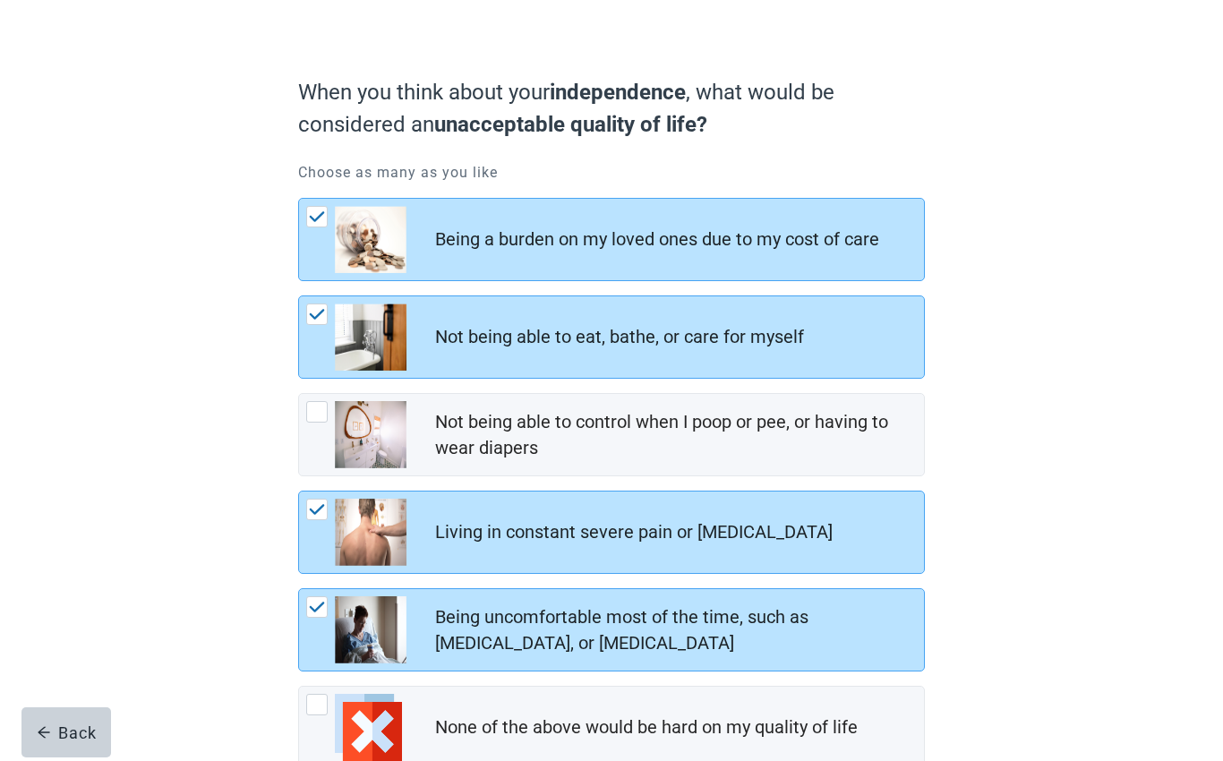
click at [312, 603] on img "Being uncomfortable most of the time, such as nausea, vomiting, or diarrhea, ch…" at bounding box center [317, 607] width 16 height 11
click at [299, 589] on input "Being uncomfortable most of the time, such as [MEDICAL_DATA], or [MEDICAL_DATA]" at bounding box center [298, 588] width 1 height 1
checkbox input "false"
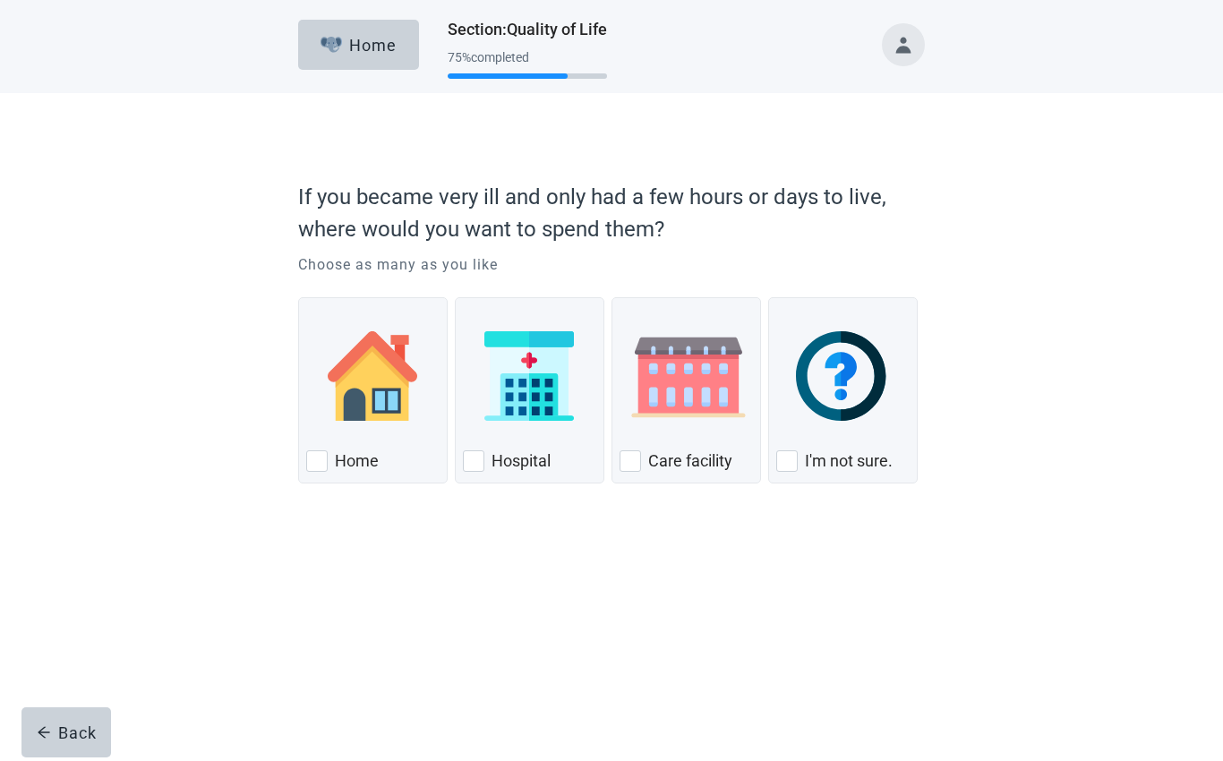
click at [792, 461] on div "I'm not sure., checkbox, not checked" at bounding box center [786, 460] width 21 height 21
click at [769, 298] on input "I'm not sure." at bounding box center [768, 297] width 1 height 1
checkbox input "true"
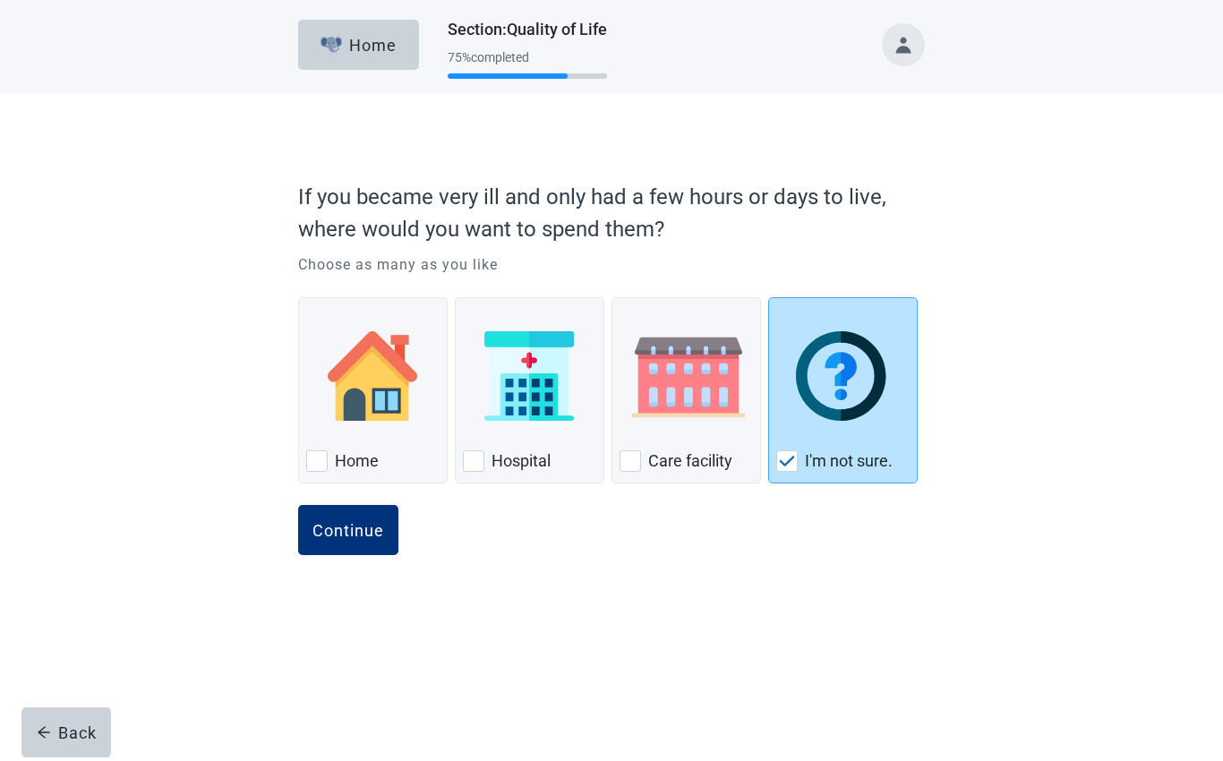
click at [358, 531] on div "Continue" at bounding box center [348, 530] width 72 height 18
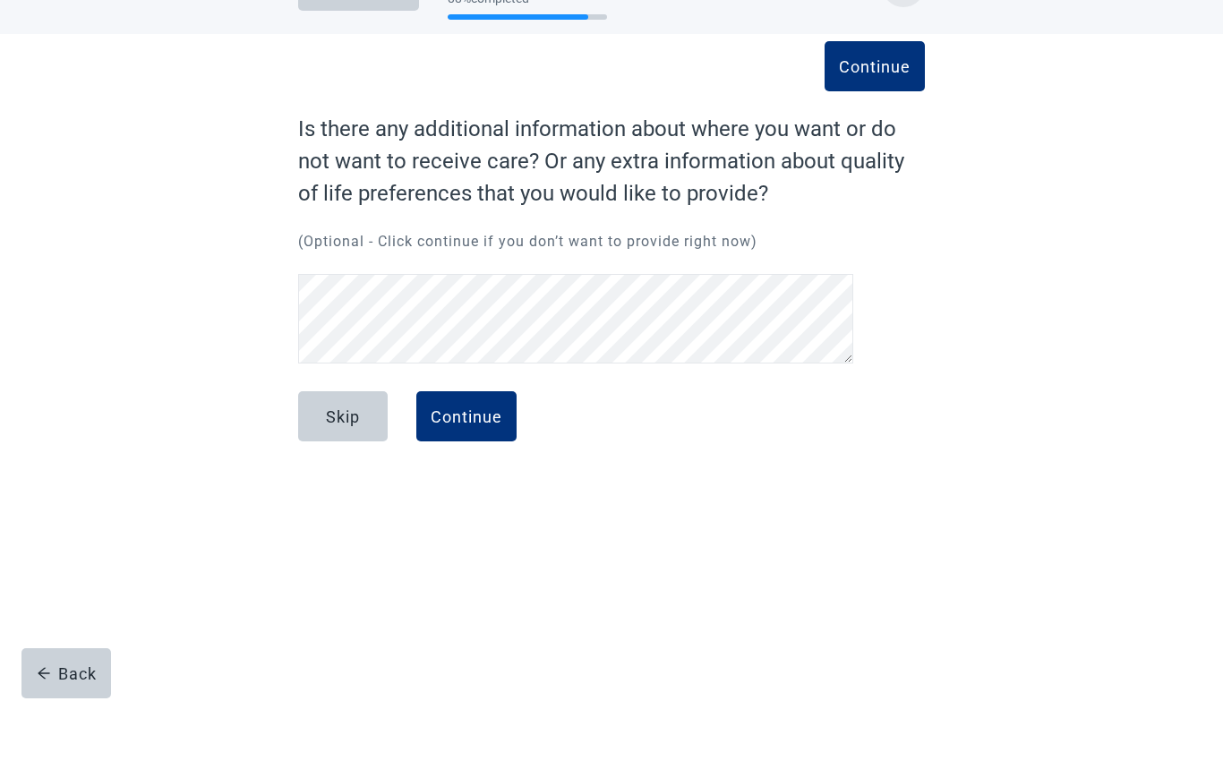
click at [356, 466] on div "Skip" at bounding box center [343, 475] width 34 height 18
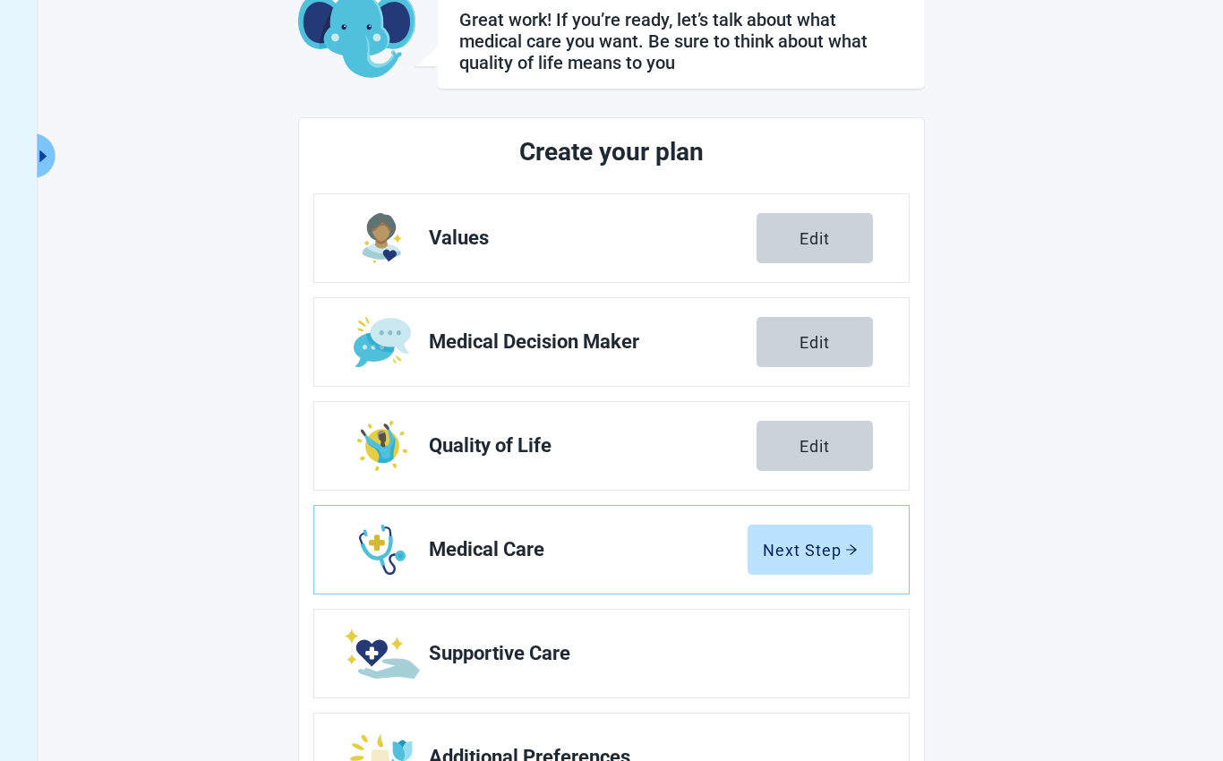
scroll to position [113, 0]
click at [810, 561] on button "Next Step" at bounding box center [809, 551] width 125 height 50
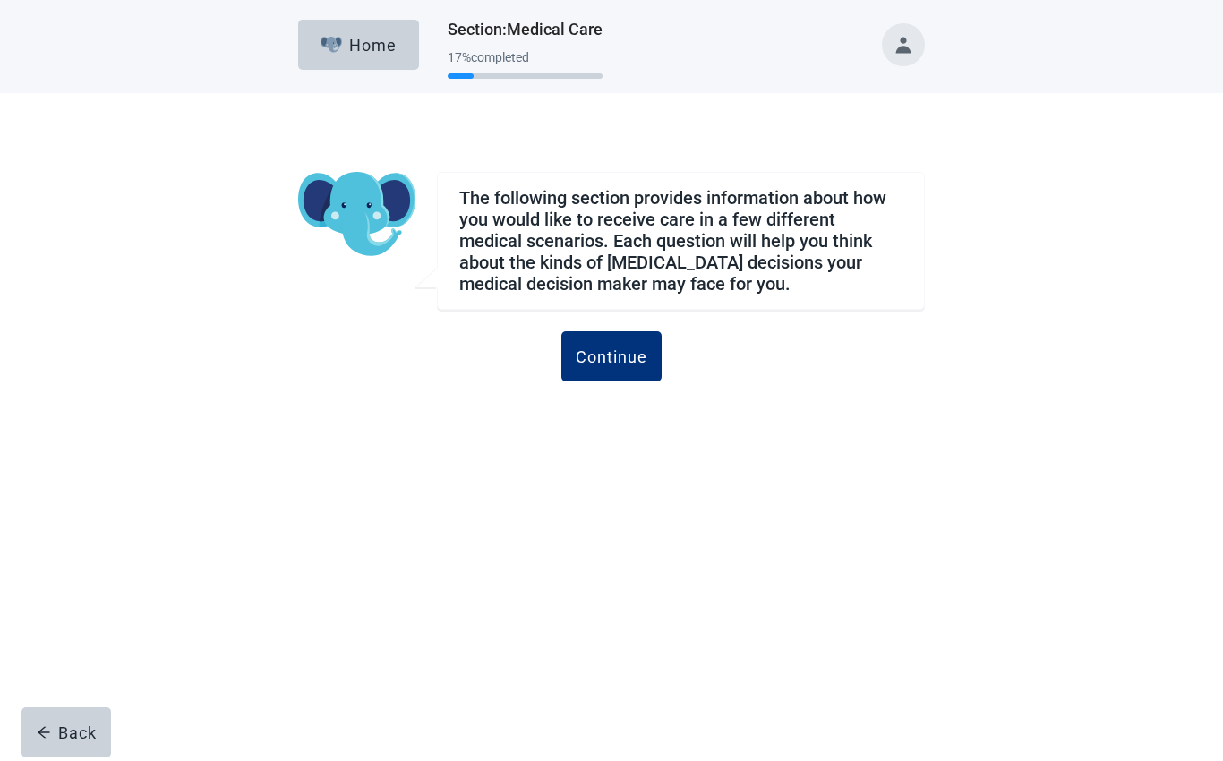
click at [636, 360] on div "Continue" at bounding box center [612, 356] width 72 height 18
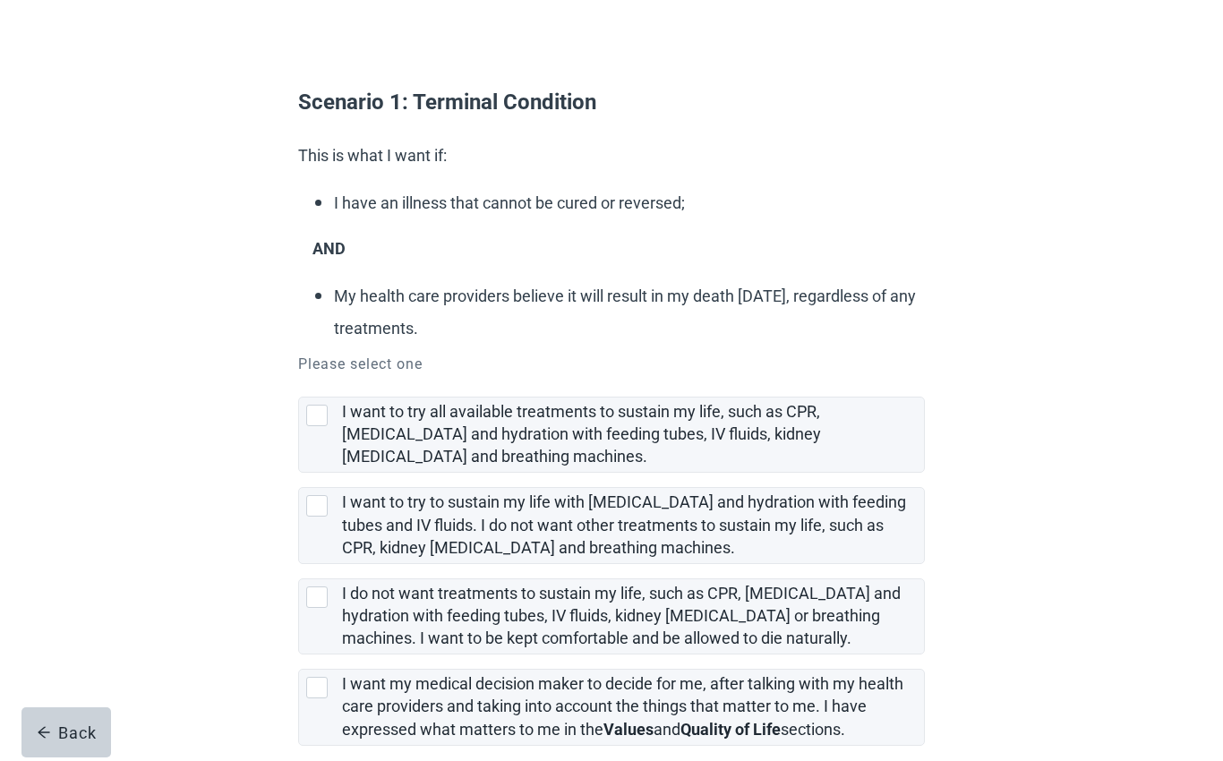
scroll to position [95, 0]
click at [324, 593] on div "I do not want treatments to sustain my life, such as CPR, artificial feeding an…" at bounding box center [316, 595] width 21 height 21
click at [299, 564] on input "I do not want treatments to sustain my life, such as CPR, [MEDICAL_DATA] and hy…" at bounding box center [298, 563] width 1 height 1
checkbox input "true"
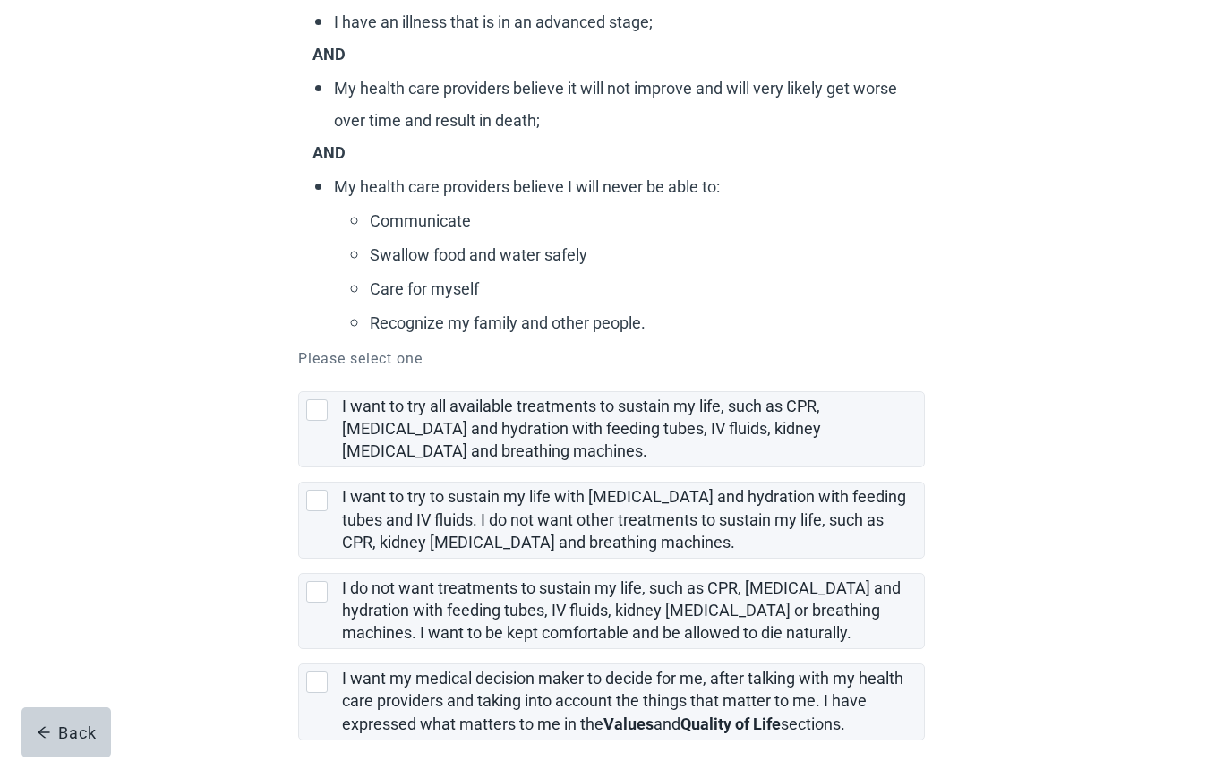
scroll to position [257, 0]
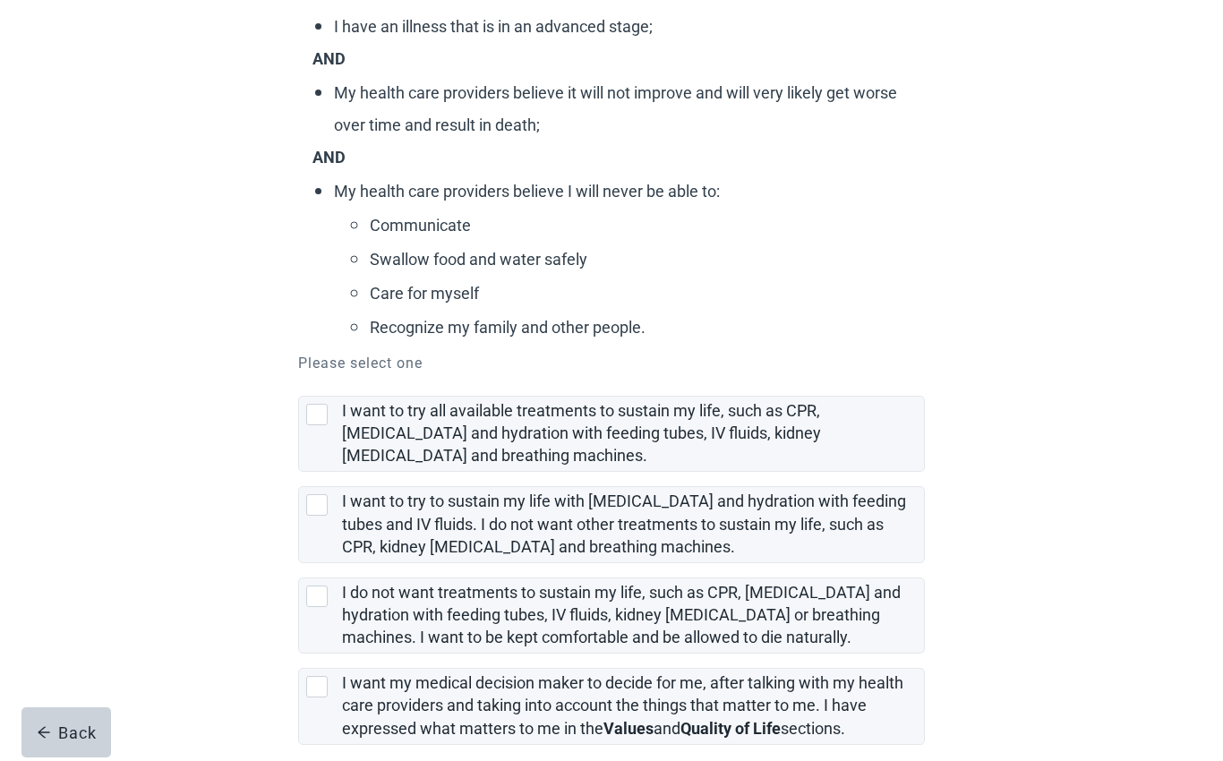
click at [315, 597] on div "I do not want treatments to sustain my life, such as CPR, artificial feeding an…" at bounding box center [316, 595] width 21 height 21
click at [299, 564] on input "I do not want treatments to sustain my life, such as CPR, [MEDICAL_DATA] and hy…" at bounding box center [298, 563] width 1 height 1
checkbox input "true"
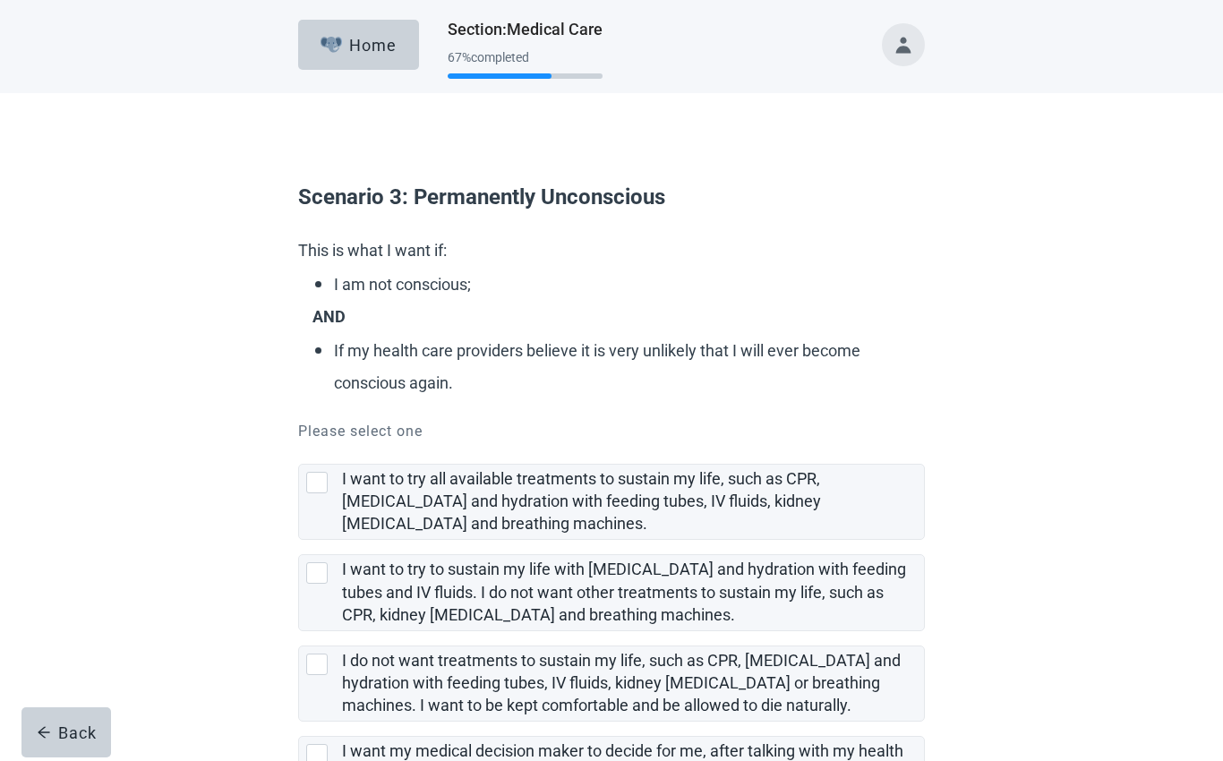
click at [314, 663] on div "I do not want treatments to sustain my life, such as CPR, artificial feeding an…" at bounding box center [316, 663] width 21 height 21
click at [299, 632] on input "I do not want treatments to sustain my life, such as CPR, [MEDICAL_DATA] and hy…" at bounding box center [298, 631] width 1 height 1
checkbox input "true"
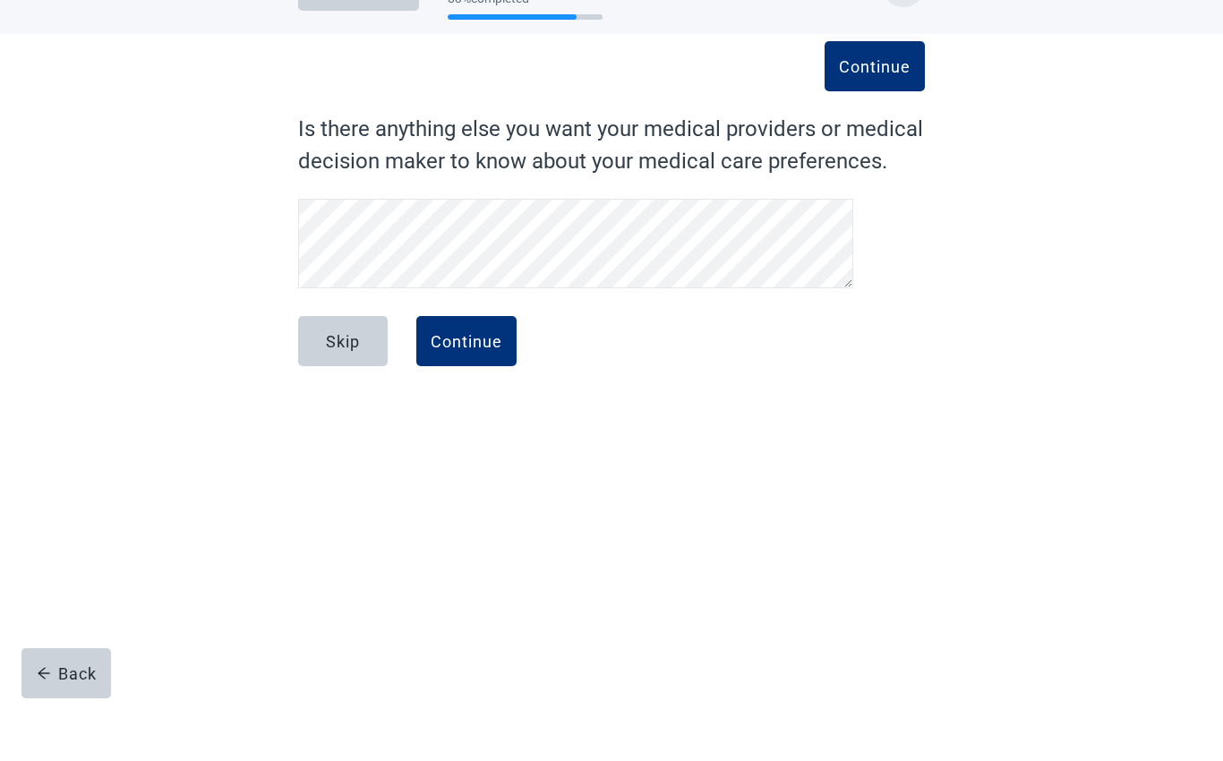
click at [352, 391] on div "Skip" at bounding box center [343, 400] width 34 height 18
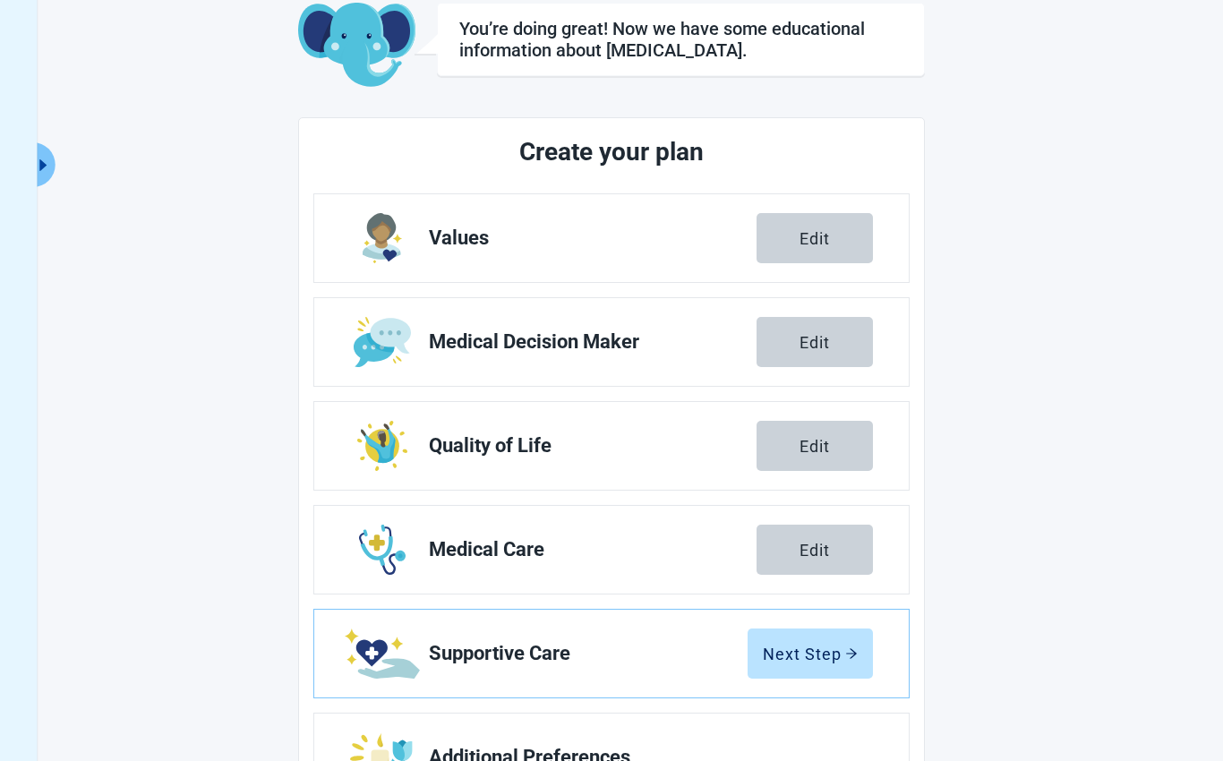
scroll to position [104, 0]
click at [829, 660] on div "Next Step" at bounding box center [810, 655] width 95 height 18
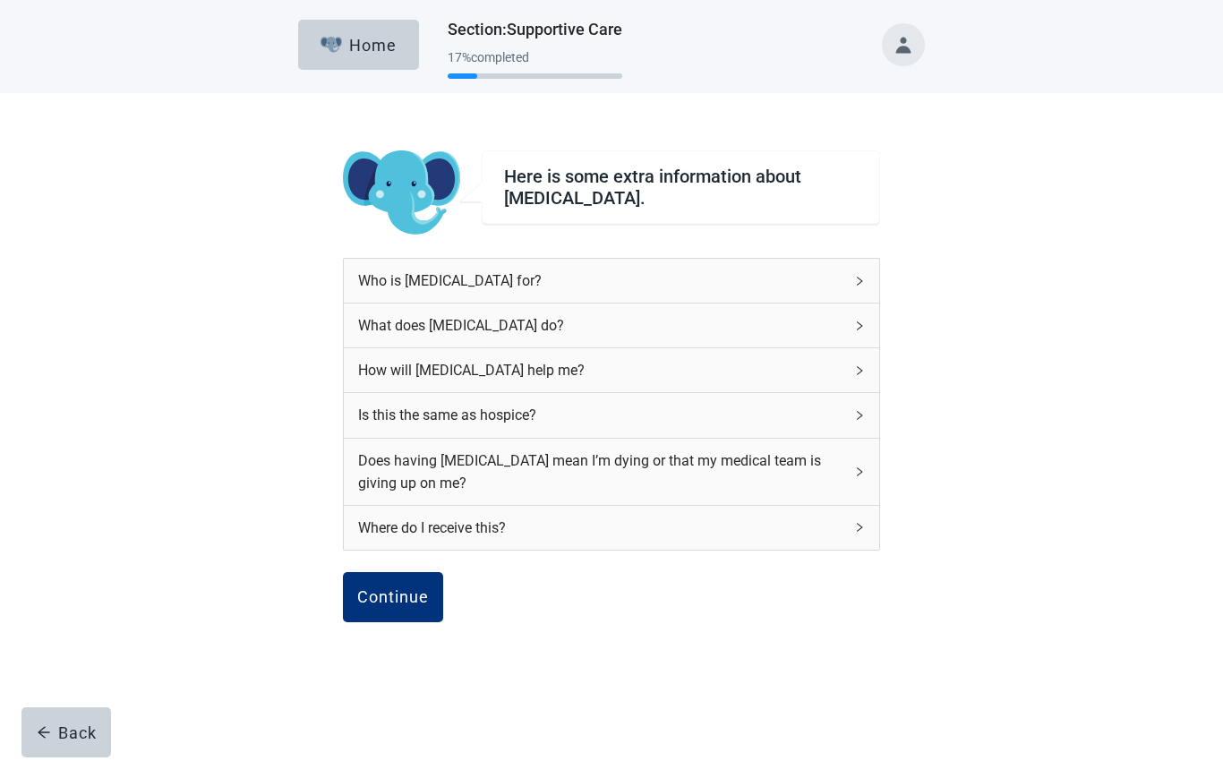
click at [406, 598] on div "Continue" at bounding box center [393, 597] width 72 height 18
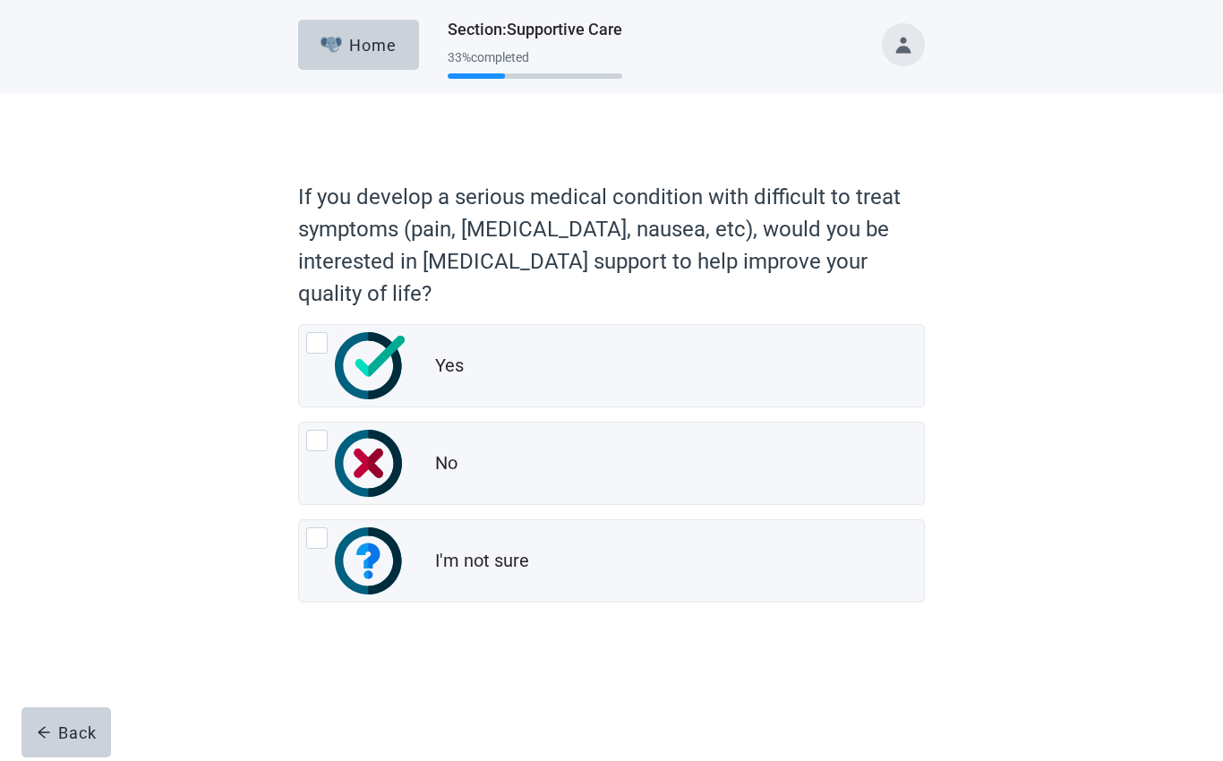
click at [318, 343] on div "Yes, radio button, not checked" at bounding box center [316, 342] width 21 height 21
click at [299, 325] on input "Yes" at bounding box center [298, 324] width 1 height 1
radio input "true"
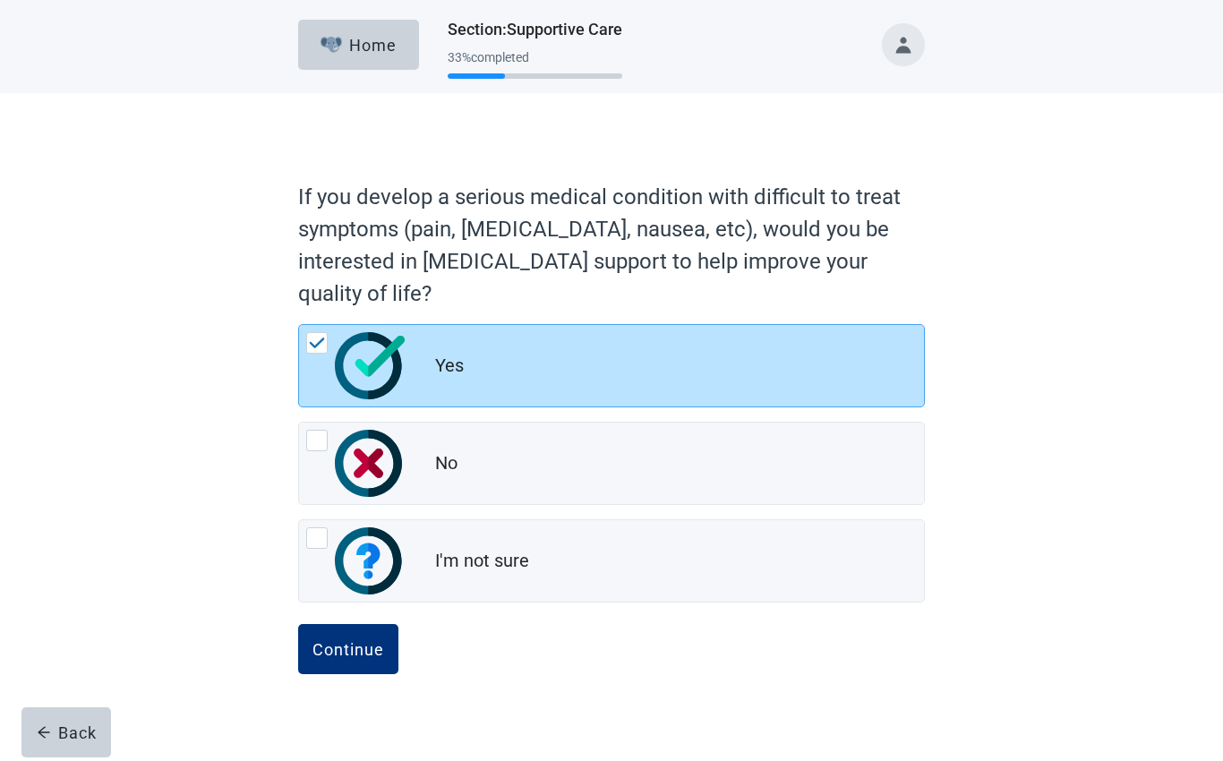
click at [375, 648] on div "Continue" at bounding box center [348, 649] width 72 height 18
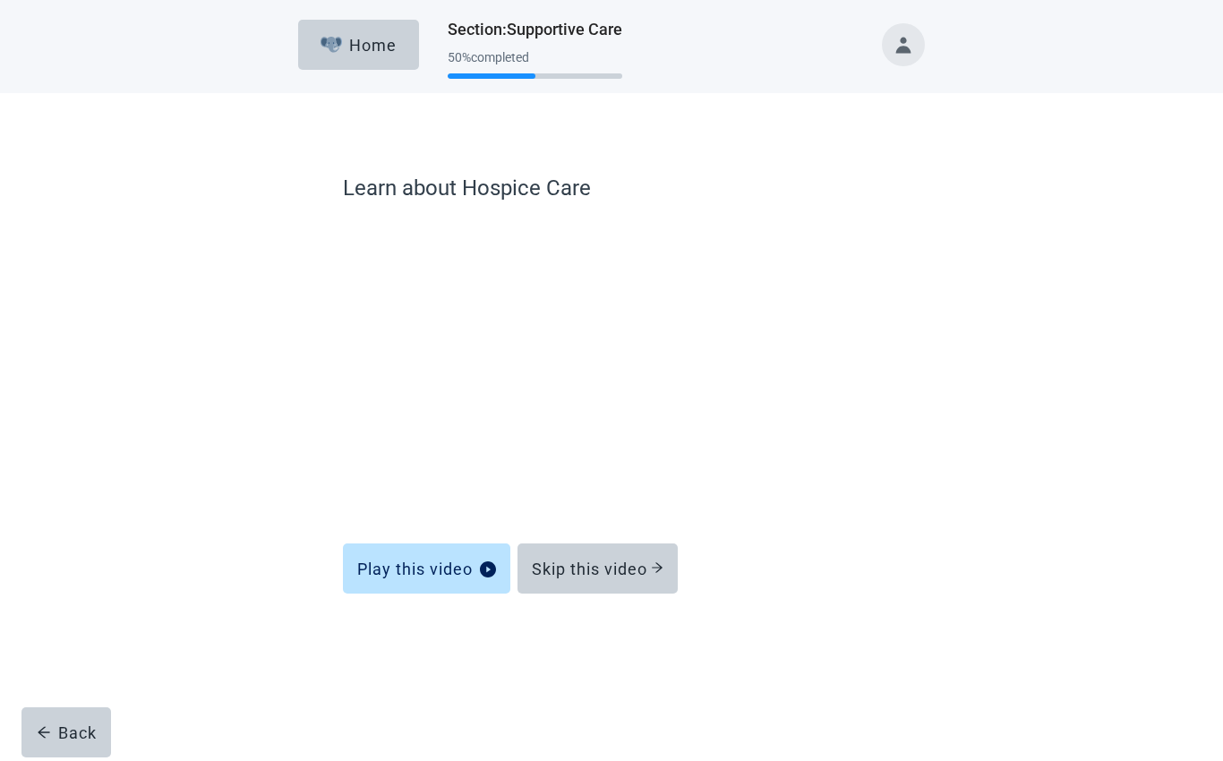
click at [582, 561] on div "Skip this video" at bounding box center [598, 568] width 132 height 18
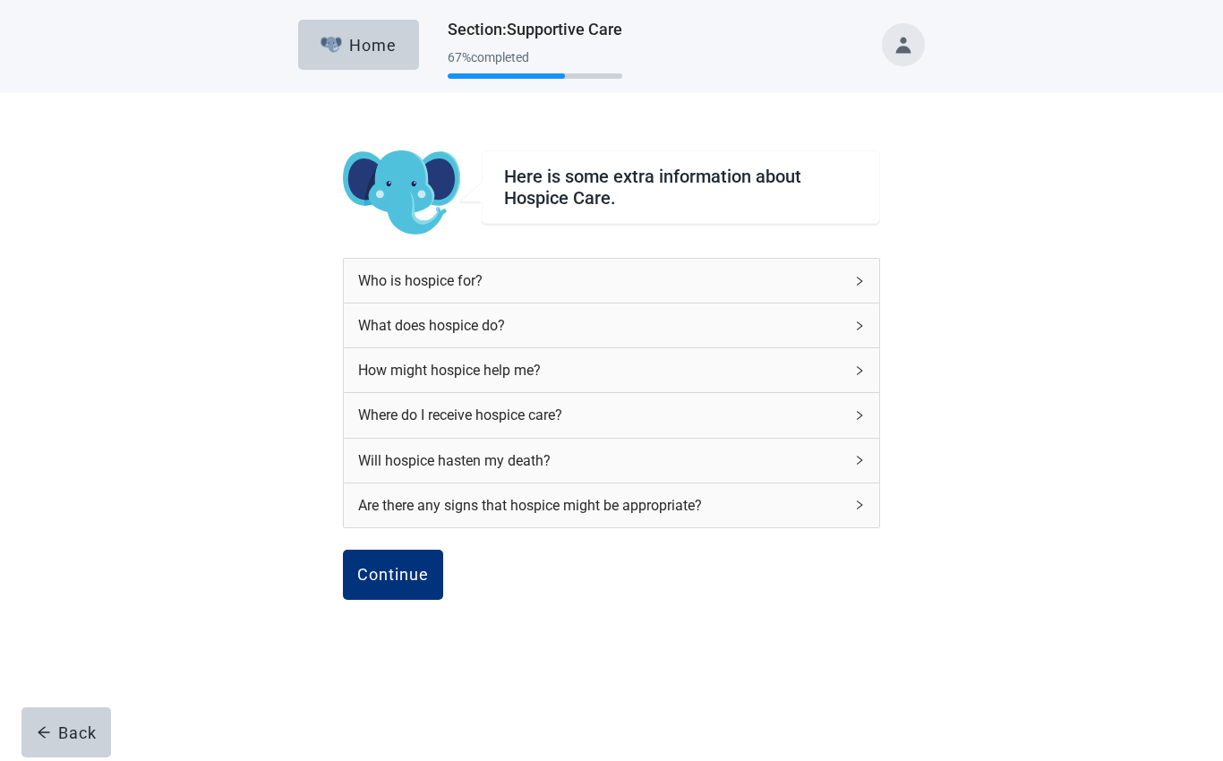
click at [407, 591] on button "Continue" at bounding box center [393, 575] width 100 height 50
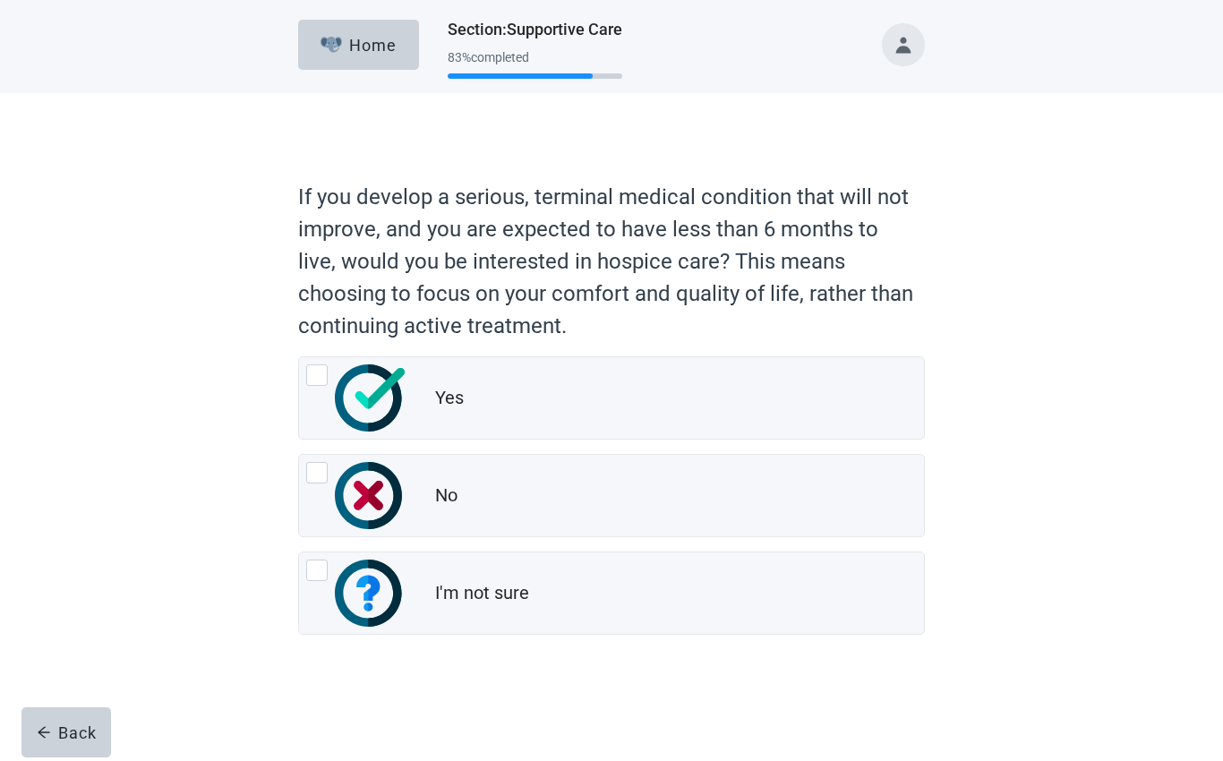
click at [310, 378] on div "Yes, radio button, not checked" at bounding box center [316, 374] width 21 height 21
click at [299, 357] on input "Yes" at bounding box center [298, 356] width 1 height 1
radio input "true"
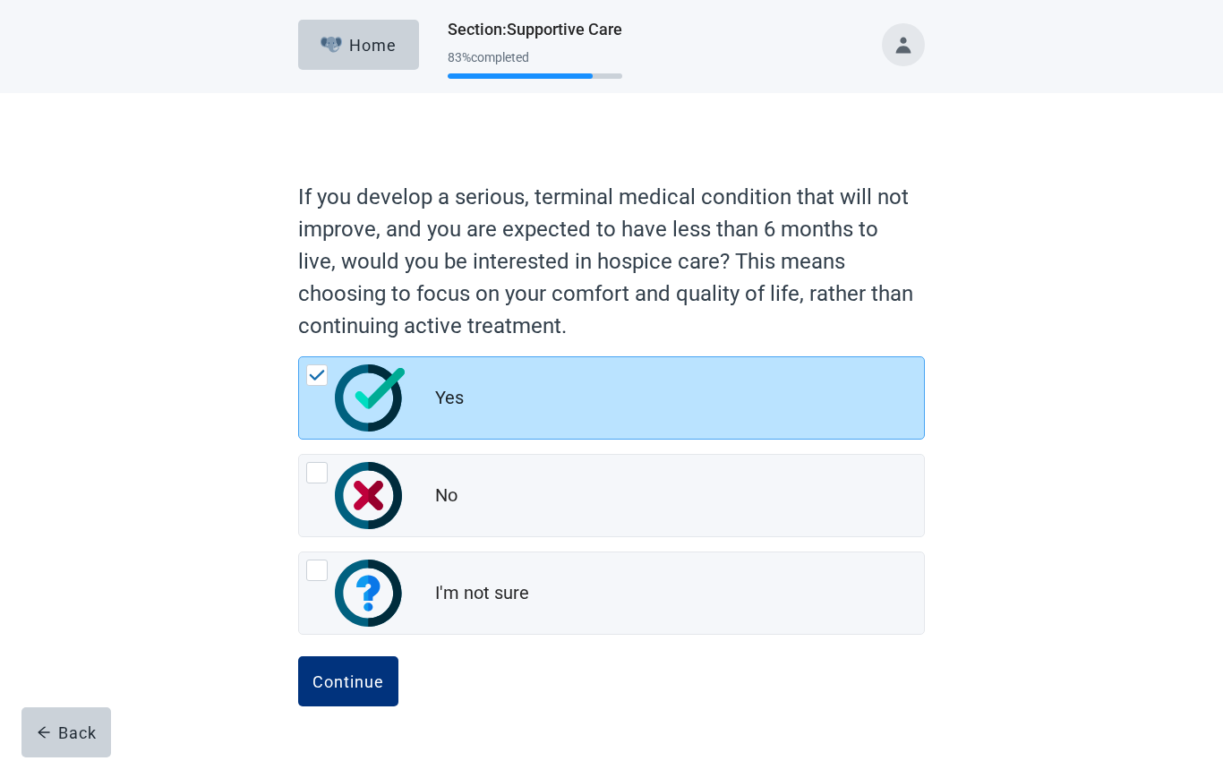
click at [380, 678] on div "Continue" at bounding box center [348, 681] width 72 height 18
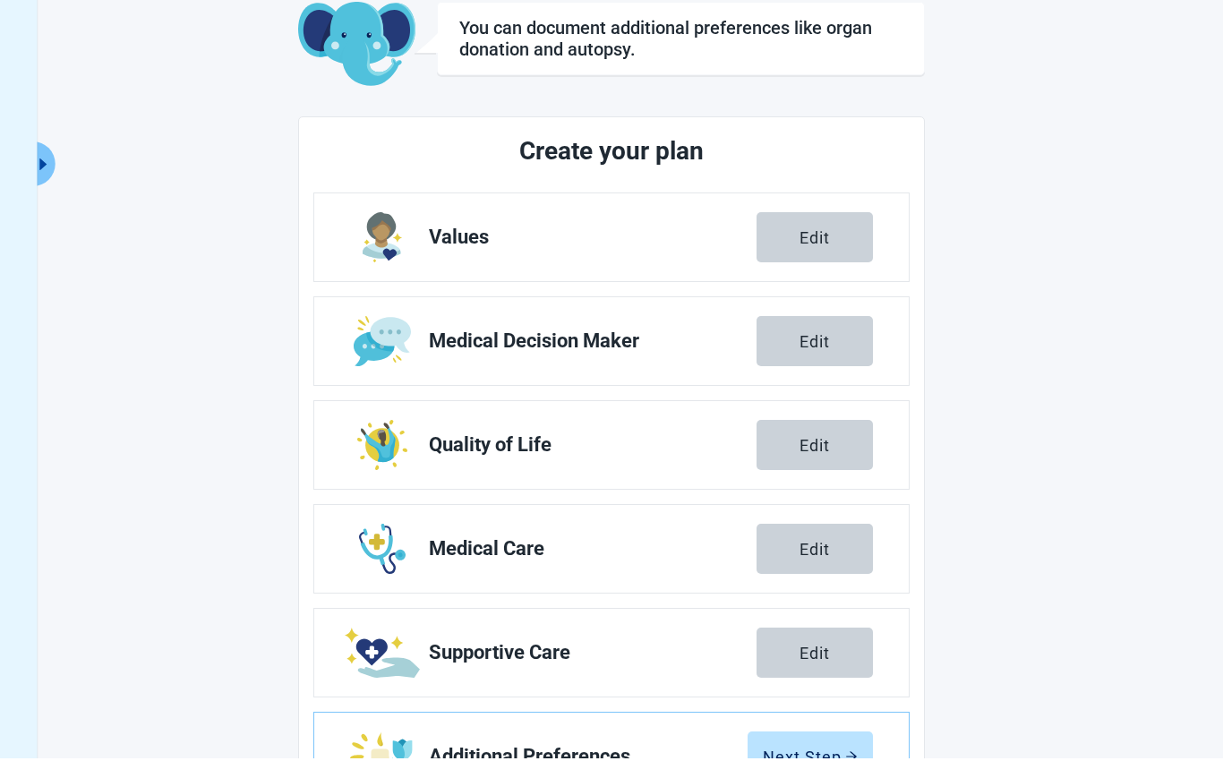
scroll to position [104, 0]
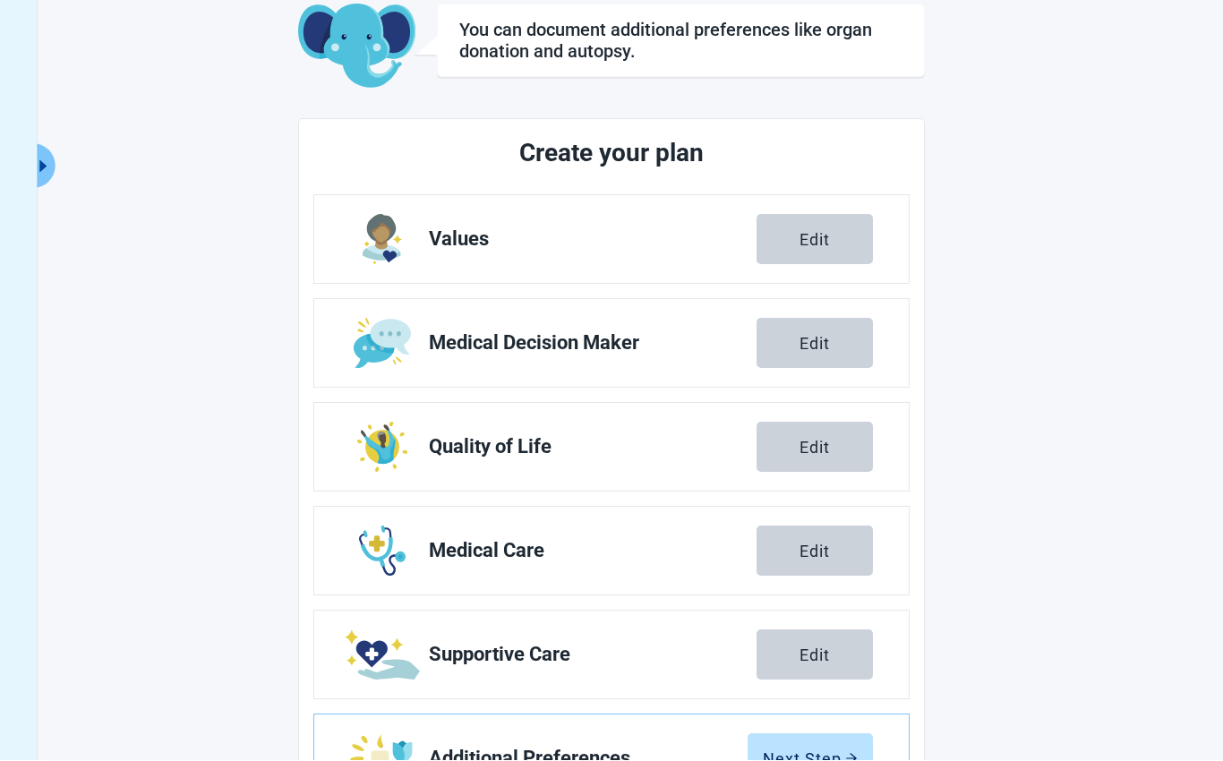
click at [803, 757] on div "Next Step" at bounding box center [810, 759] width 95 height 18
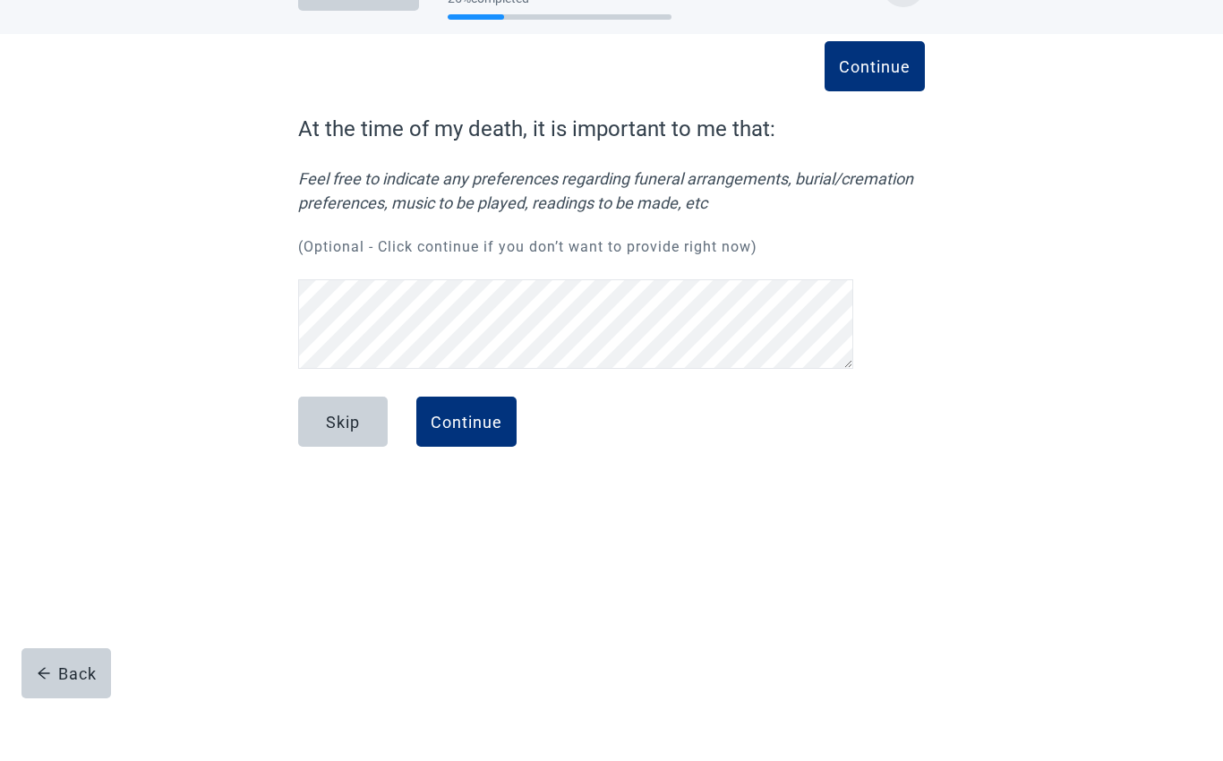
click at [354, 472] on div "Skip" at bounding box center [343, 481] width 34 height 18
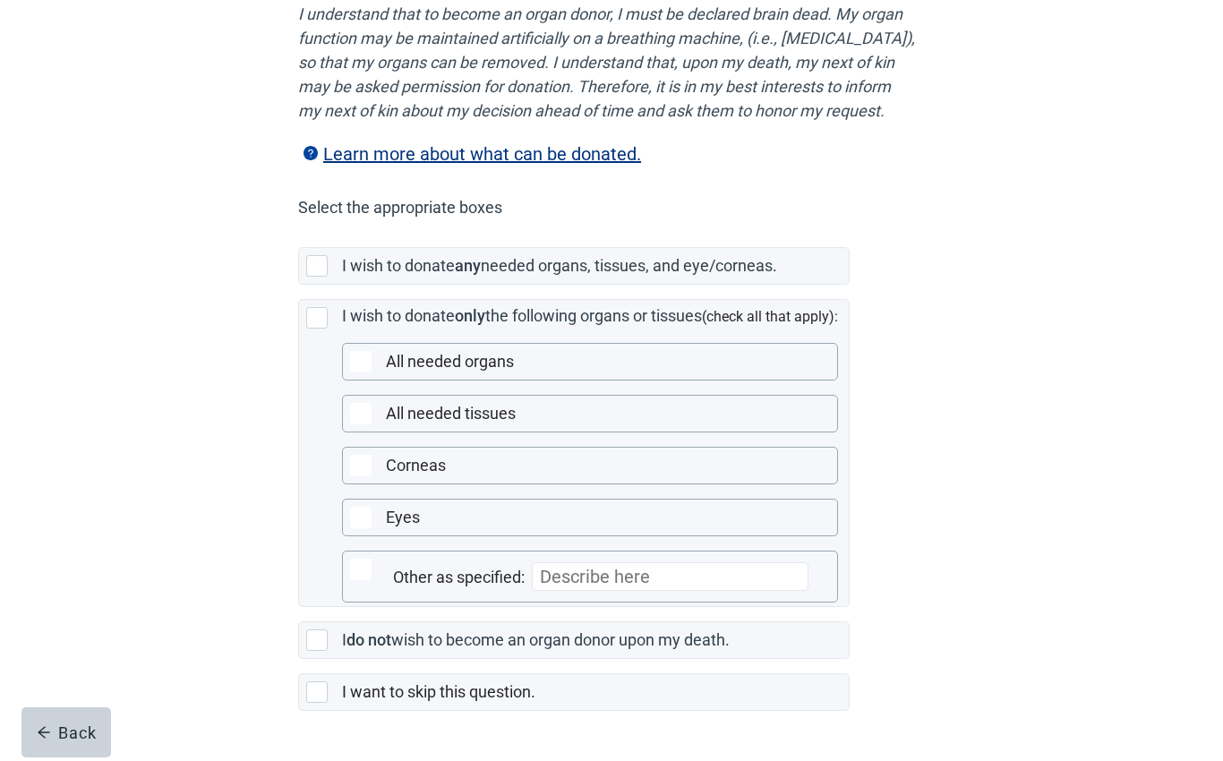
scroll to position [264, 0]
click at [320, 278] on div "Main content" at bounding box center [316, 266] width 21 height 21
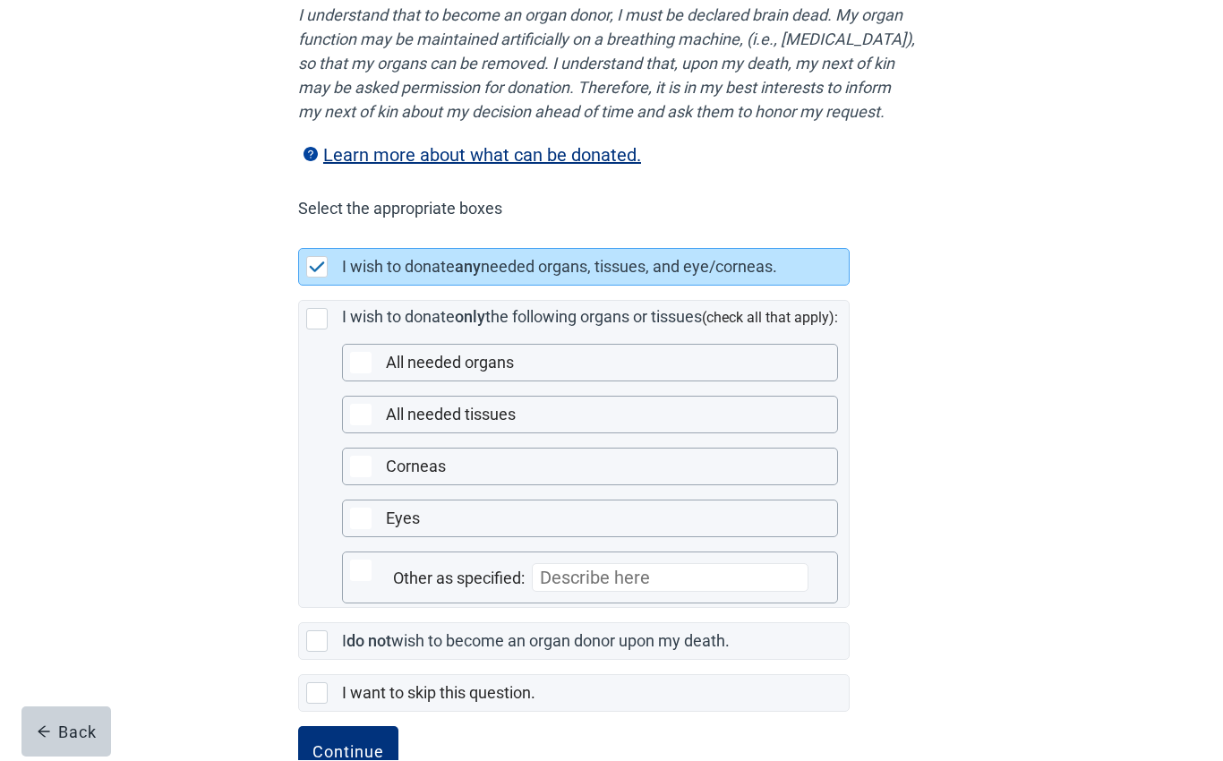
click at [369, 760] on div "Continue" at bounding box center [348, 752] width 72 height 18
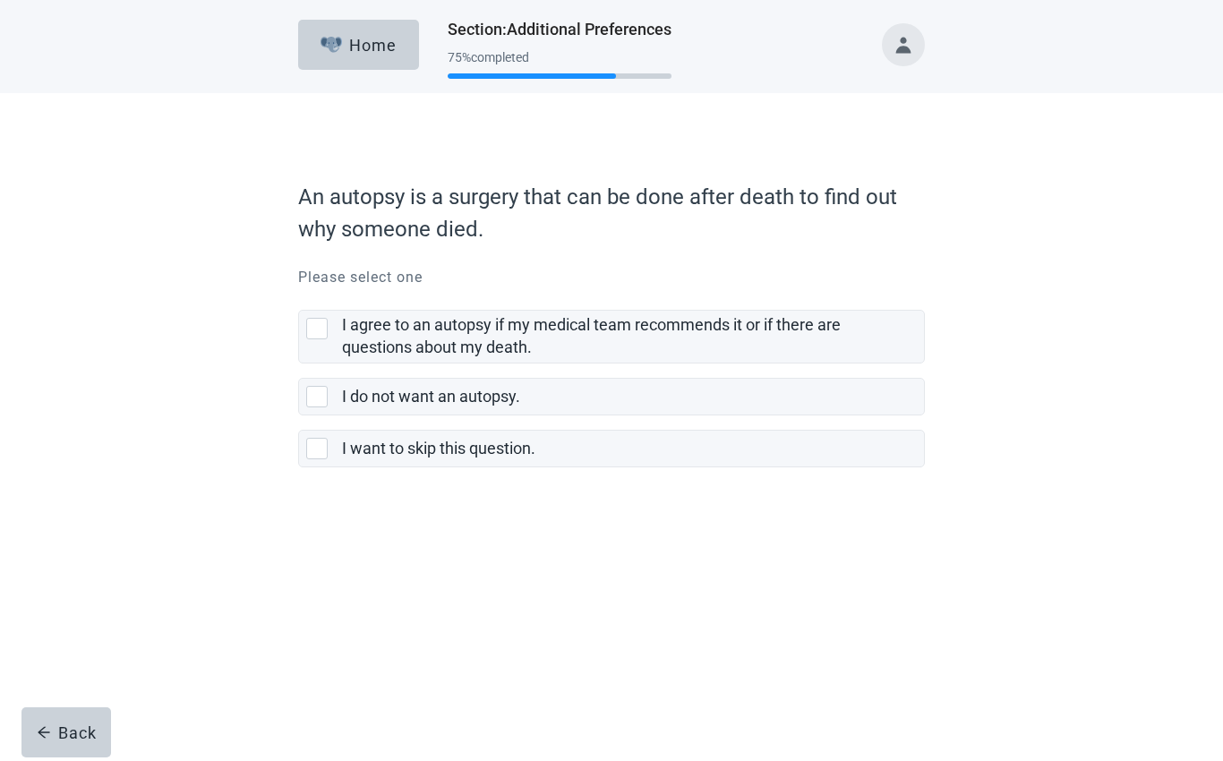
click at [317, 347] on div "I agree to an autopsy if my medical team recommends it or if there are question…" at bounding box center [611, 337] width 625 height 52
click at [299, 296] on input "I agree to an autopsy if my medical team recommends it or if there are question…" at bounding box center [298, 295] width 1 height 1
checkbox input "true"
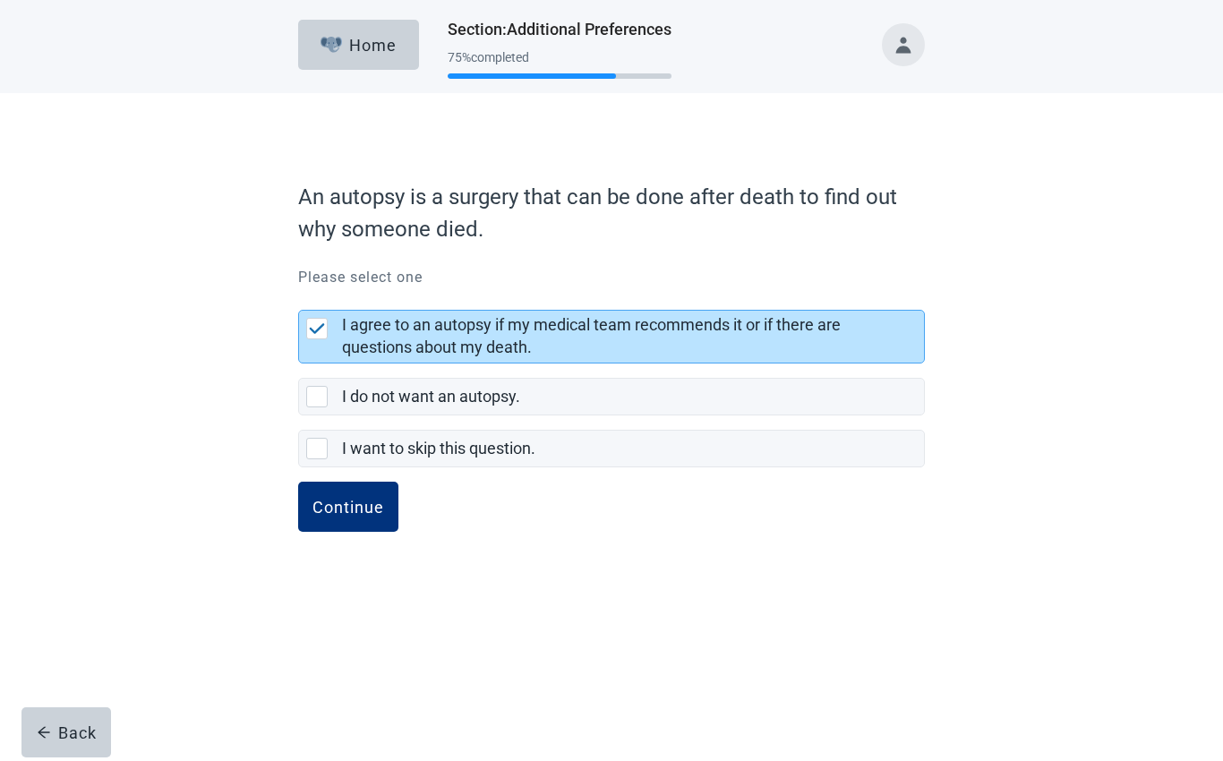
click at [374, 508] on div "Continue" at bounding box center [348, 507] width 72 height 18
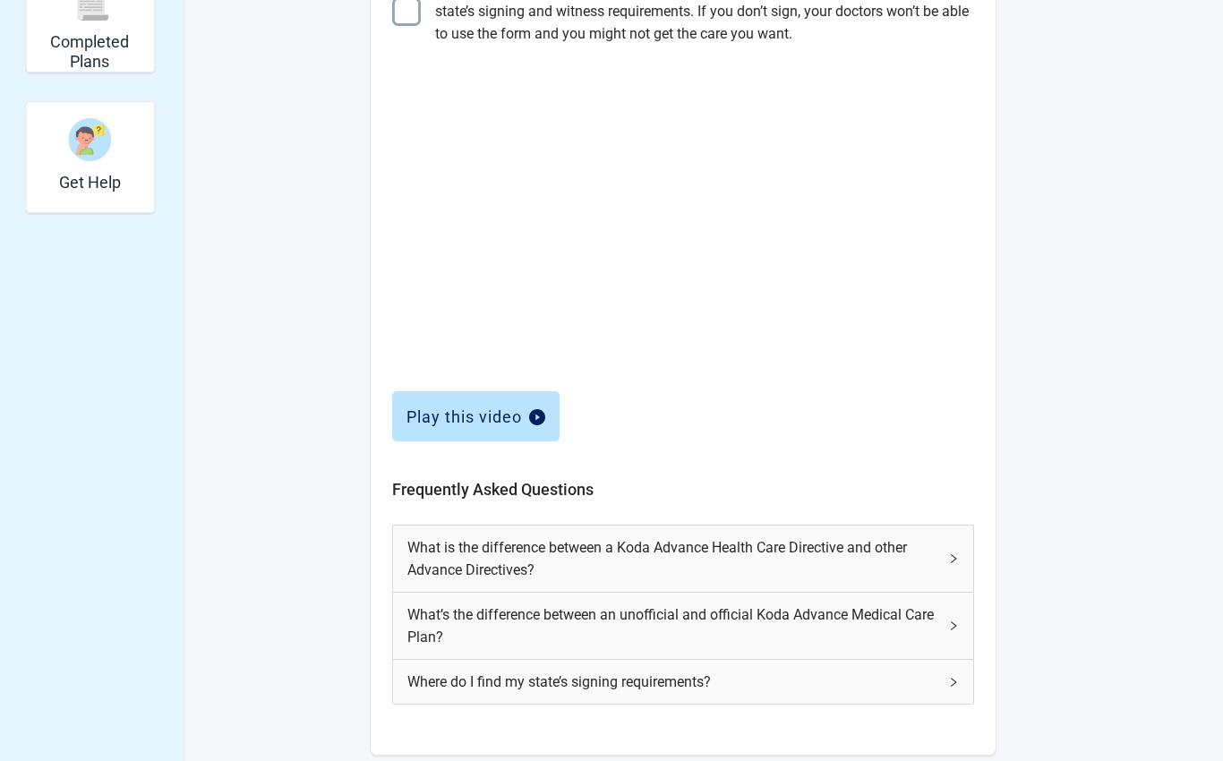
scroll to position [540, 0]
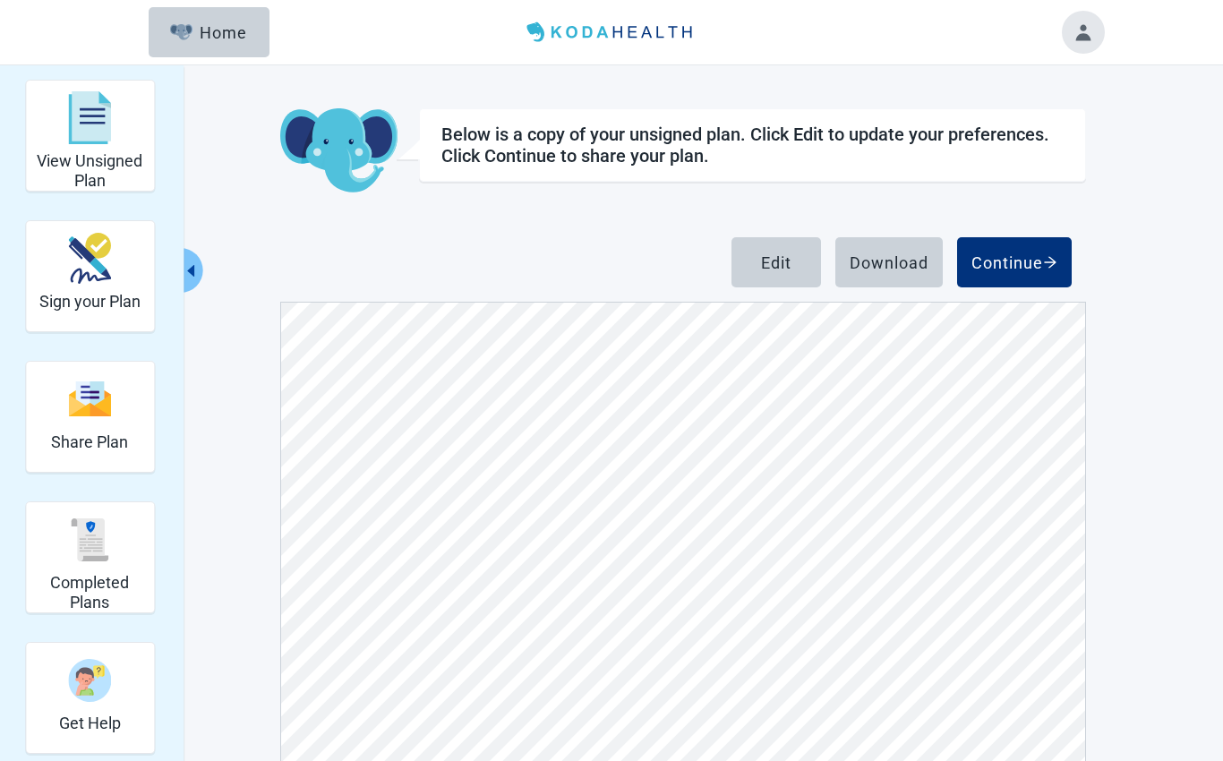
scroll to position [157, 0]
click at [1018, 262] on div "Continue" at bounding box center [1014, 262] width 86 height 18
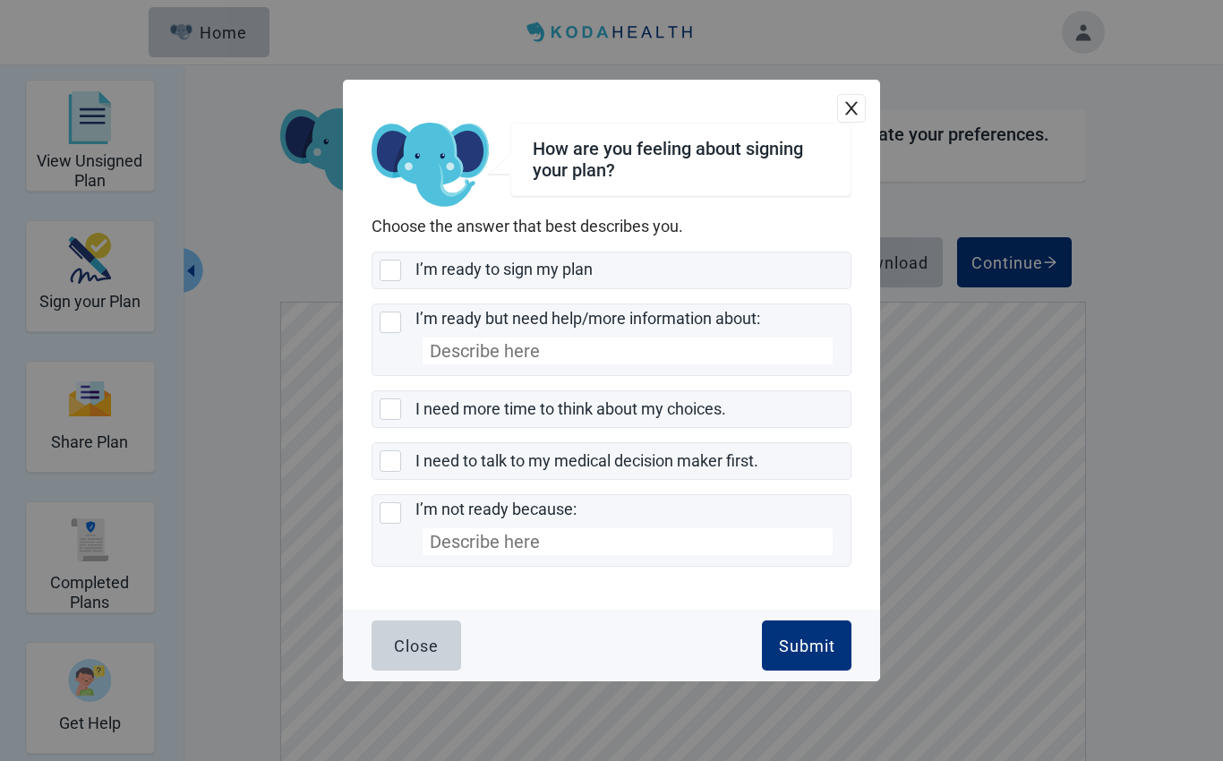
click at [504, 555] on input "I’m not ready because:" at bounding box center [628, 541] width 410 height 27
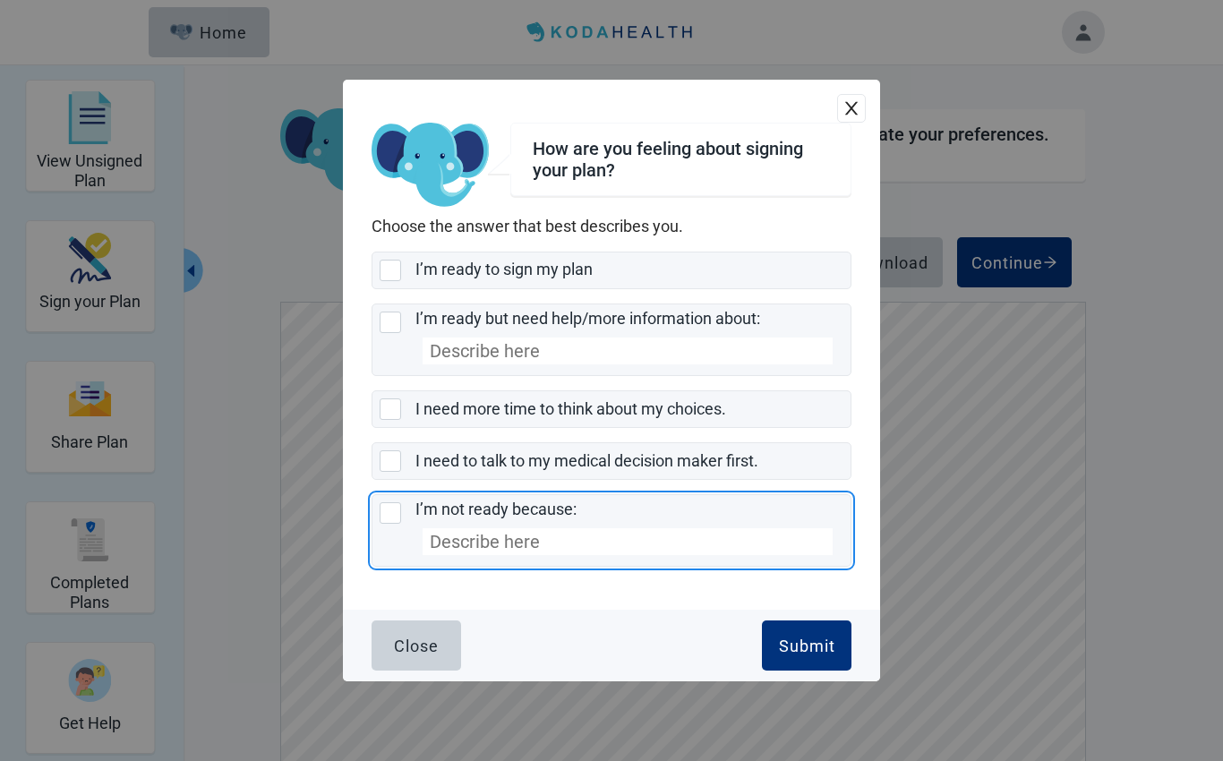
click at [381, 524] on div "I’m not ready because:, checkbox, not selected" at bounding box center [390, 512] width 21 height 21
click at [372, 495] on input "I’m not ready because:" at bounding box center [372, 494] width 1 height 1
checkbox input "true"
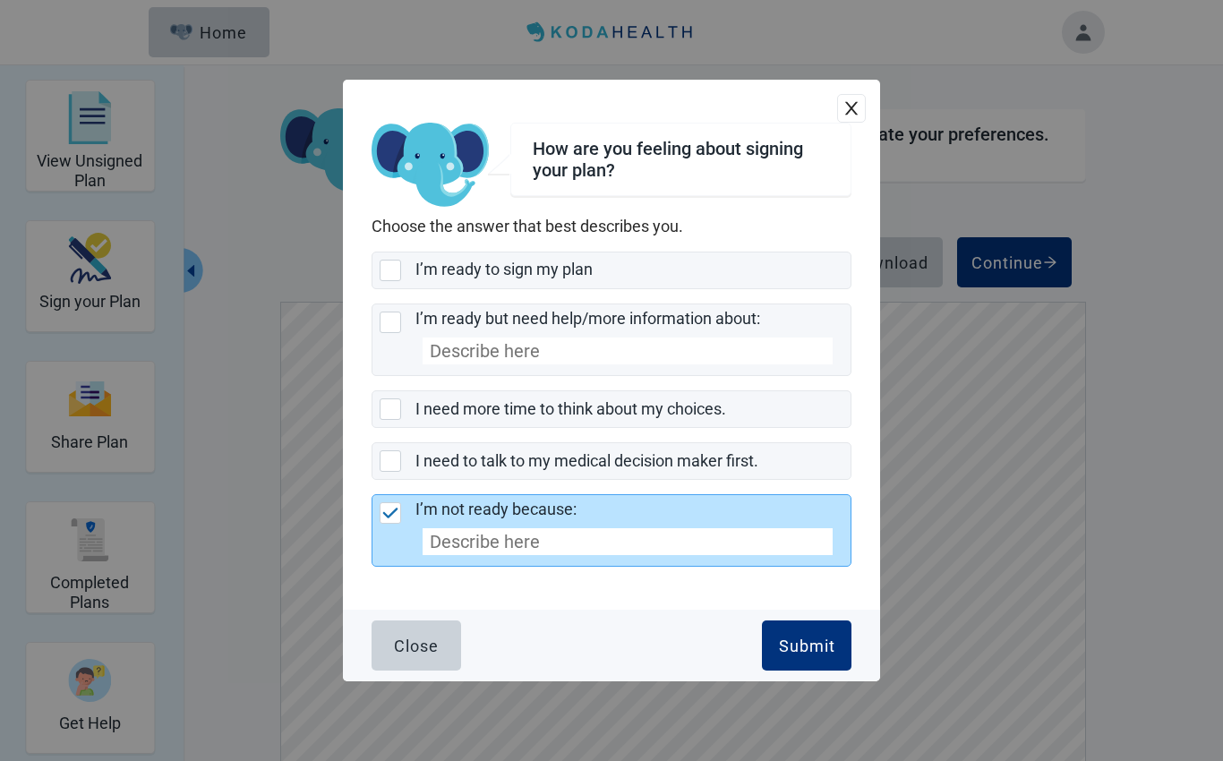
click at [554, 555] on input "I’m not ready because:" at bounding box center [628, 541] width 410 height 27
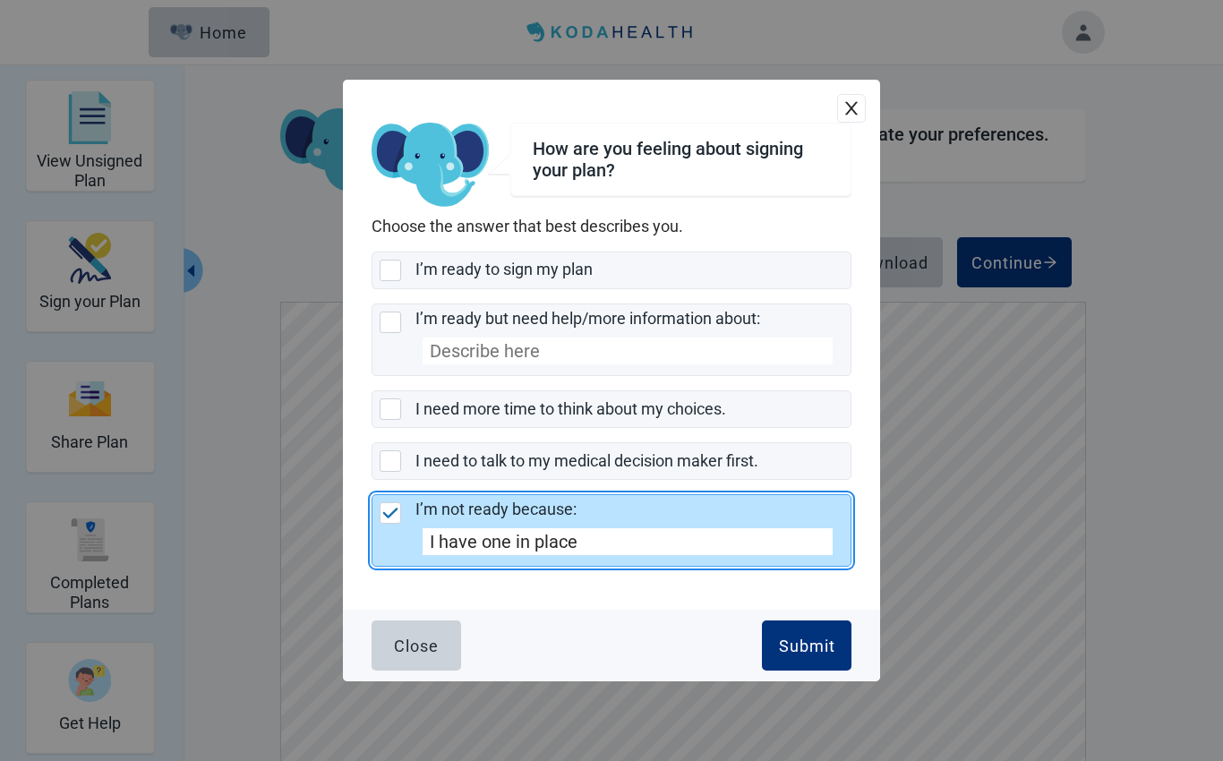
type input "I have one in place"
click at [816, 654] on div "Submit" at bounding box center [807, 645] width 56 height 18
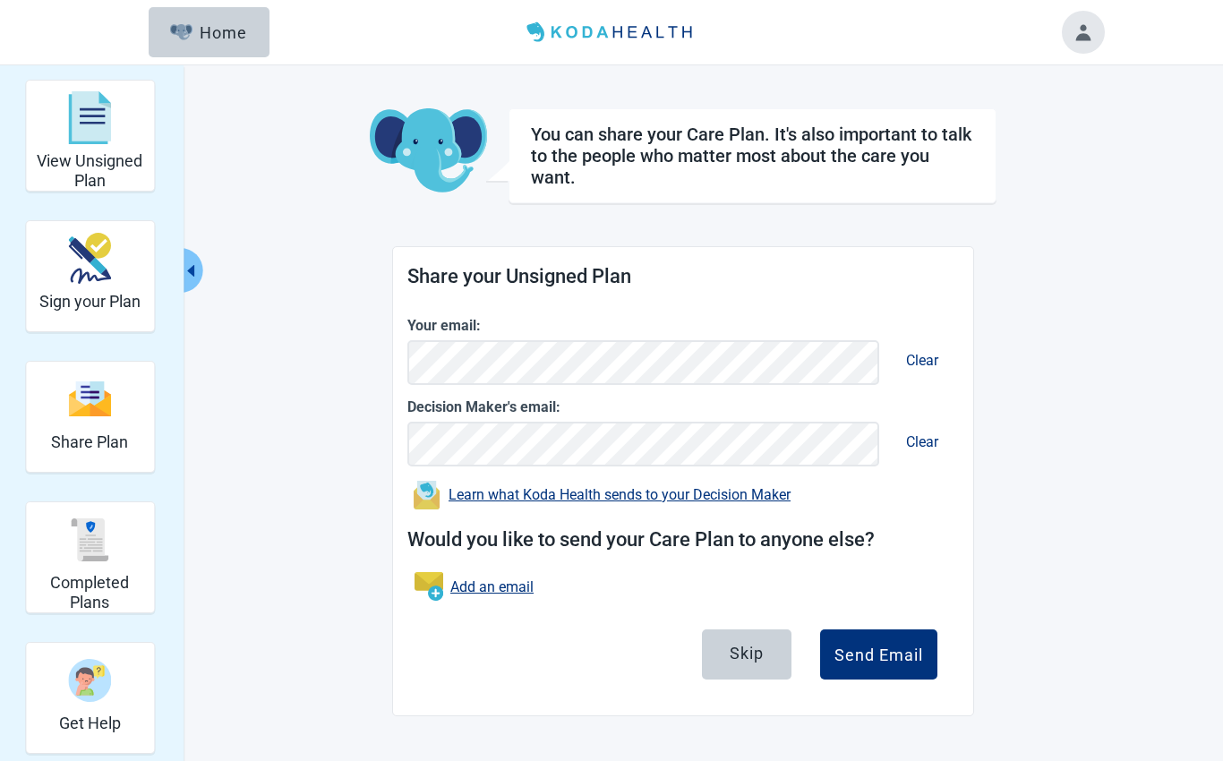
click at [904, 653] on div "Send Email" at bounding box center [878, 654] width 89 height 18
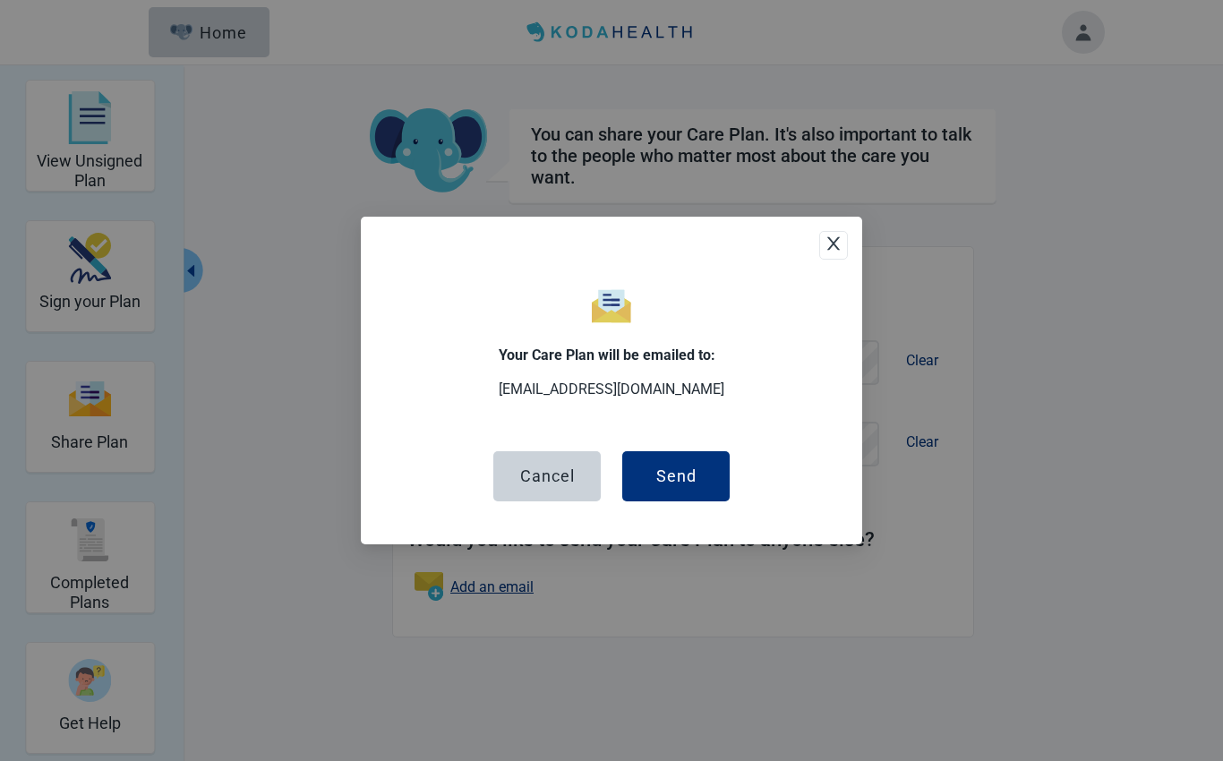
click at [701, 476] on button "Send" at bounding box center [675, 476] width 107 height 50
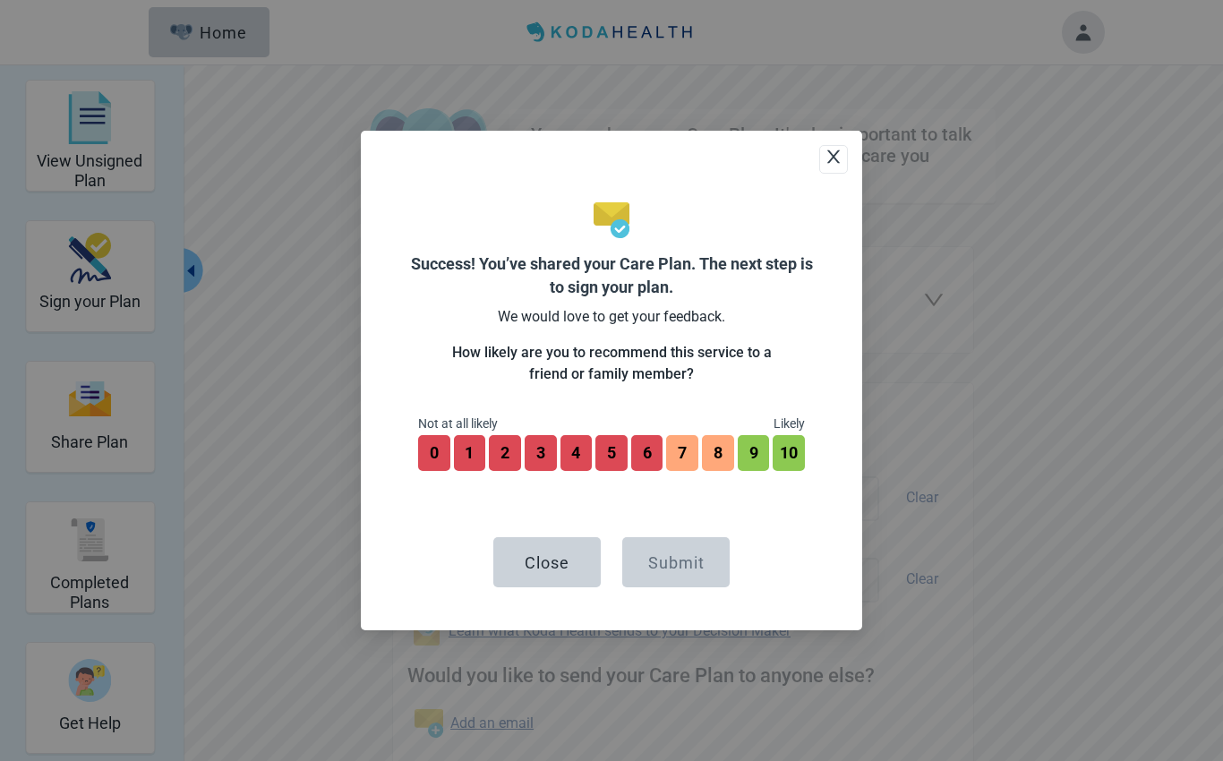
click at [574, 457] on button "4" at bounding box center [576, 453] width 32 height 36
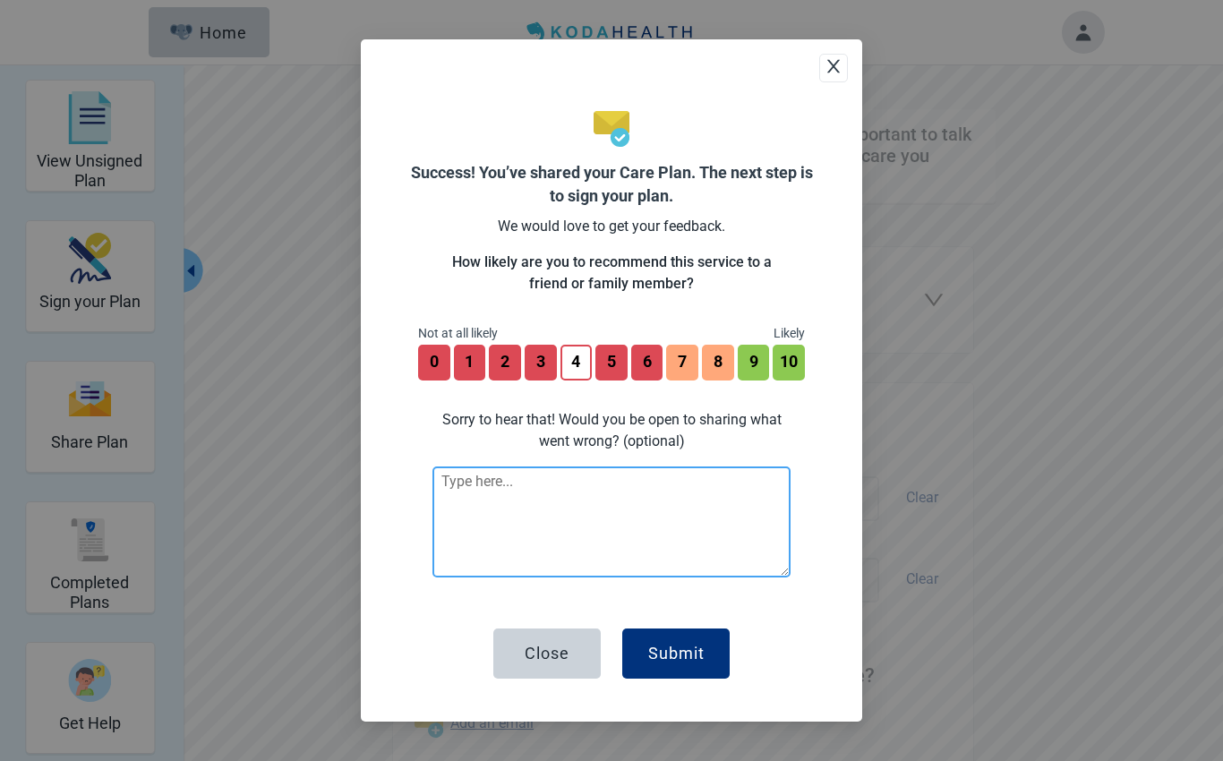
click at [461, 485] on textarea at bounding box center [611, 521] width 358 height 111
type textarea "I"
type textarea "My friends and family have already made these decisions"
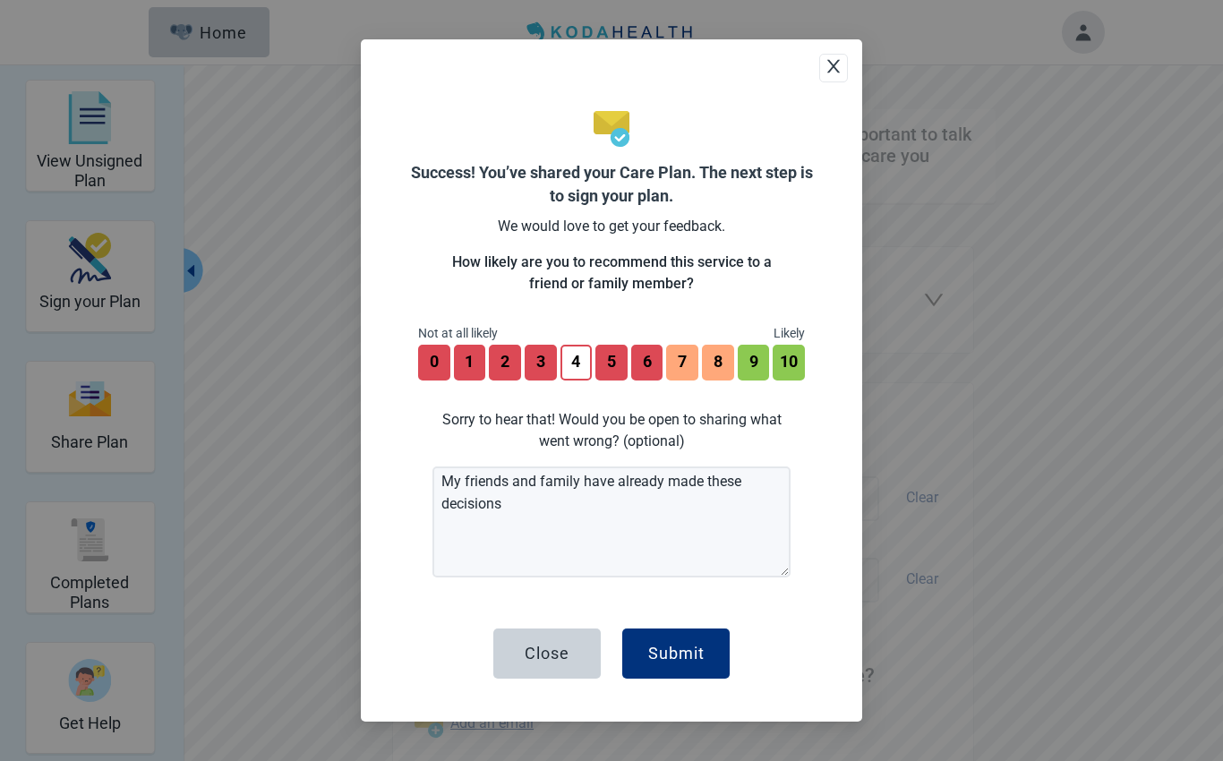
click at [685, 653] on div "Submit" at bounding box center [676, 654] width 56 height 18
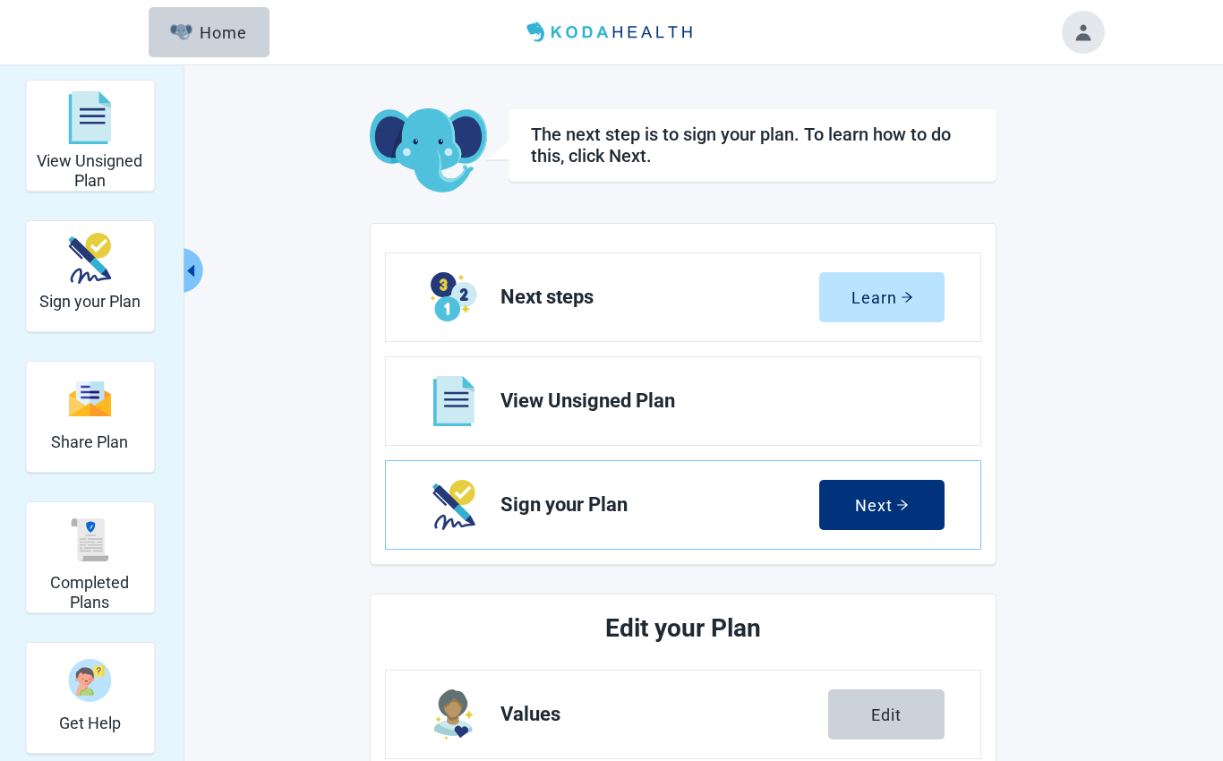
click at [904, 508] on icon "arrow-right" at bounding box center [902, 505] width 11 height 10
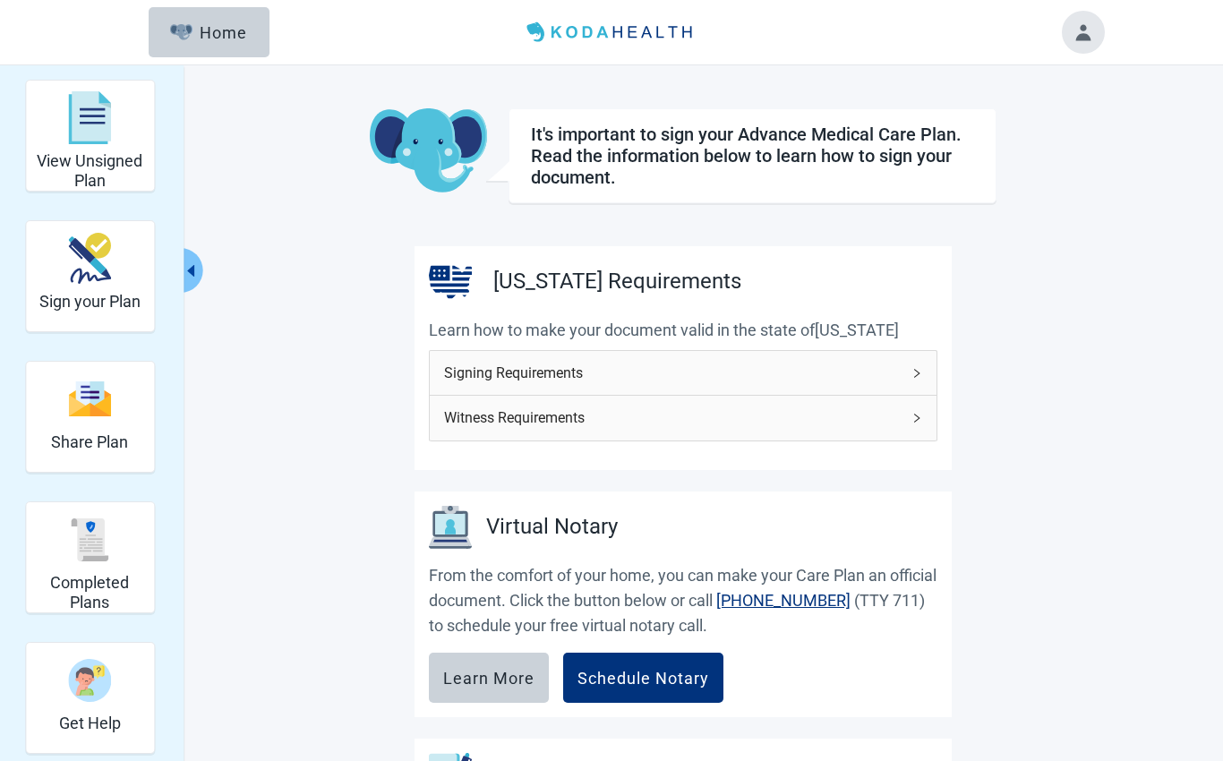
click at [909, 369] on div "Signing Requirements" at bounding box center [683, 373] width 507 height 44
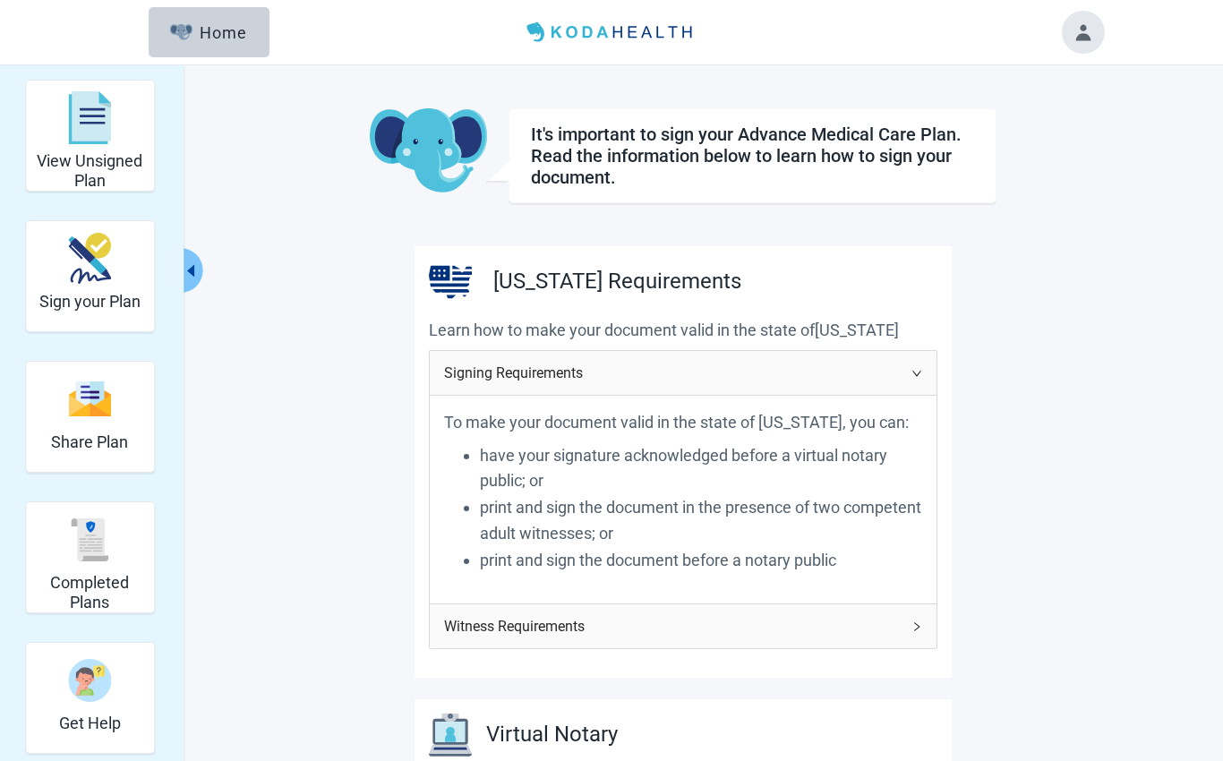
click at [924, 634] on div "Witness Requirements" at bounding box center [683, 626] width 507 height 44
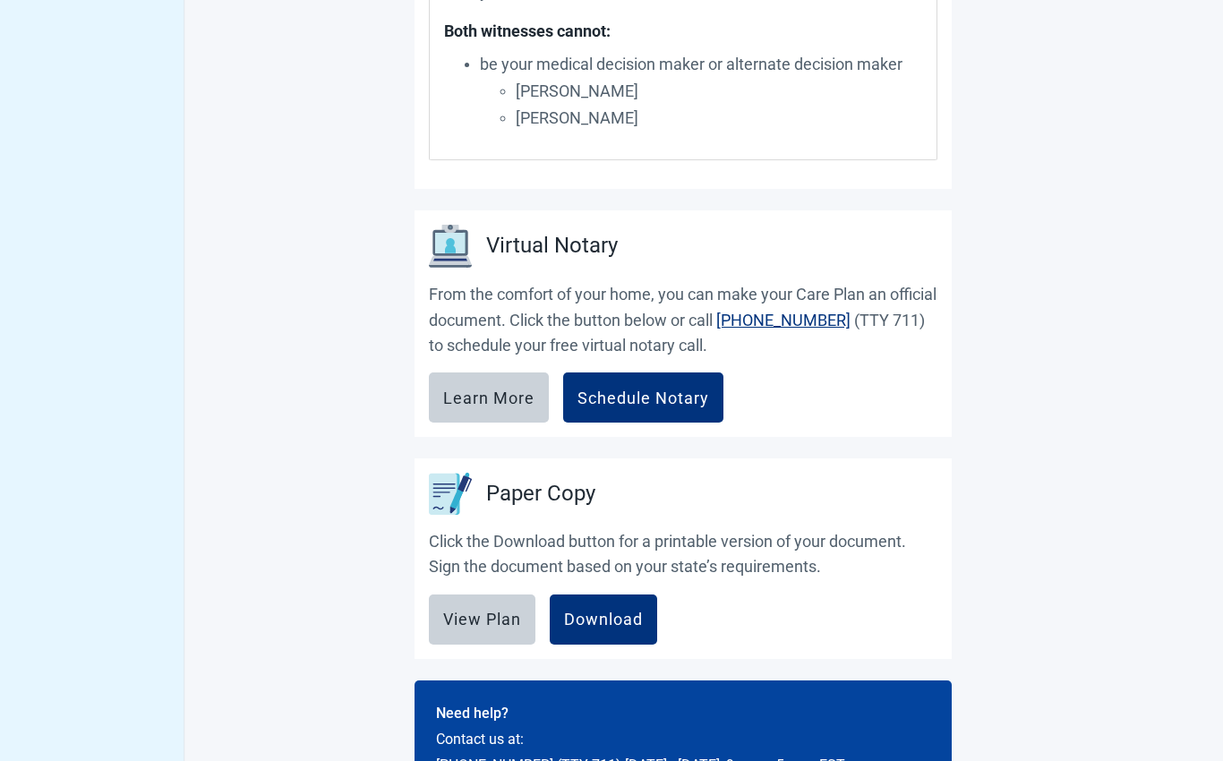
scroll to position [875, 0]
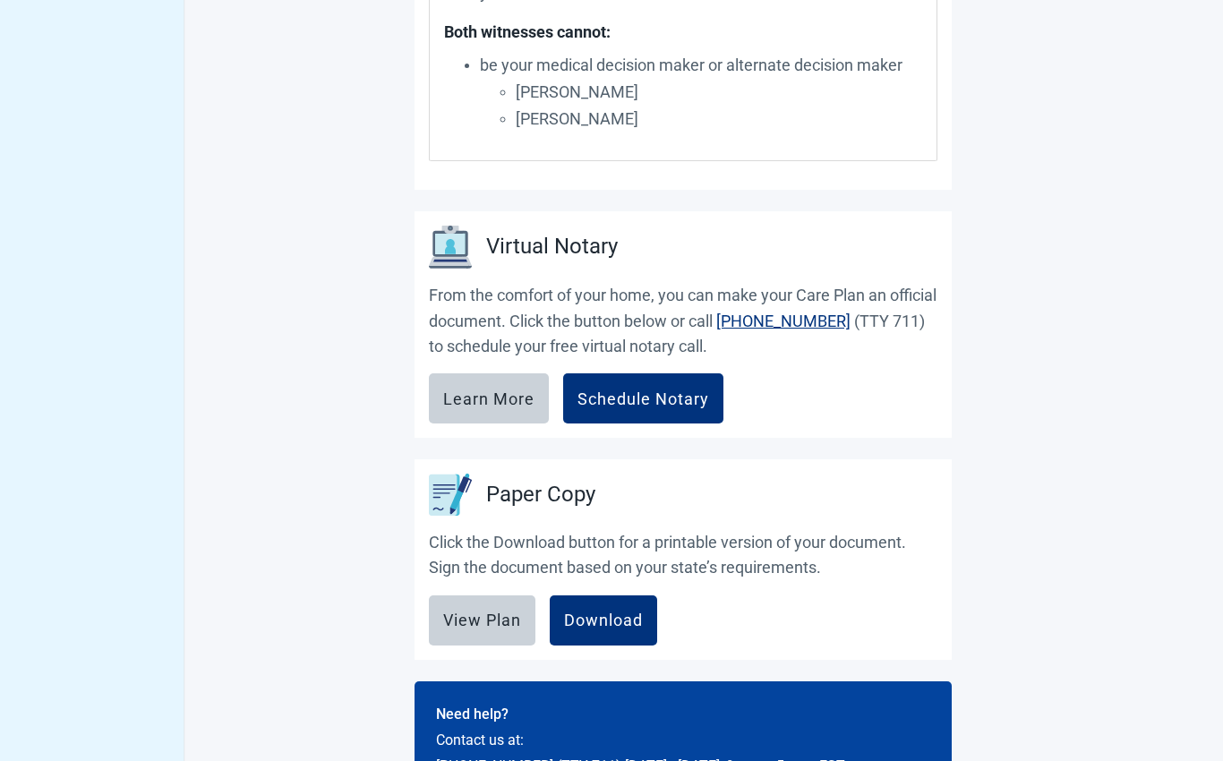
click at [503, 616] on div "View Plan" at bounding box center [482, 620] width 78 height 18
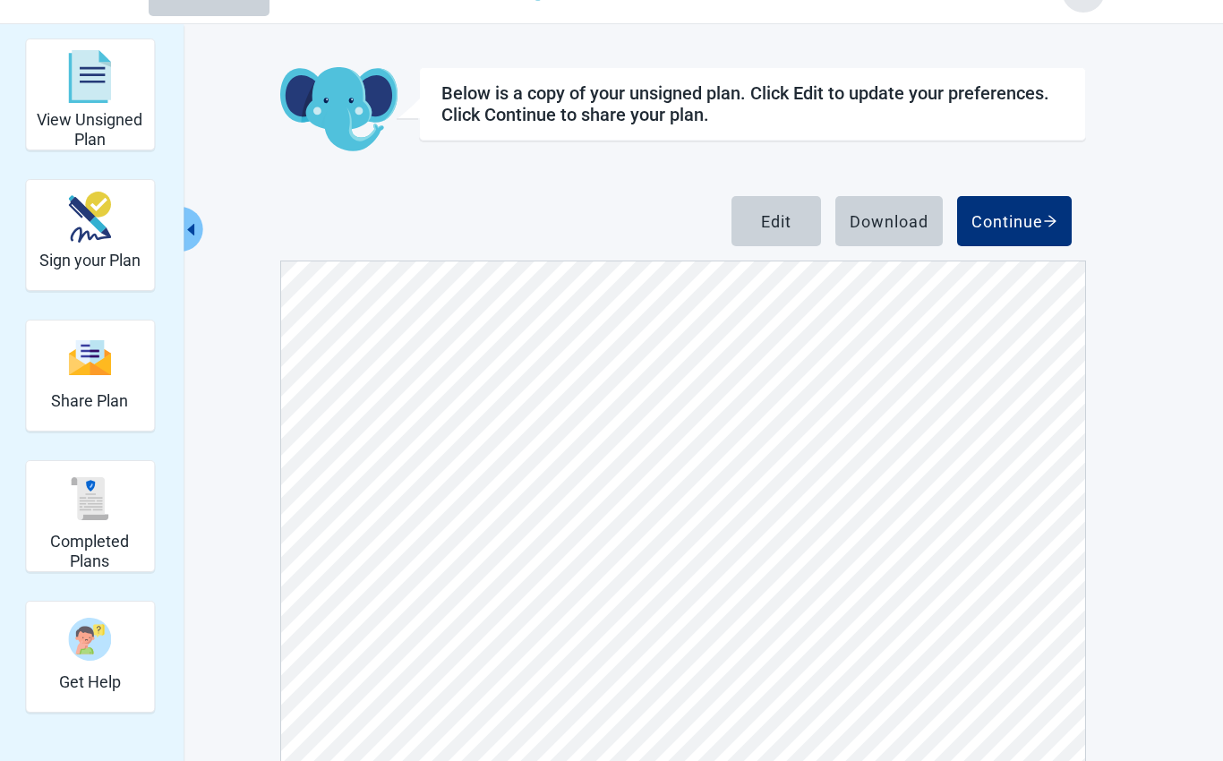
scroll to position [8365, 0]
click at [787, 218] on div "Edit" at bounding box center [776, 221] width 30 height 18
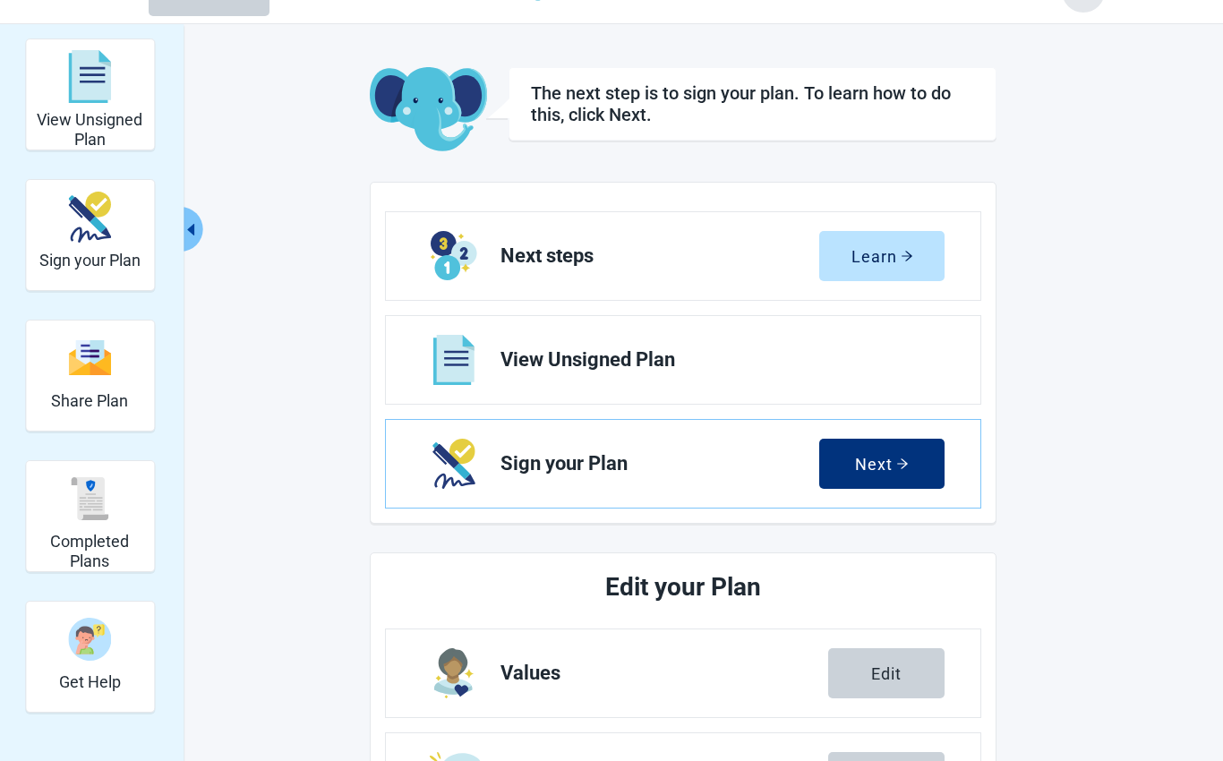
click at [889, 458] on div "Next" at bounding box center [882, 464] width 54 height 18
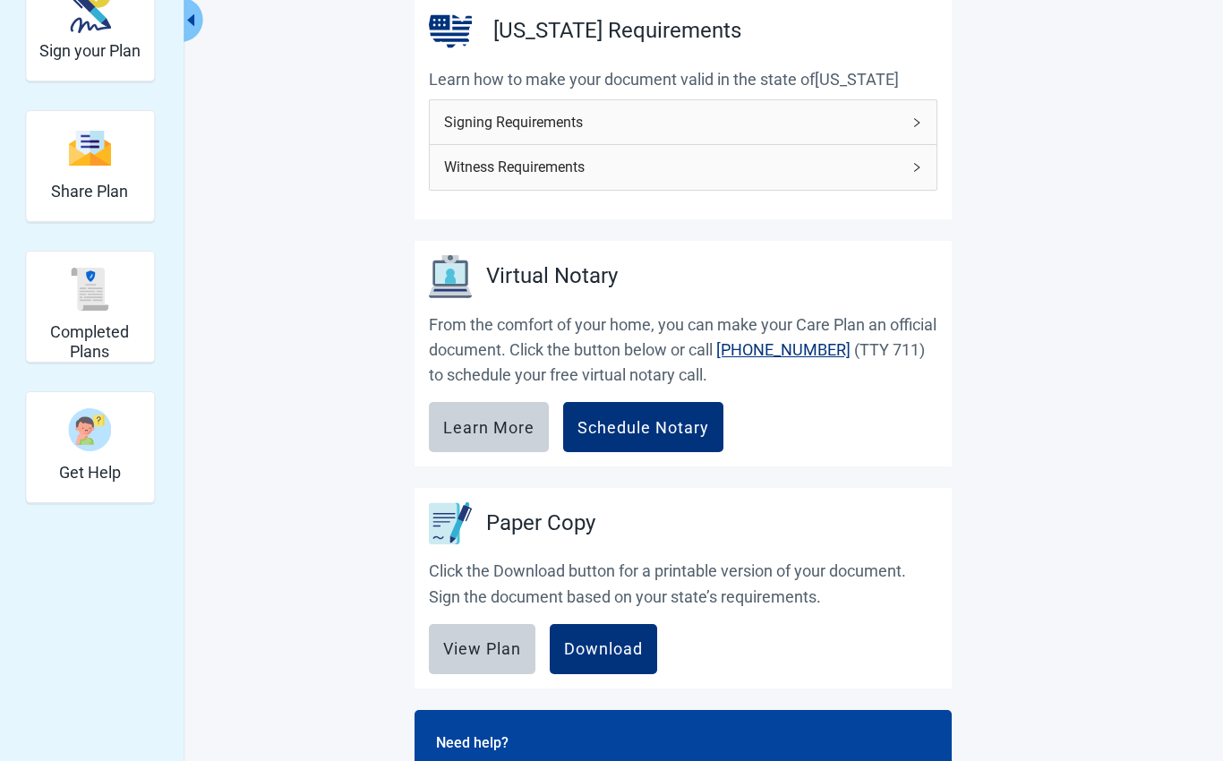
scroll to position [252, 0]
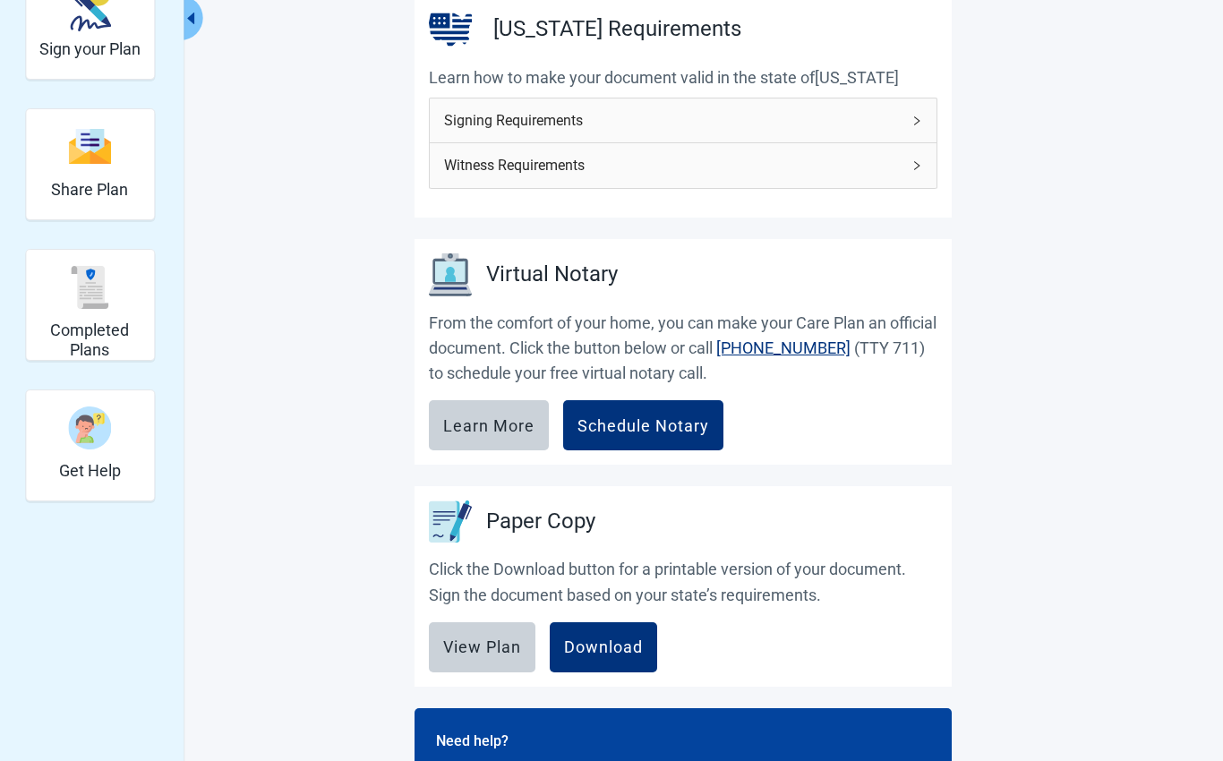
click at [505, 653] on div "View Plan" at bounding box center [482, 647] width 78 height 18
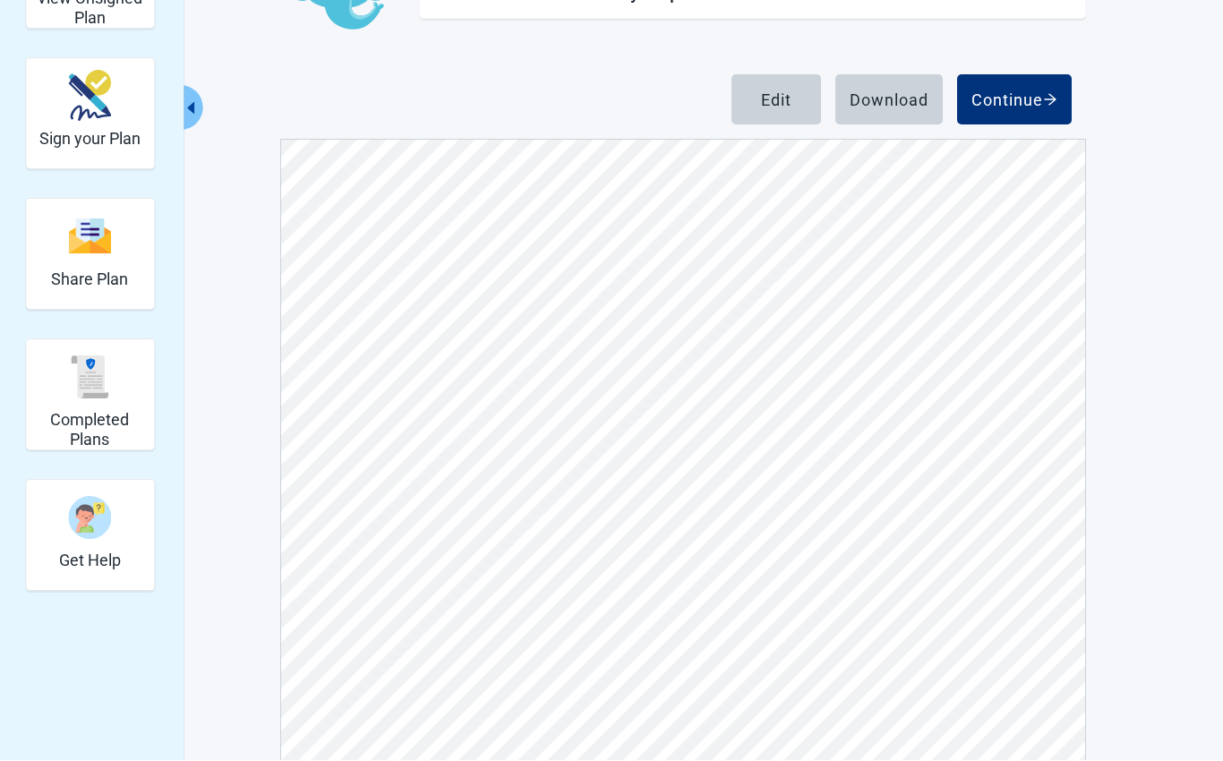
scroll to position [9289, 0]
click at [92, 521] on img "Get Help" at bounding box center [89, 518] width 43 height 43
